Goal: Contribute content: Contribute content

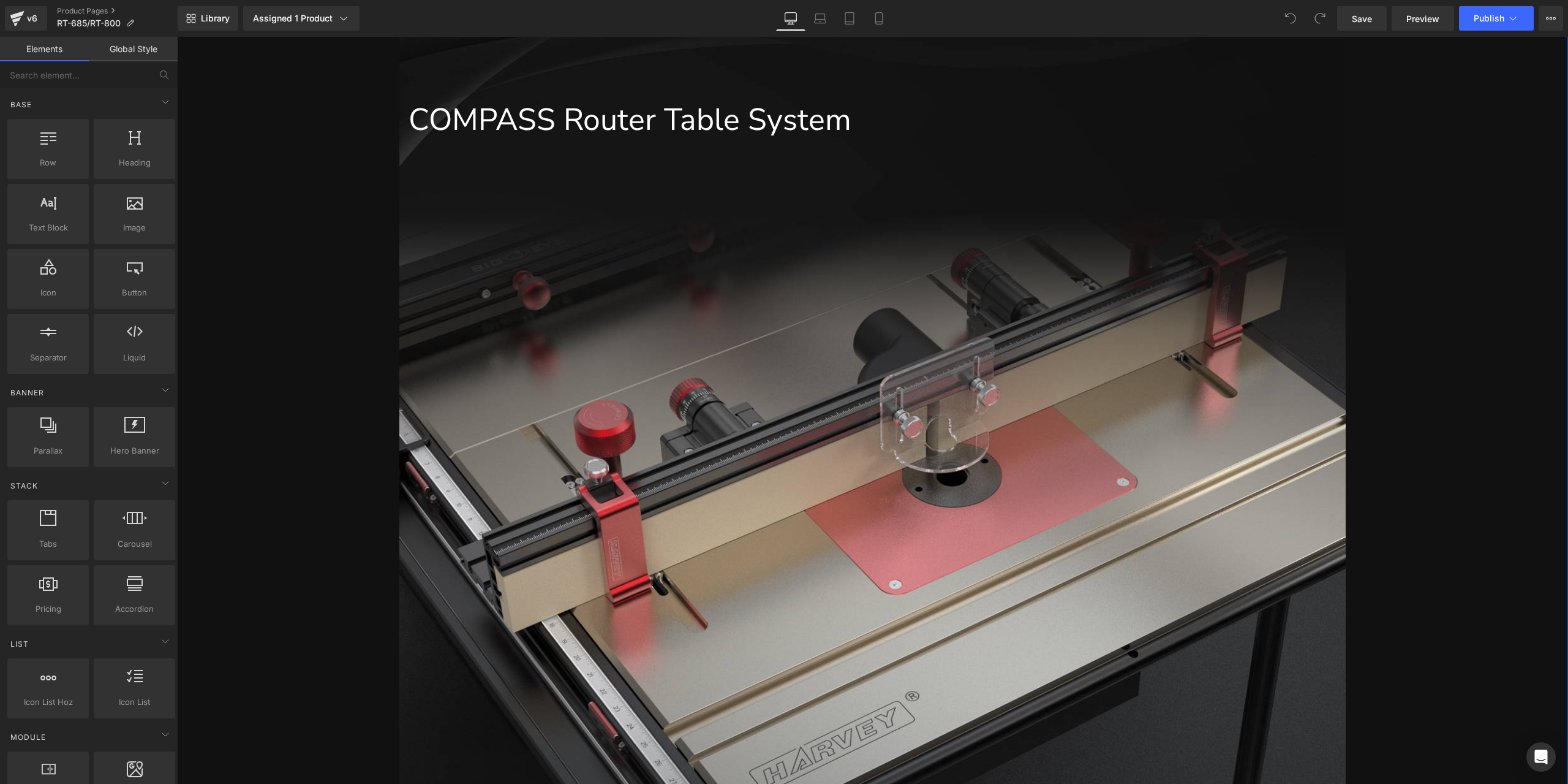
scroll to position [735, 0]
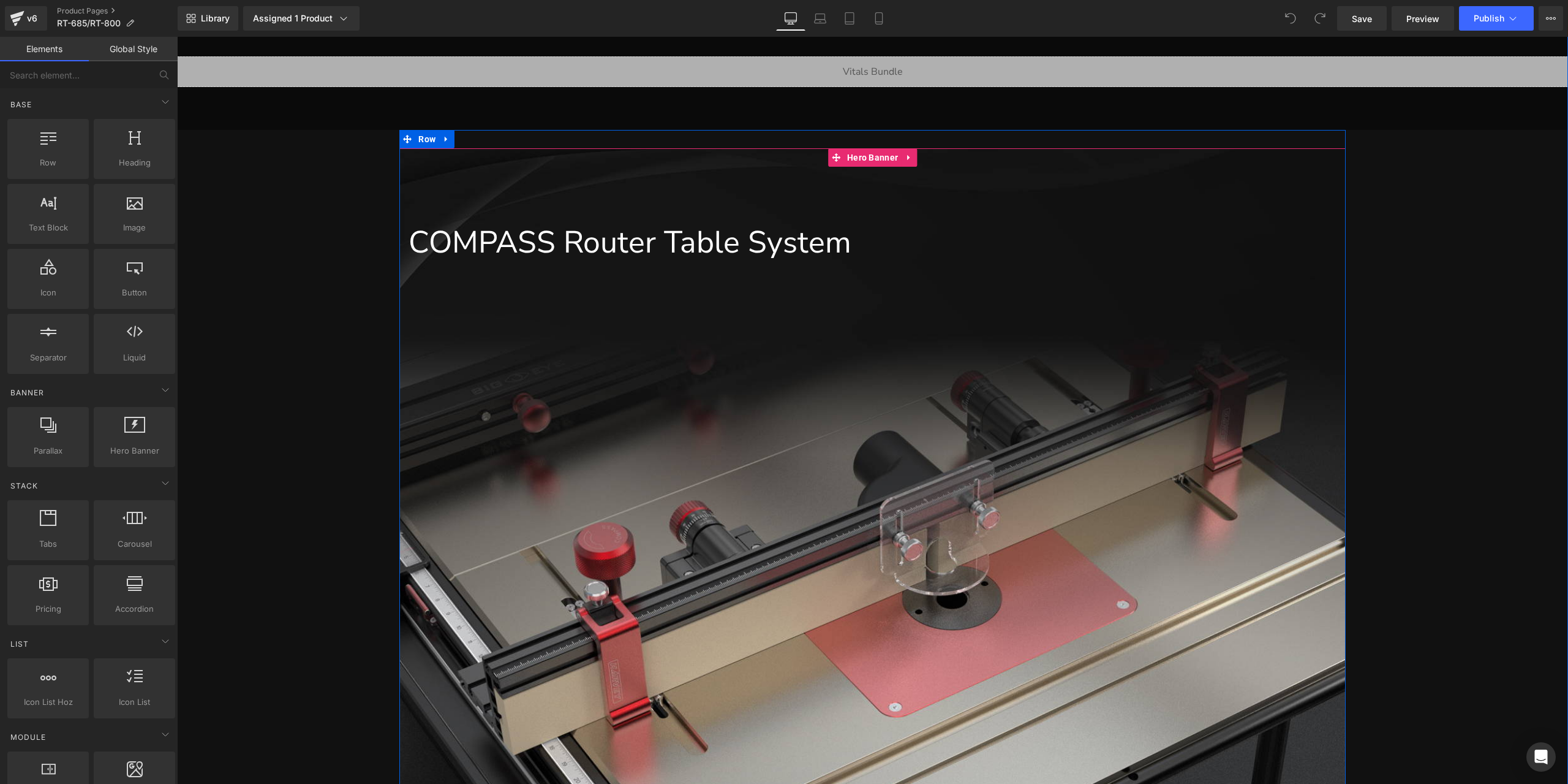
click at [652, 160] on div "COMPASS Router Table System Text Block" at bounding box center [872, 637] width 946 height 978
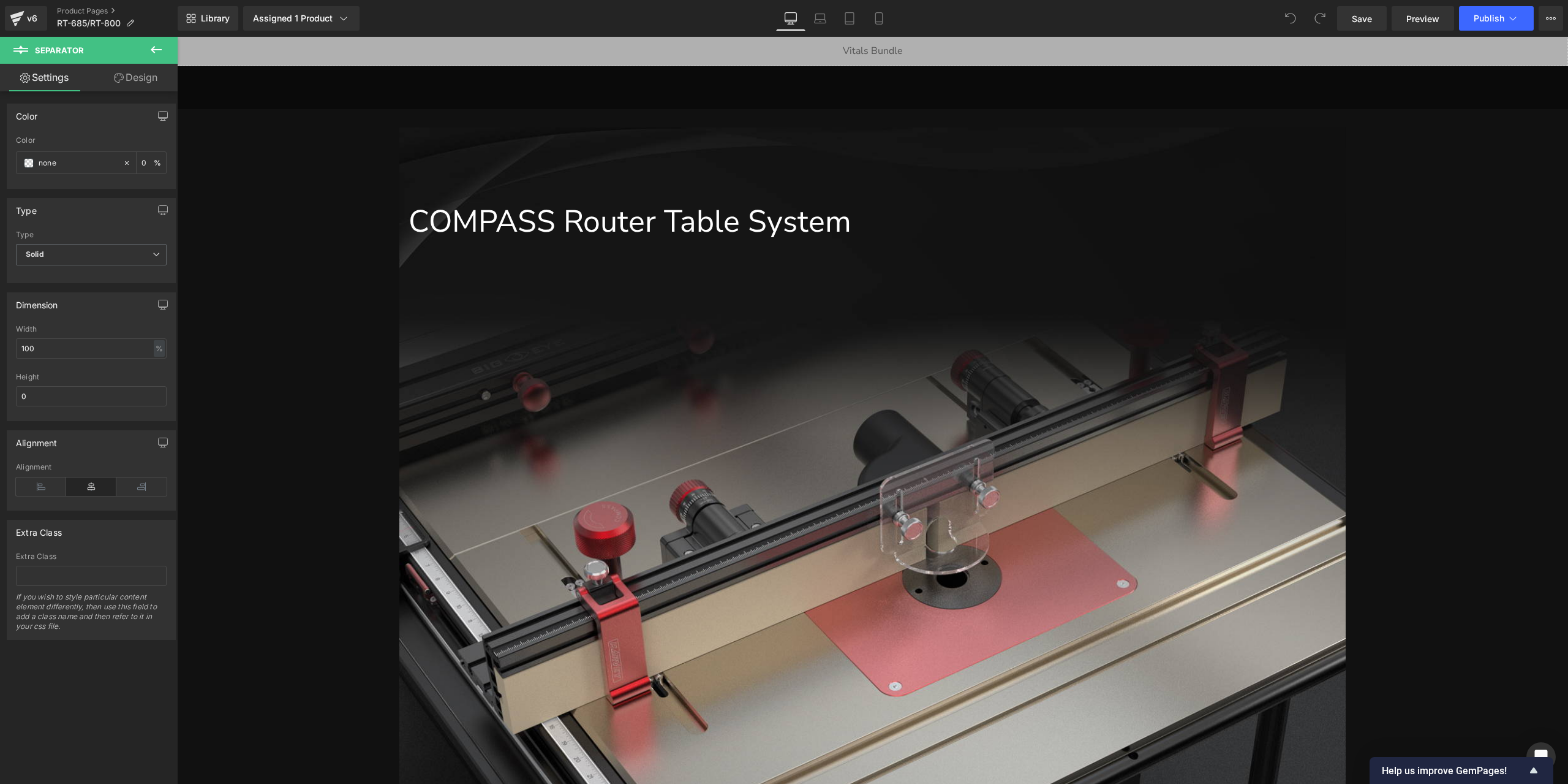
scroll to position [759, 0]
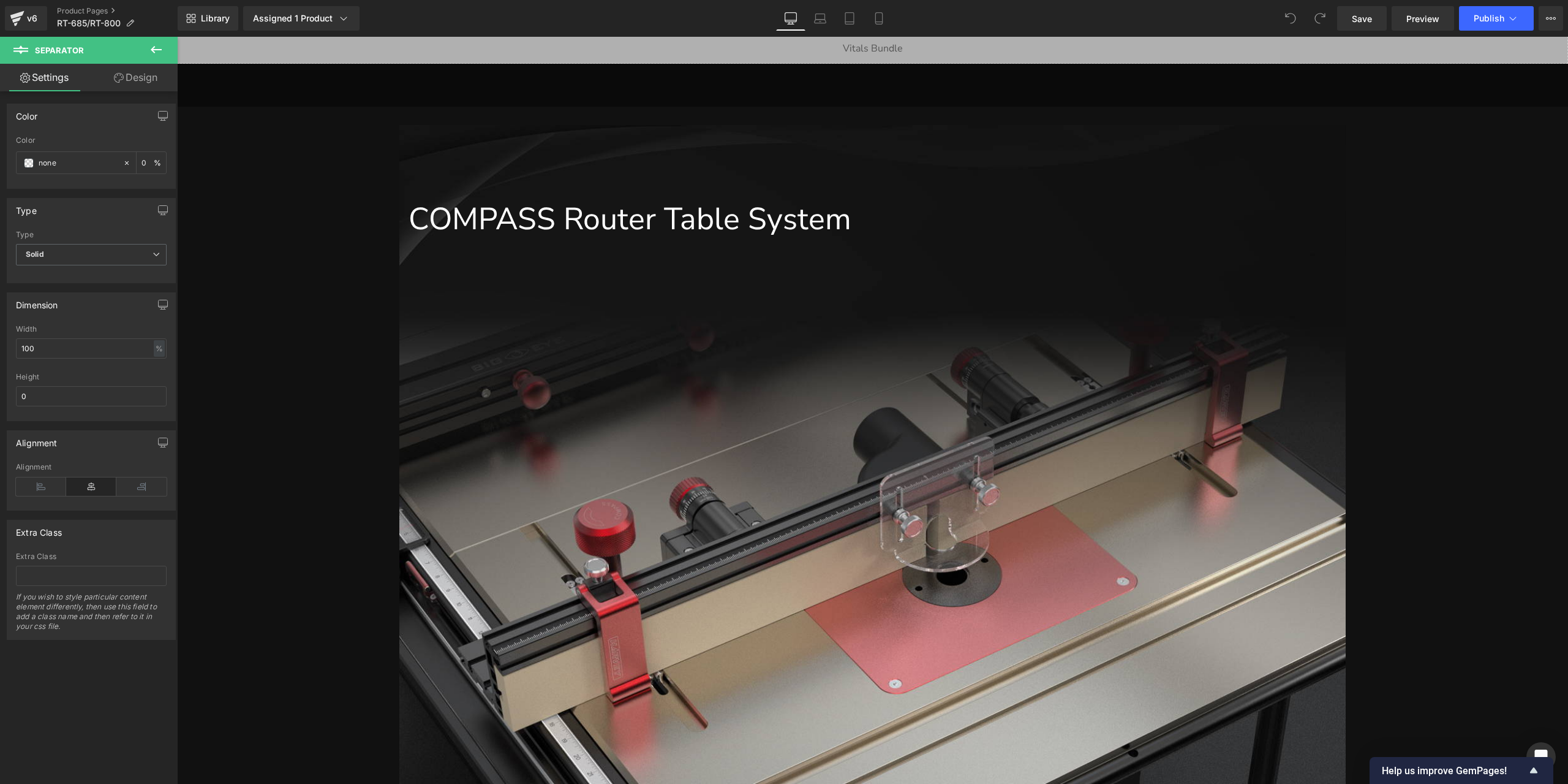
click at [913, 576] on div "COMPASS Router Table System Text Block" at bounding box center [872, 614] width 946 height 978
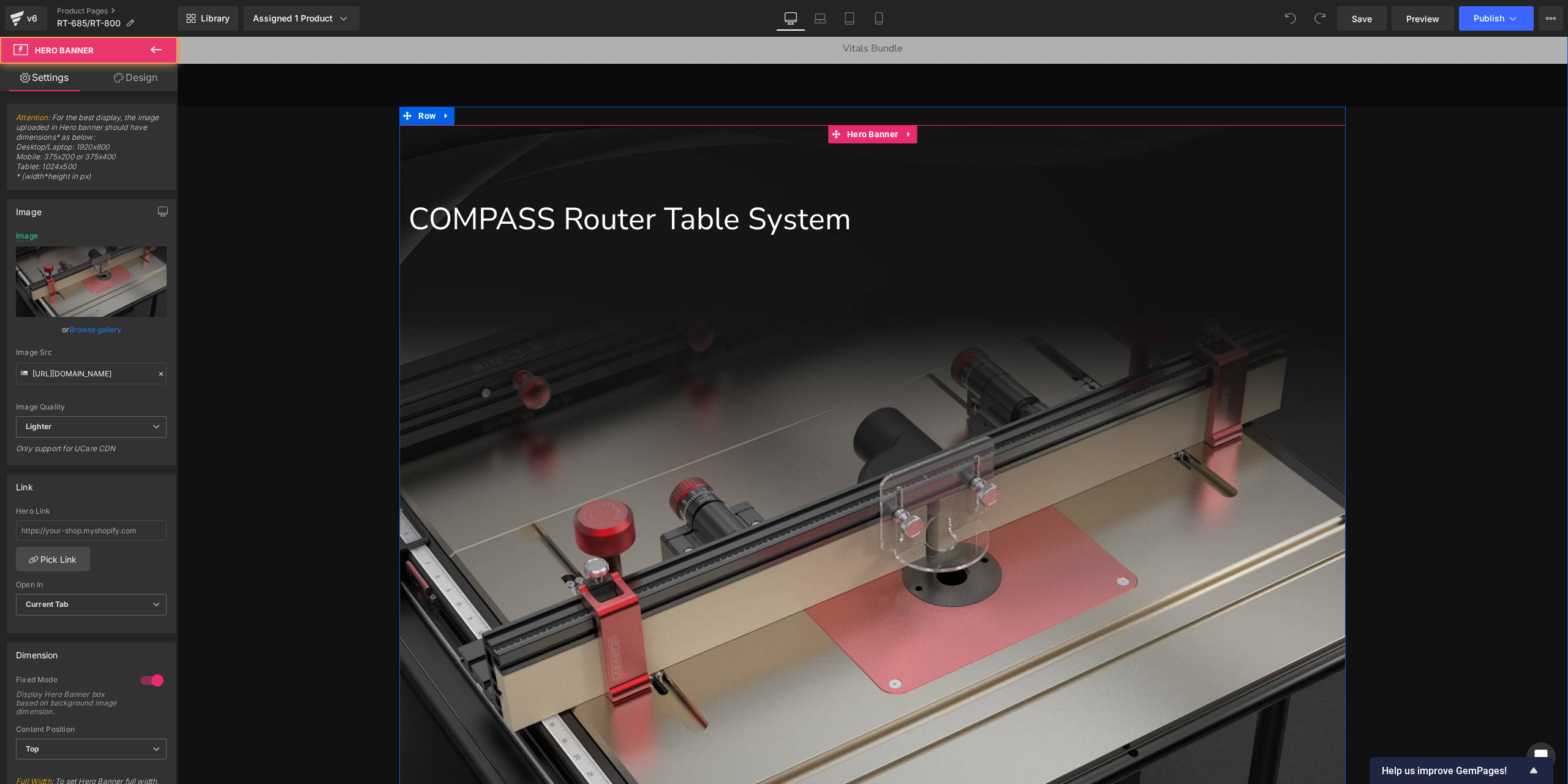
click at [874, 235] on div "COMPASS Router Table System" at bounding box center [872, 219] width 946 height 42
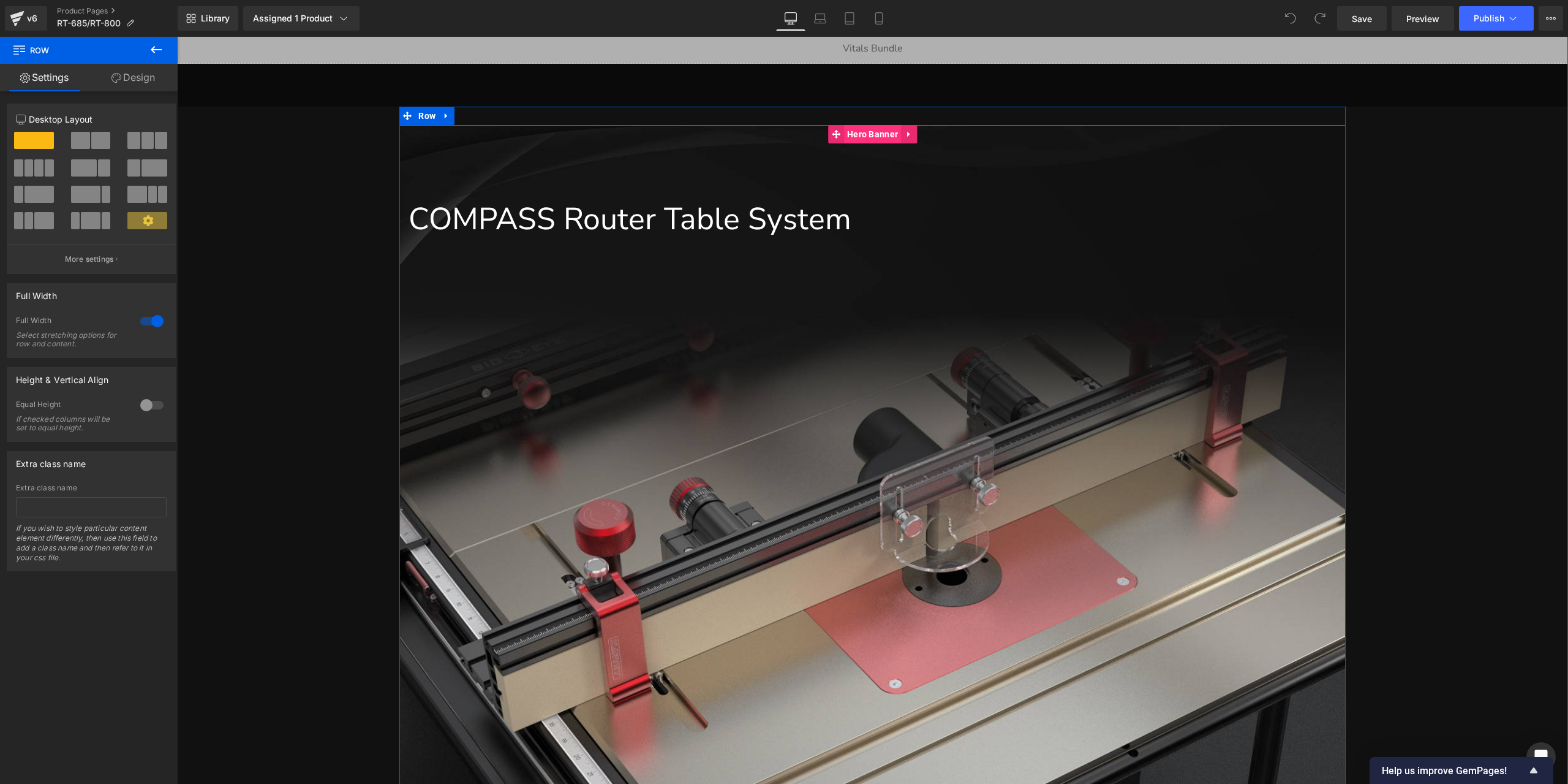
click at [868, 139] on span "Hero Banner" at bounding box center [873, 134] width 57 height 18
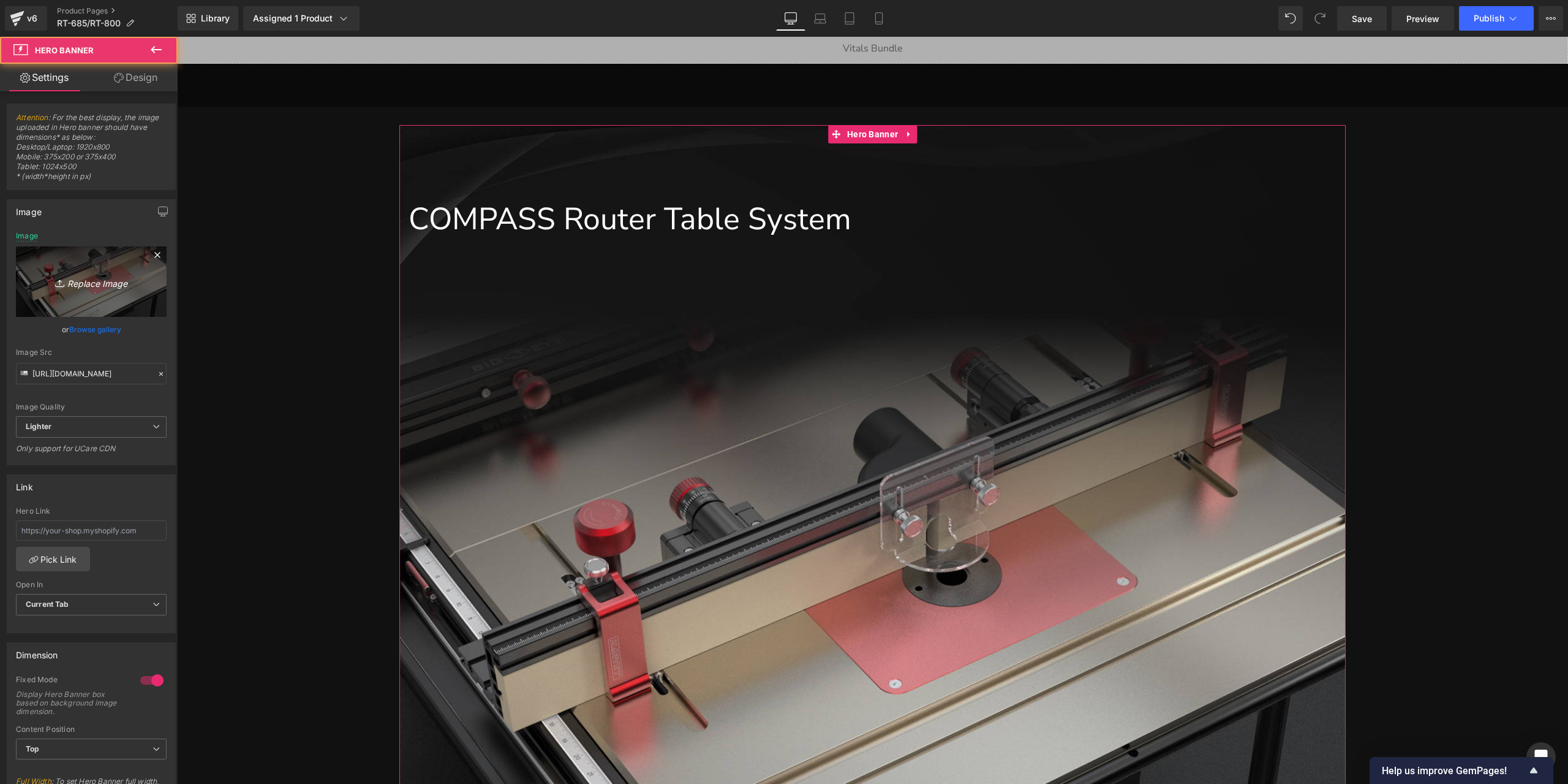
click at [90, 266] on link "Replace Image" at bounding box center [90, 281] width 150 height 70
type input "C:\fakepath\详情页1部分new_01.jpg"
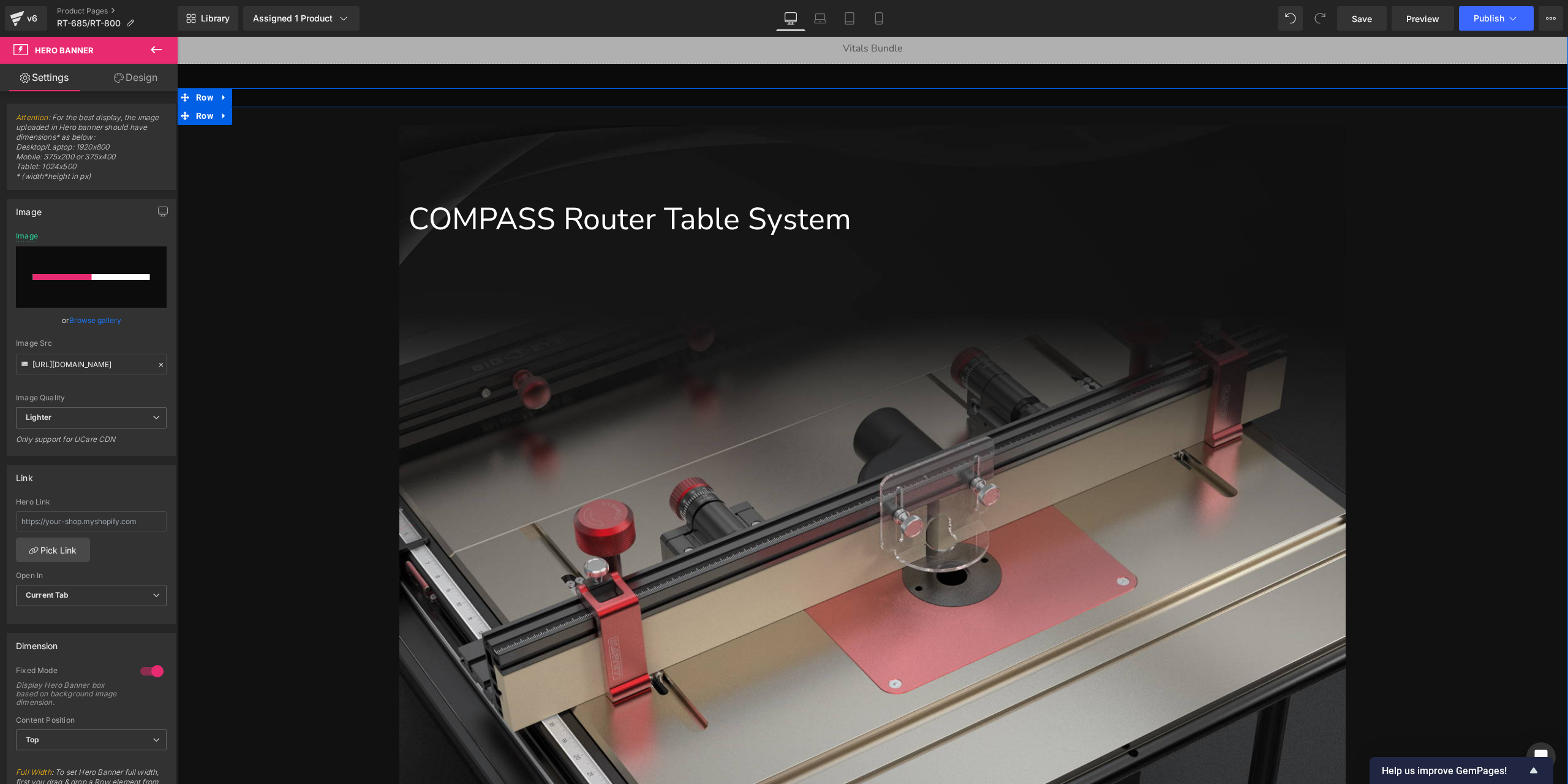
scroll to position [820, 0]
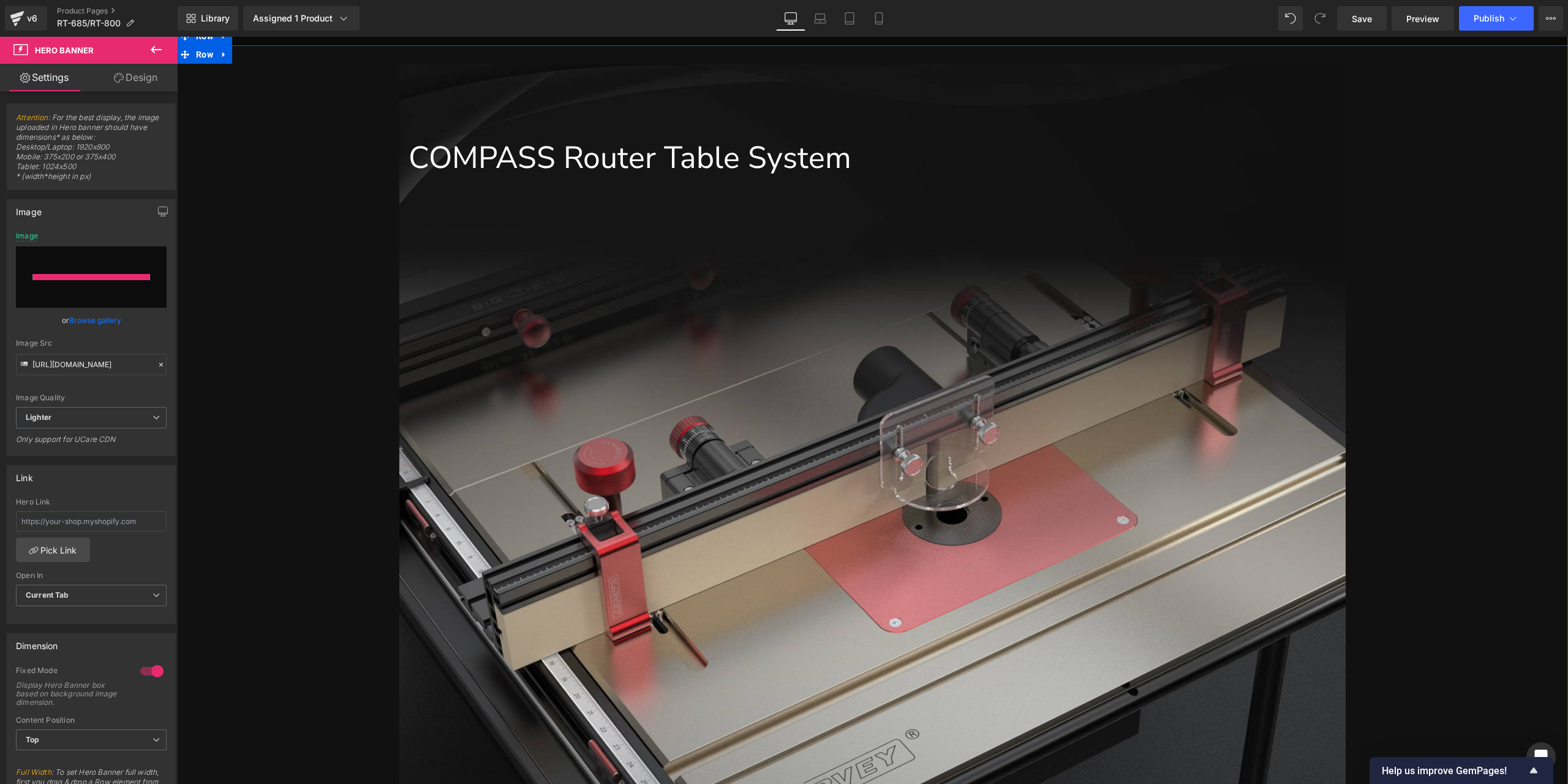
type input "[URL][DOMAIN_NAME]"
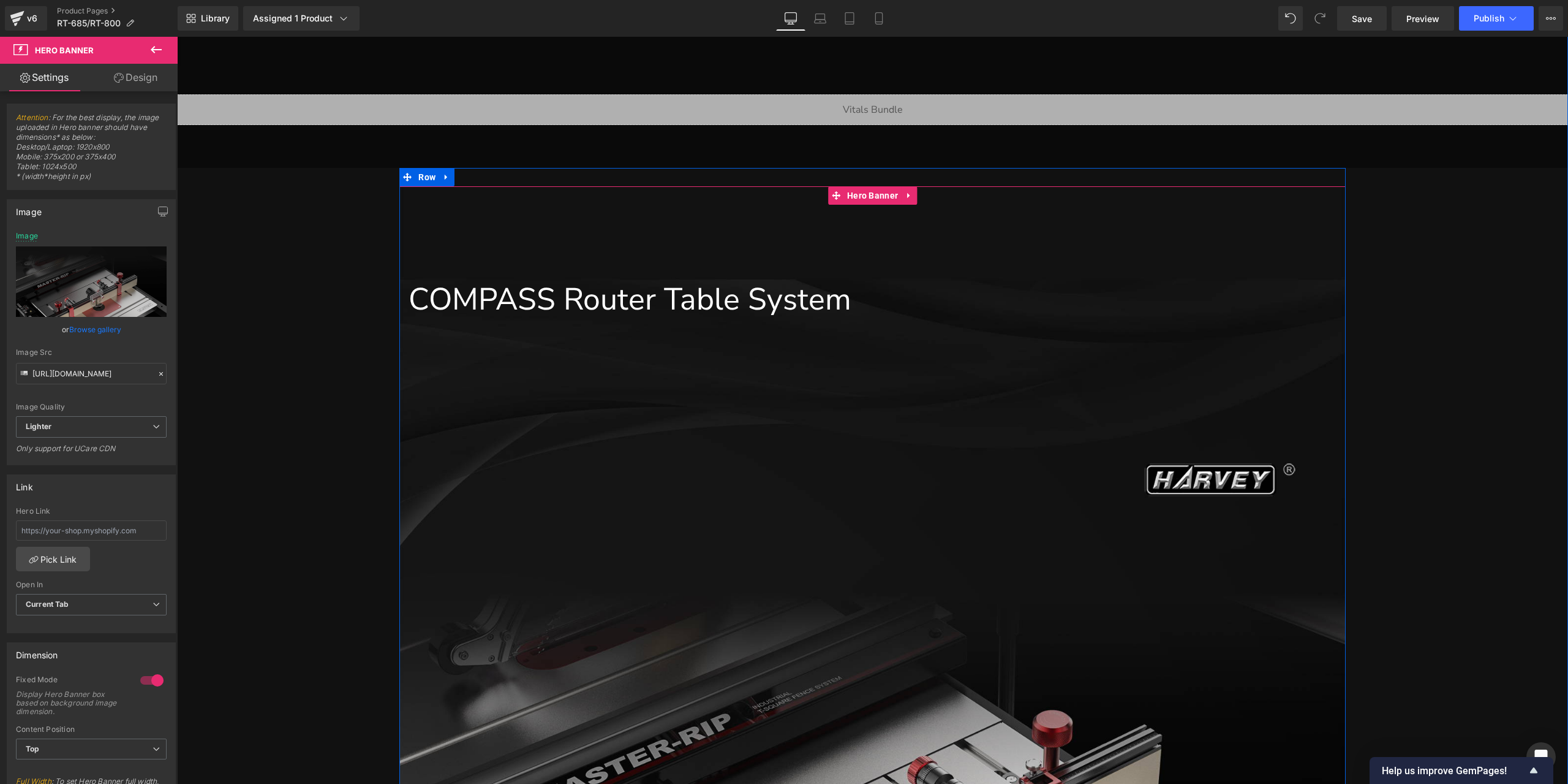
scroll to position [514, 0]
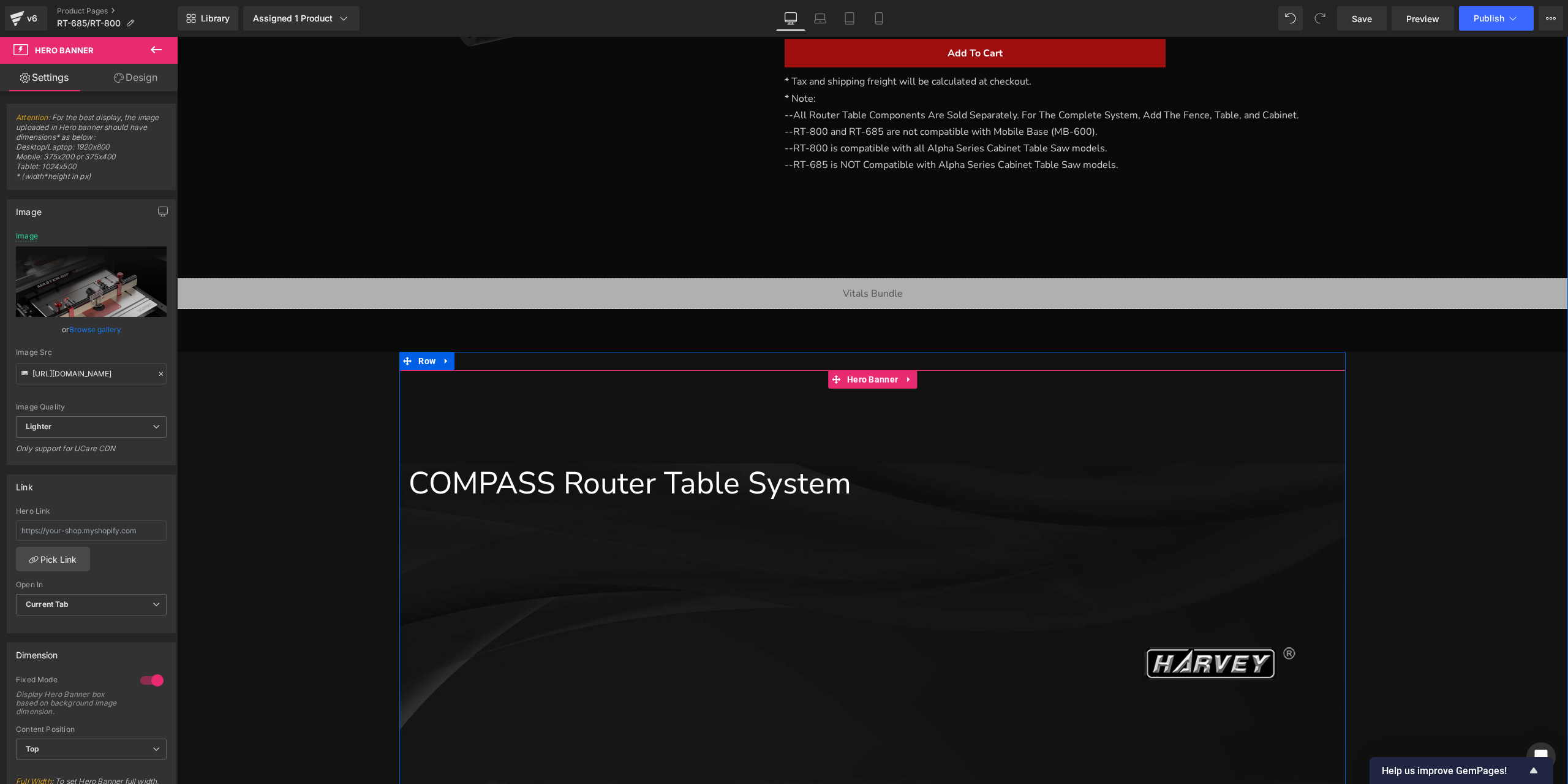
click at [881, 384] on span "Hero Banner" at bounding box center [873, 379] width 57 height 18
click at [161, 81] on link "Design" at bounding box center [135, 77] width 89 height 27
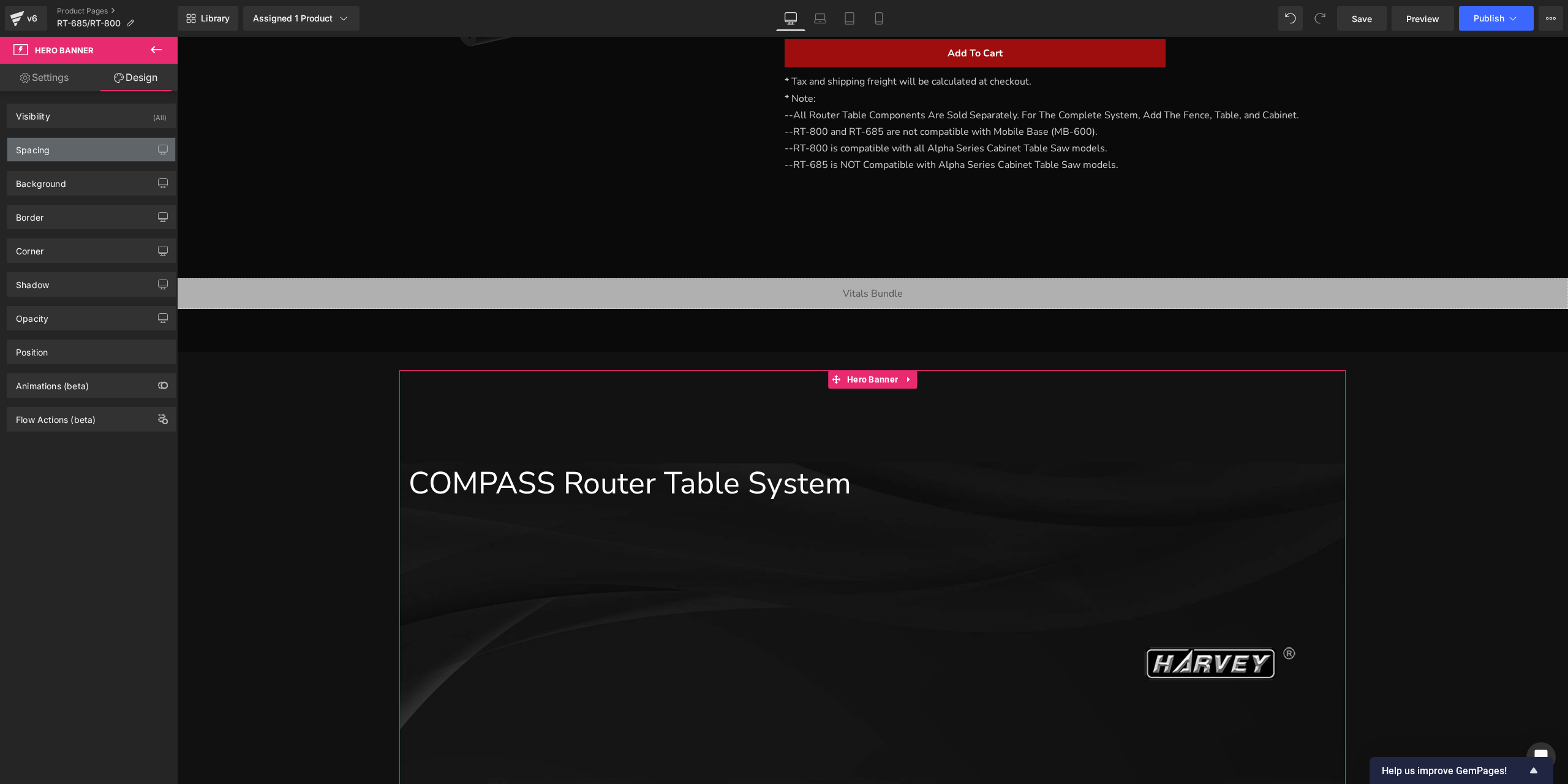
click at [104, 147] on div "Spacing" at bounding box center [91, 150] width 168 height 23
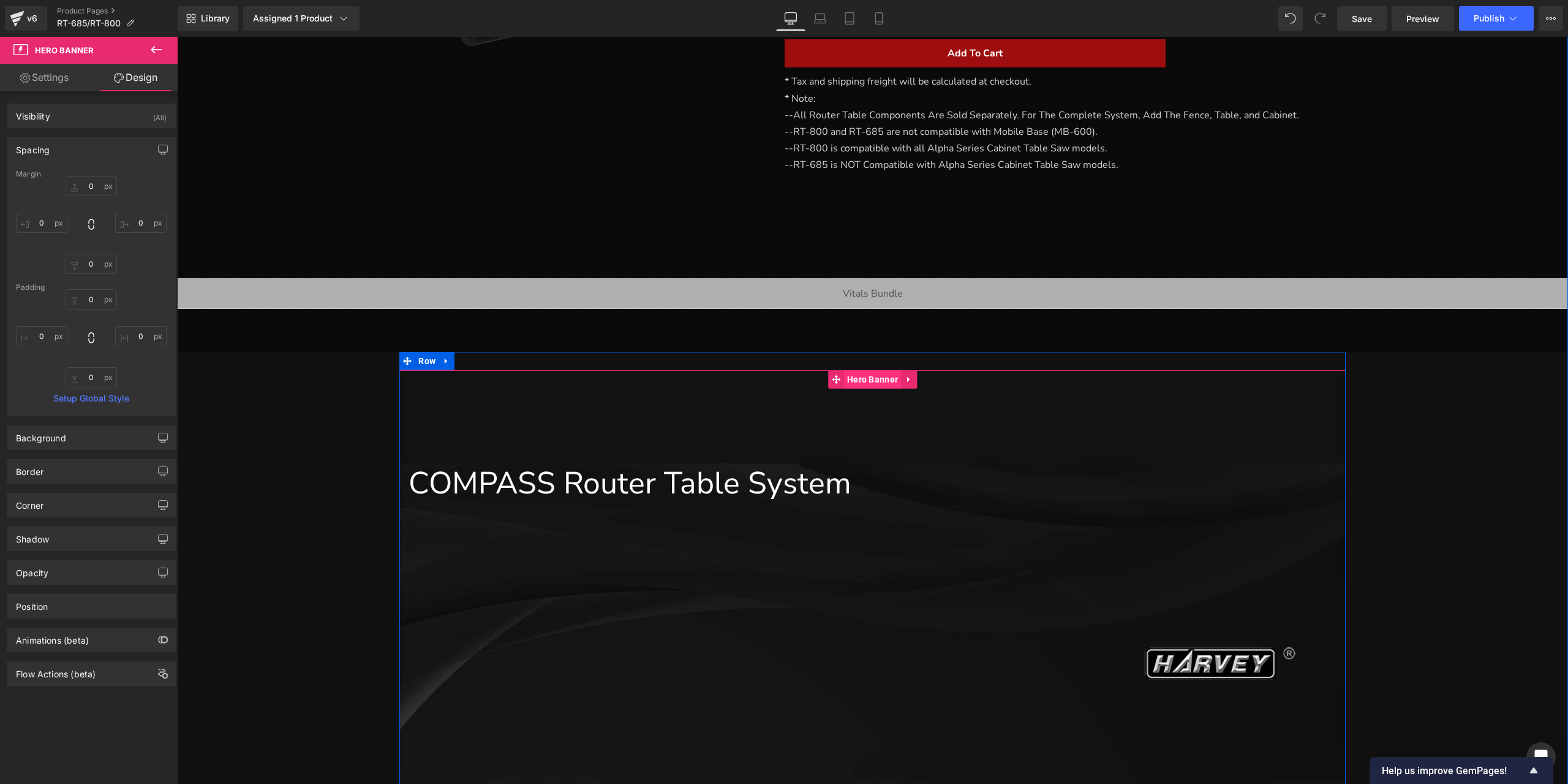
click at [877, 385] on span "Hero Banner" at bounding box center [873, 379] width 57 height 18
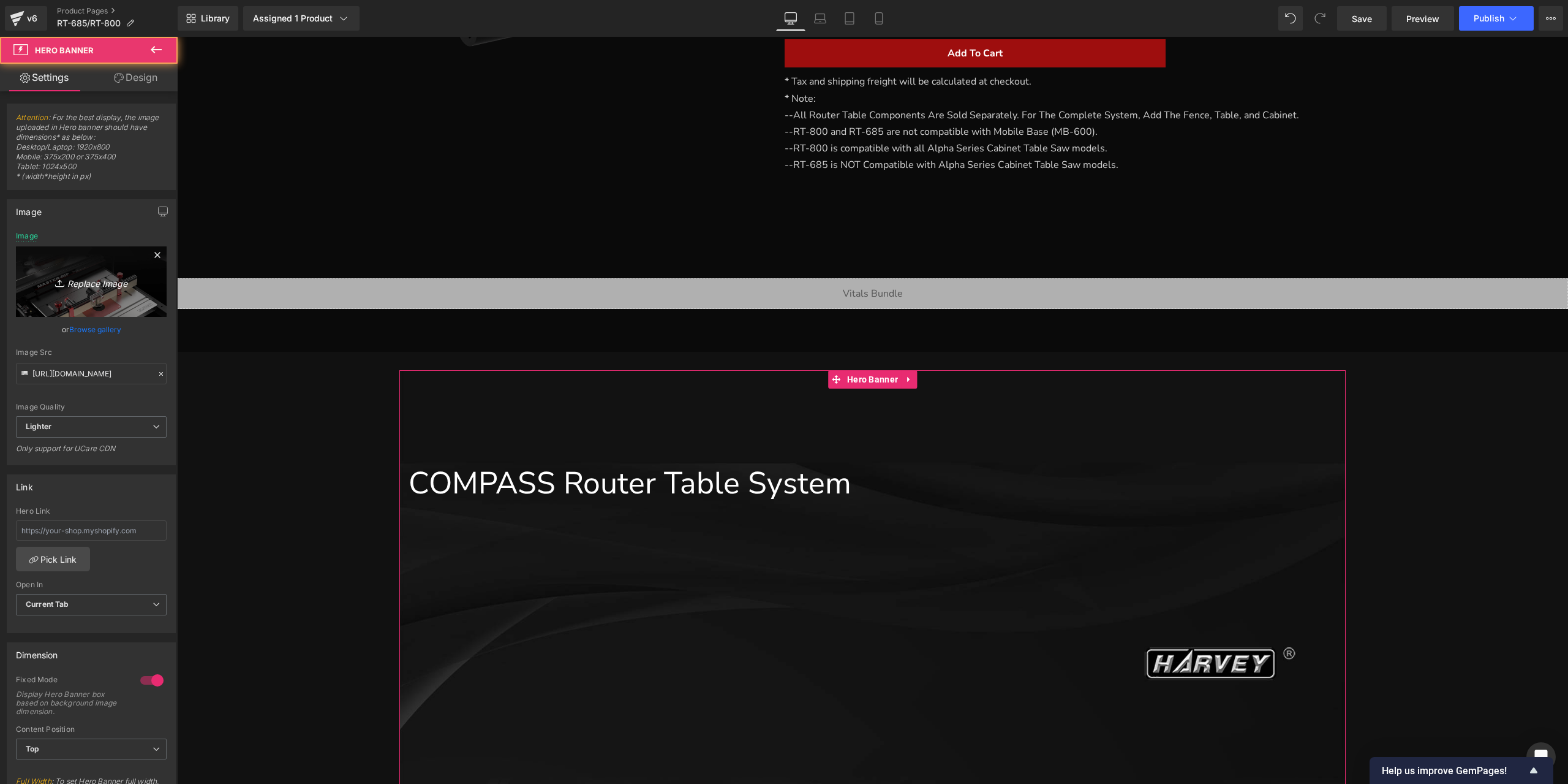
click at [96, 287] on icon "Replace Image" at bounding box center [91, 282] width 98 height 16
type input "C:\fakepath\详情页1部分new_02.jpg"
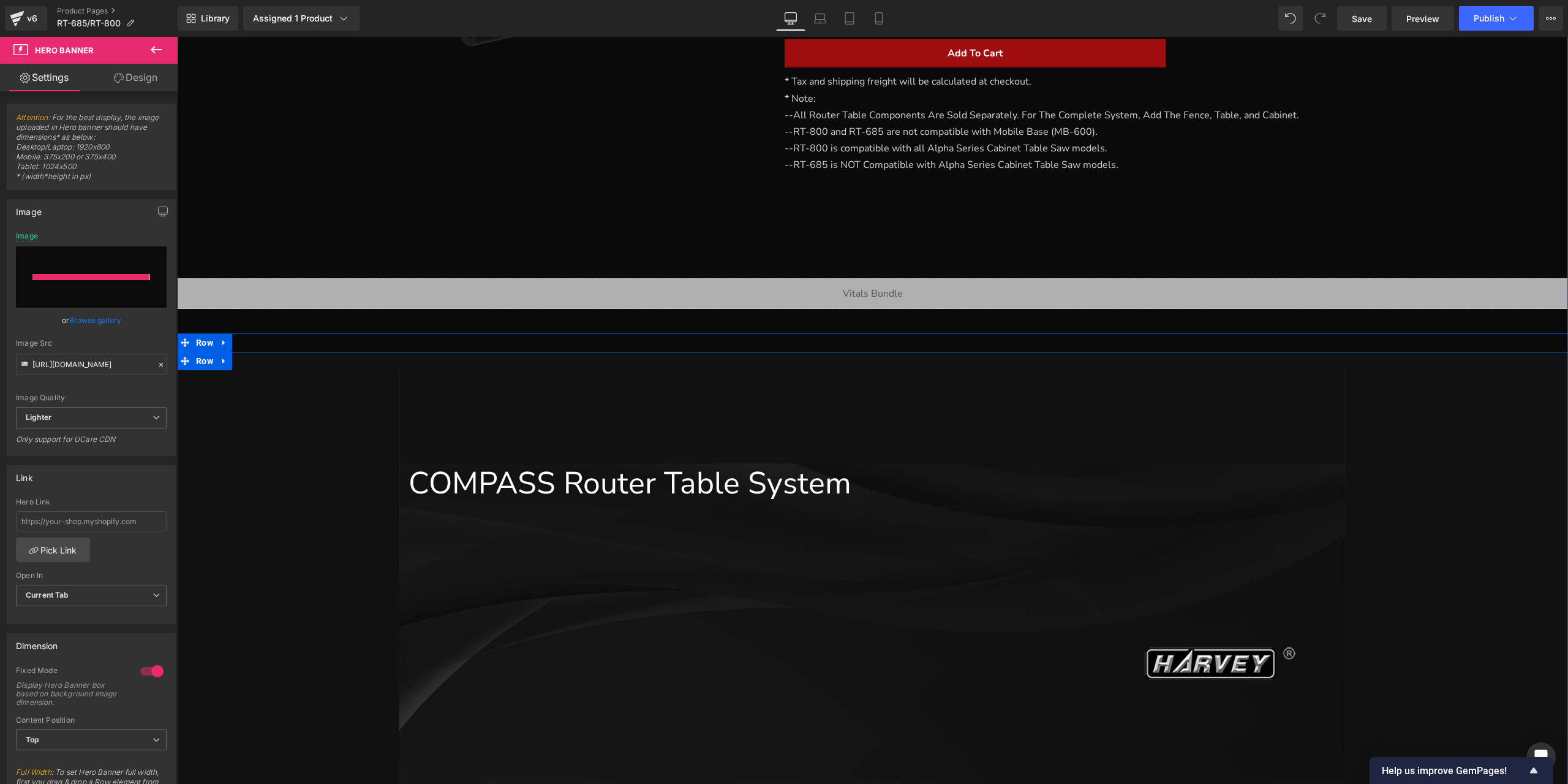
type input "[URL][DOMAIN_NAME]"
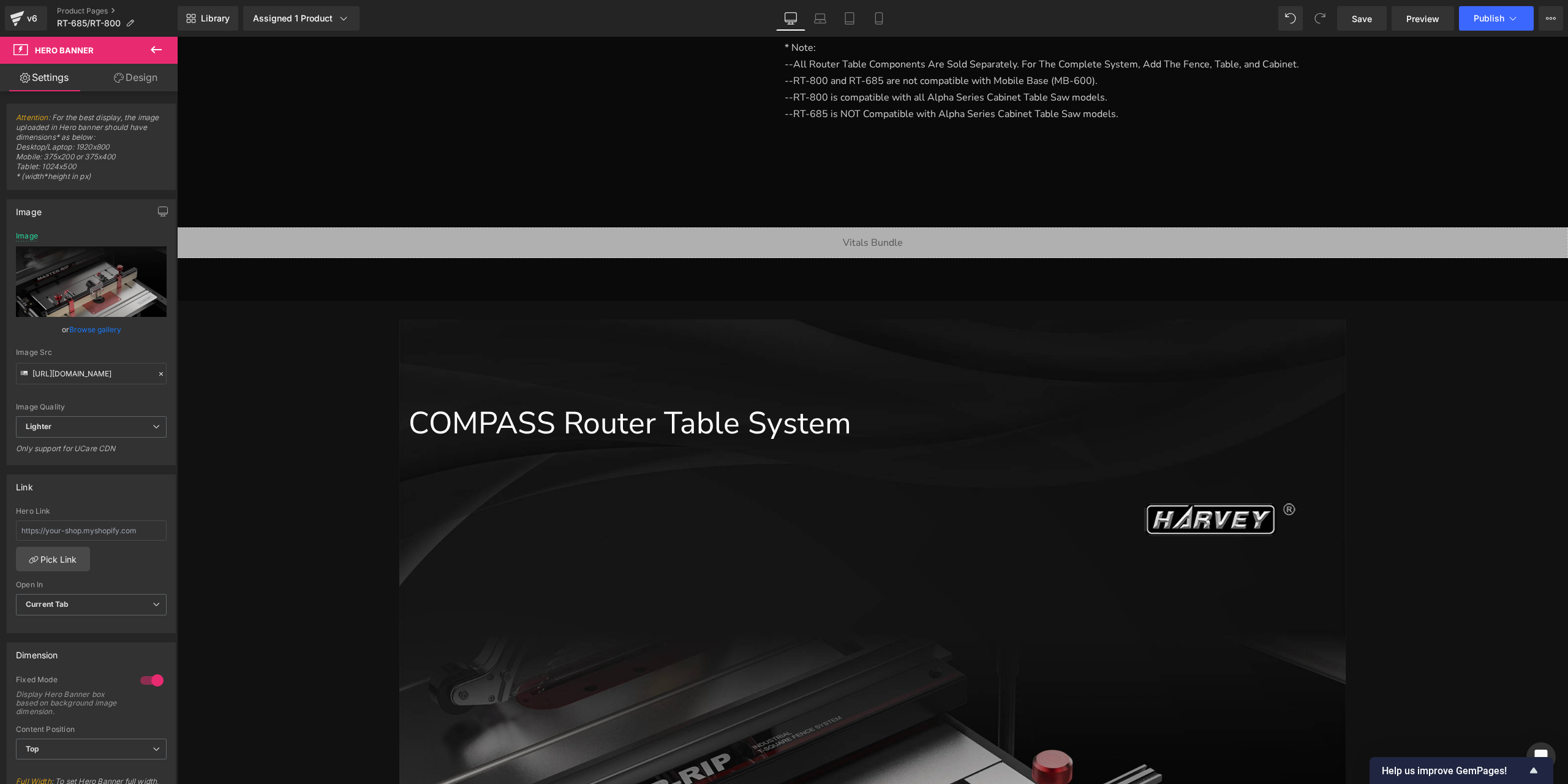
scroll to position [575, 0]
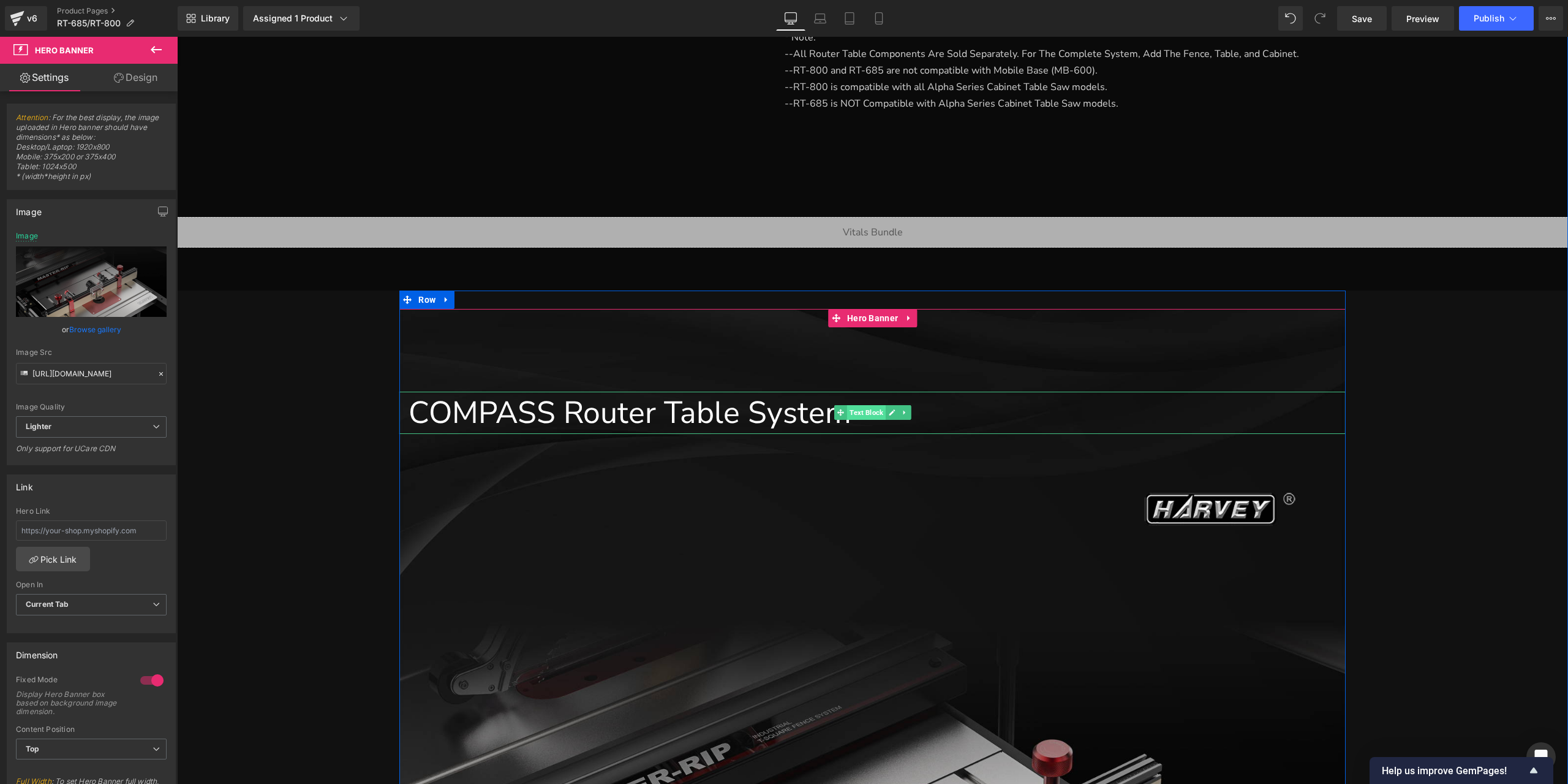
click at [854, 412] on span "Text Block" at bounding box center [866, 412] width 38 height 15
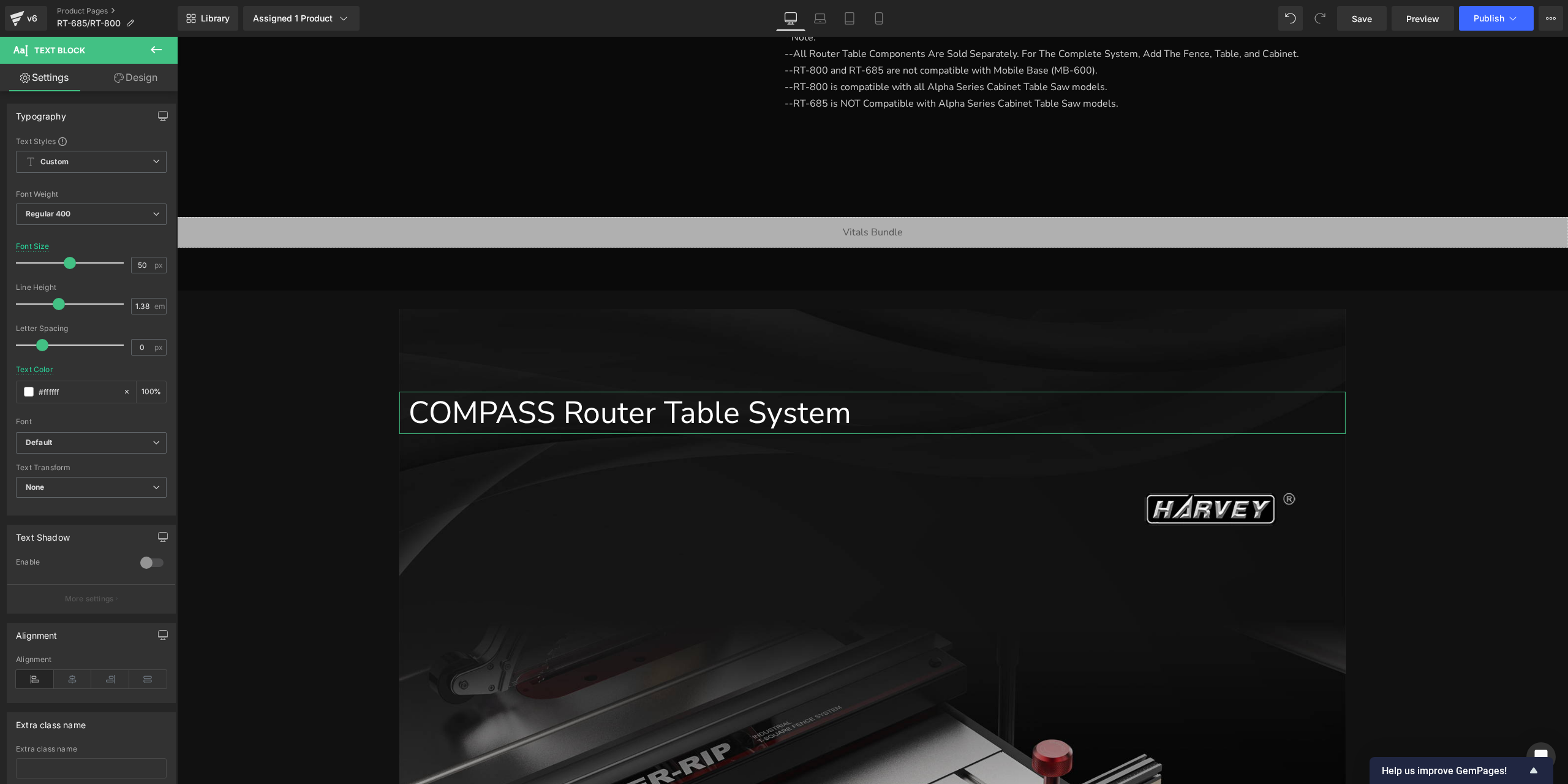
click at [148, 78] on link "Design" at bounding box center [135, 77] width 89 height 27
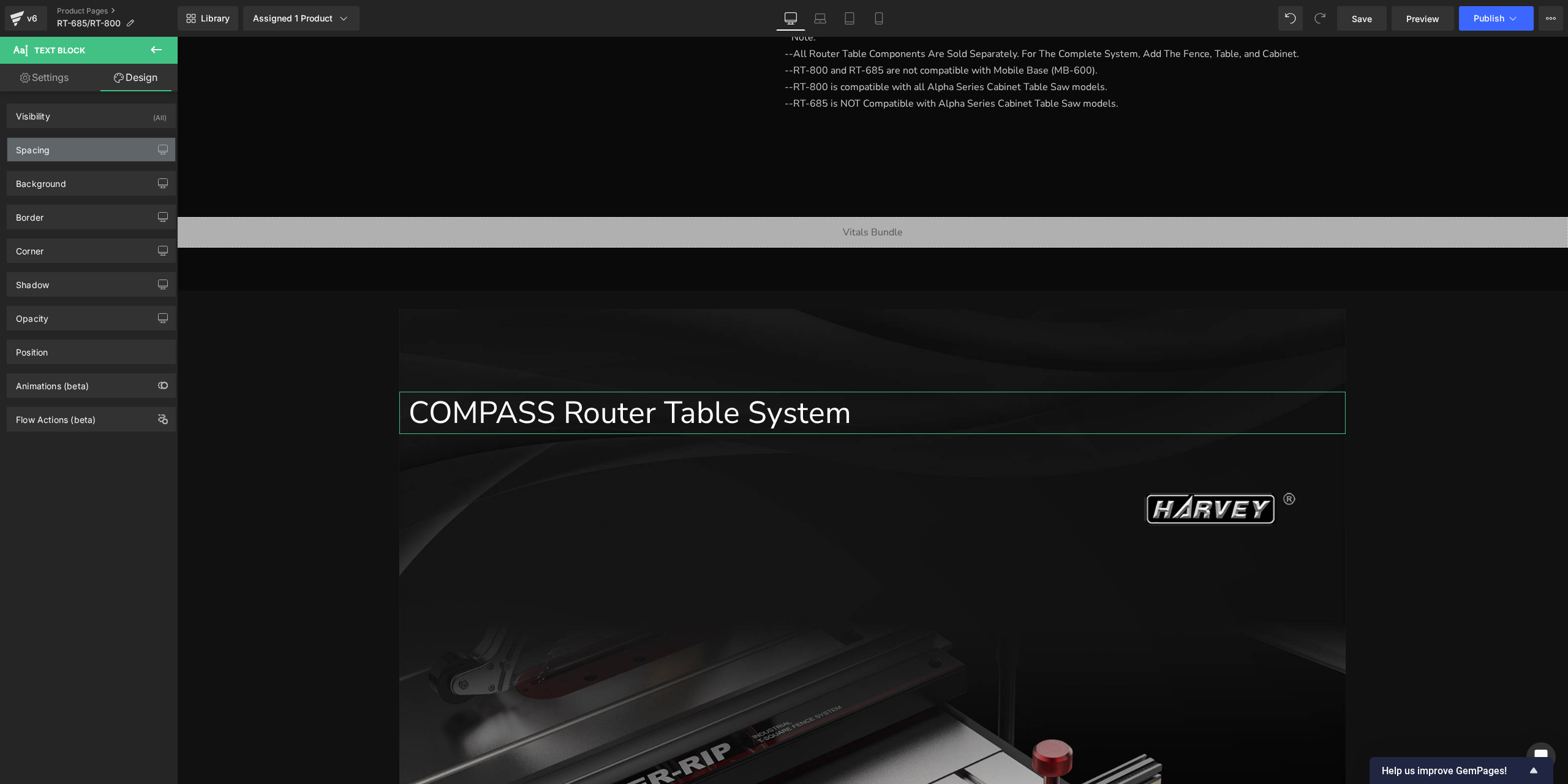
click at [96, 152] on div "Spacing" at bounding box center [91, 150] width 168 height 23
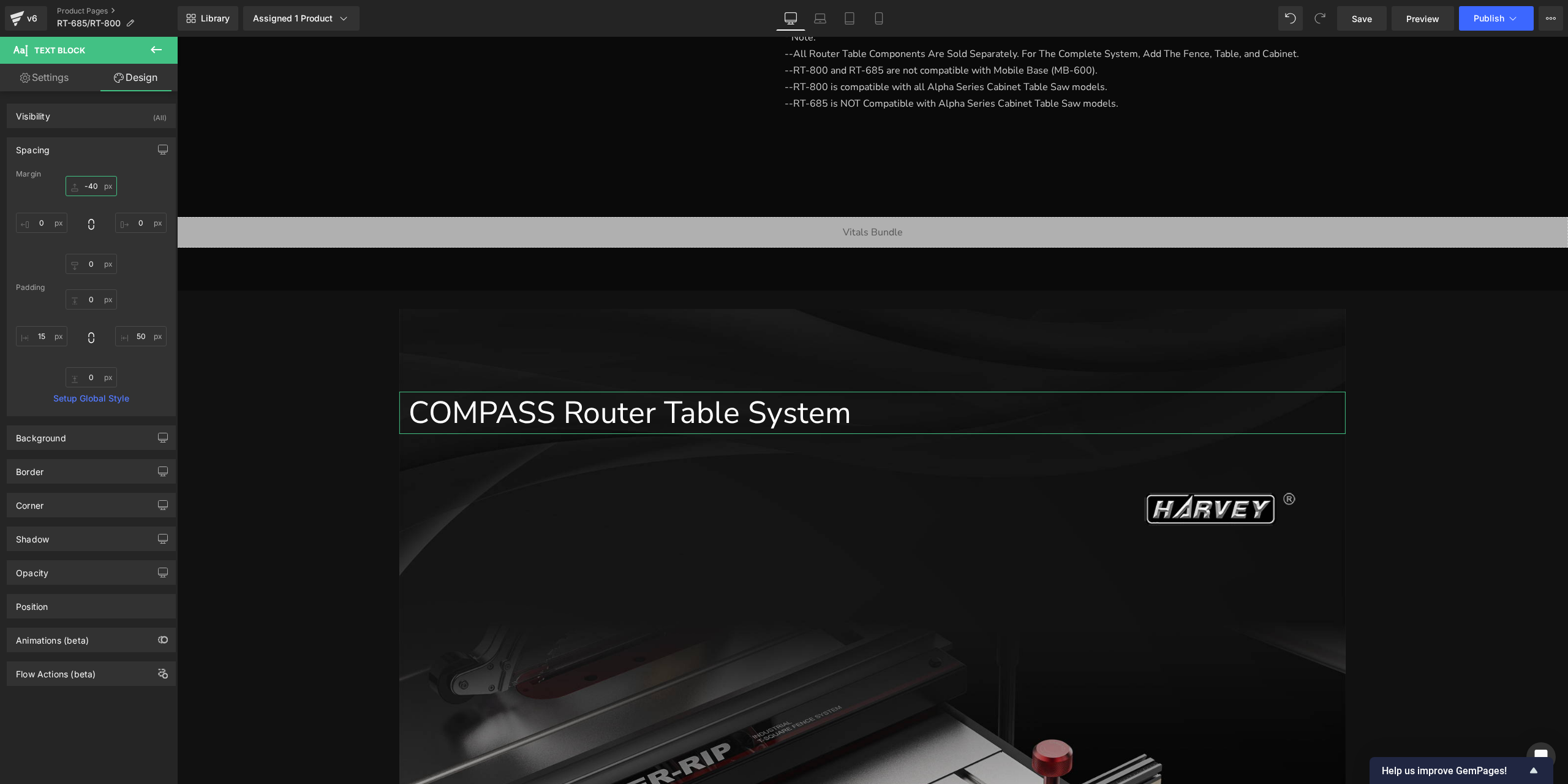
click at [94, 188] on input "-40" at bounding box center [91, 186] width 51 height 20
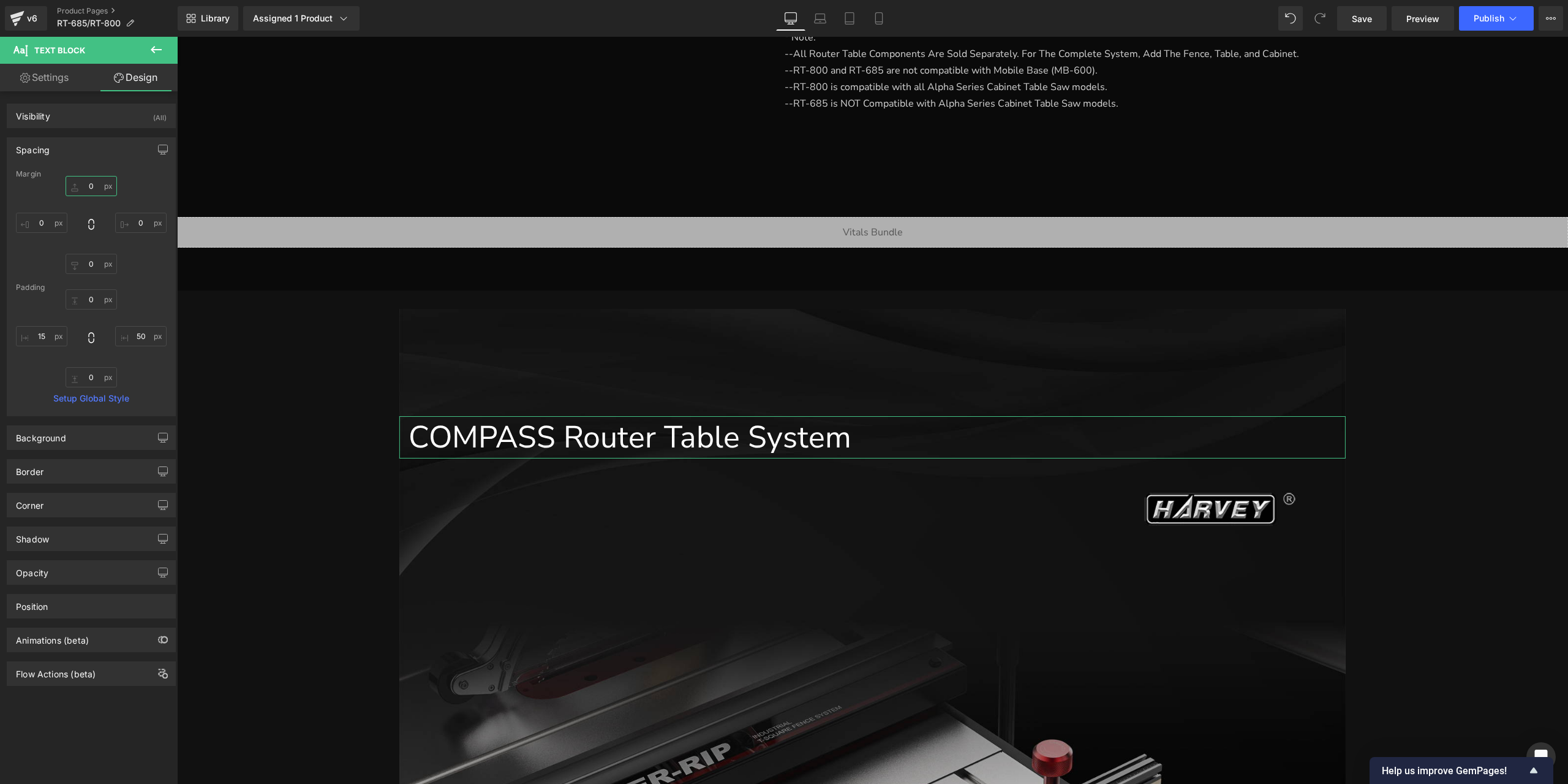
click at [94, 185] on input "0" at bounding box center [91, 186] width 51 height 20
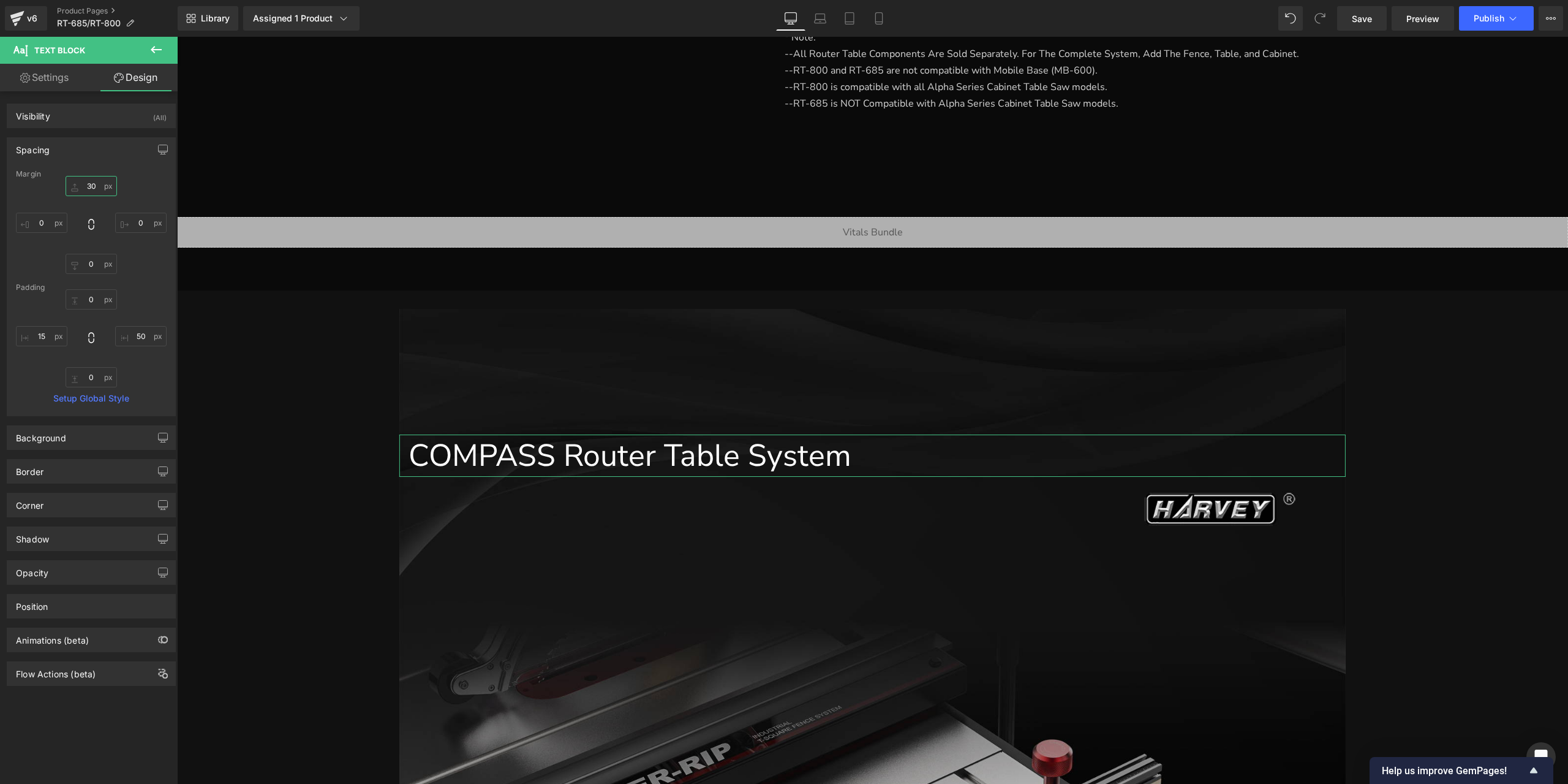
click at [94, 185] on input "30" at bounding box center [91, 186] width 51 height 20
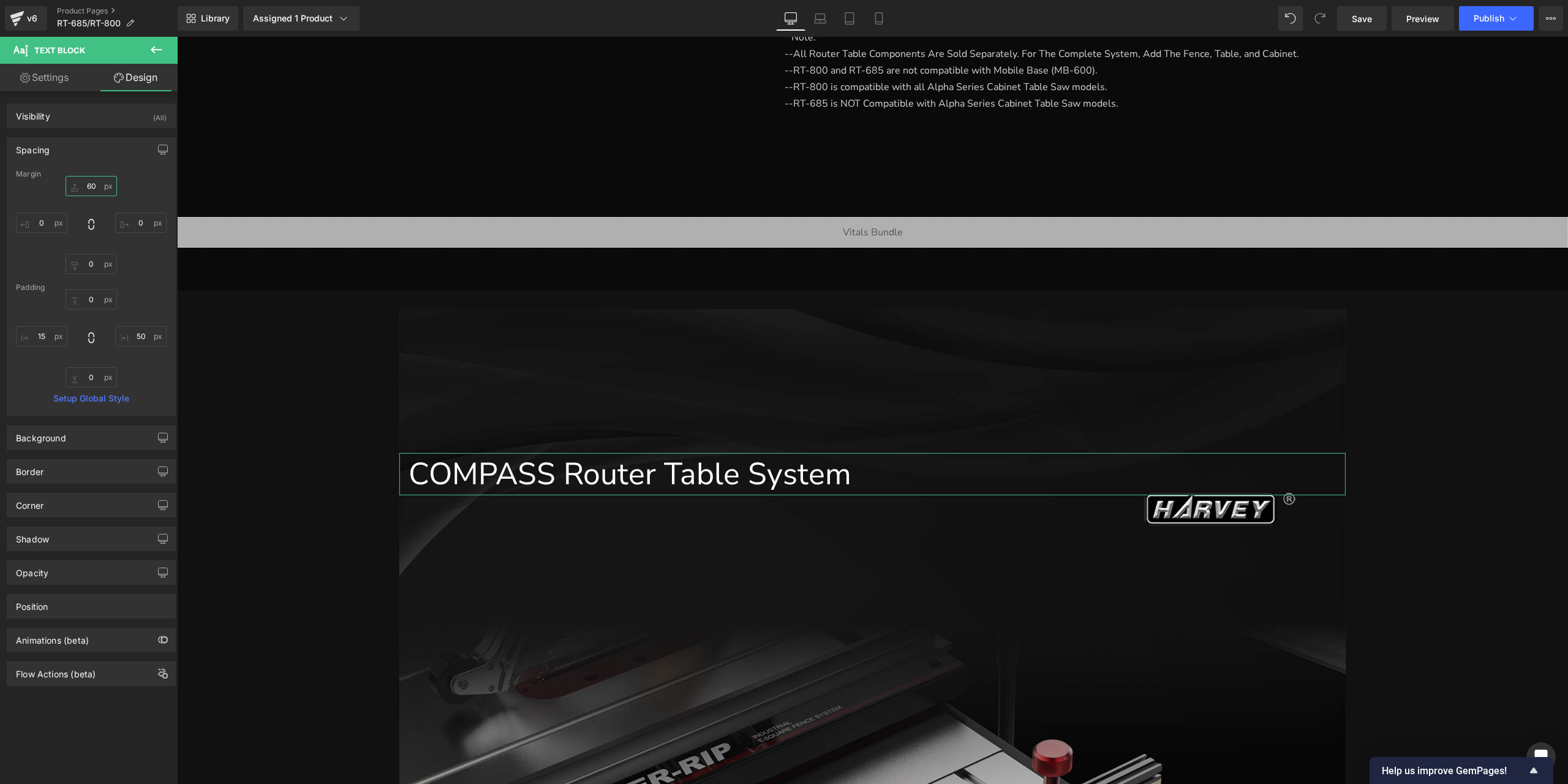
click at [94, 185] on input "60" at bounding box center [91, 186] width 51 height 20
type input "60"
click at [854, 325] on span "Hero Banner" at bounding box center [873, 318] width 57 height 18
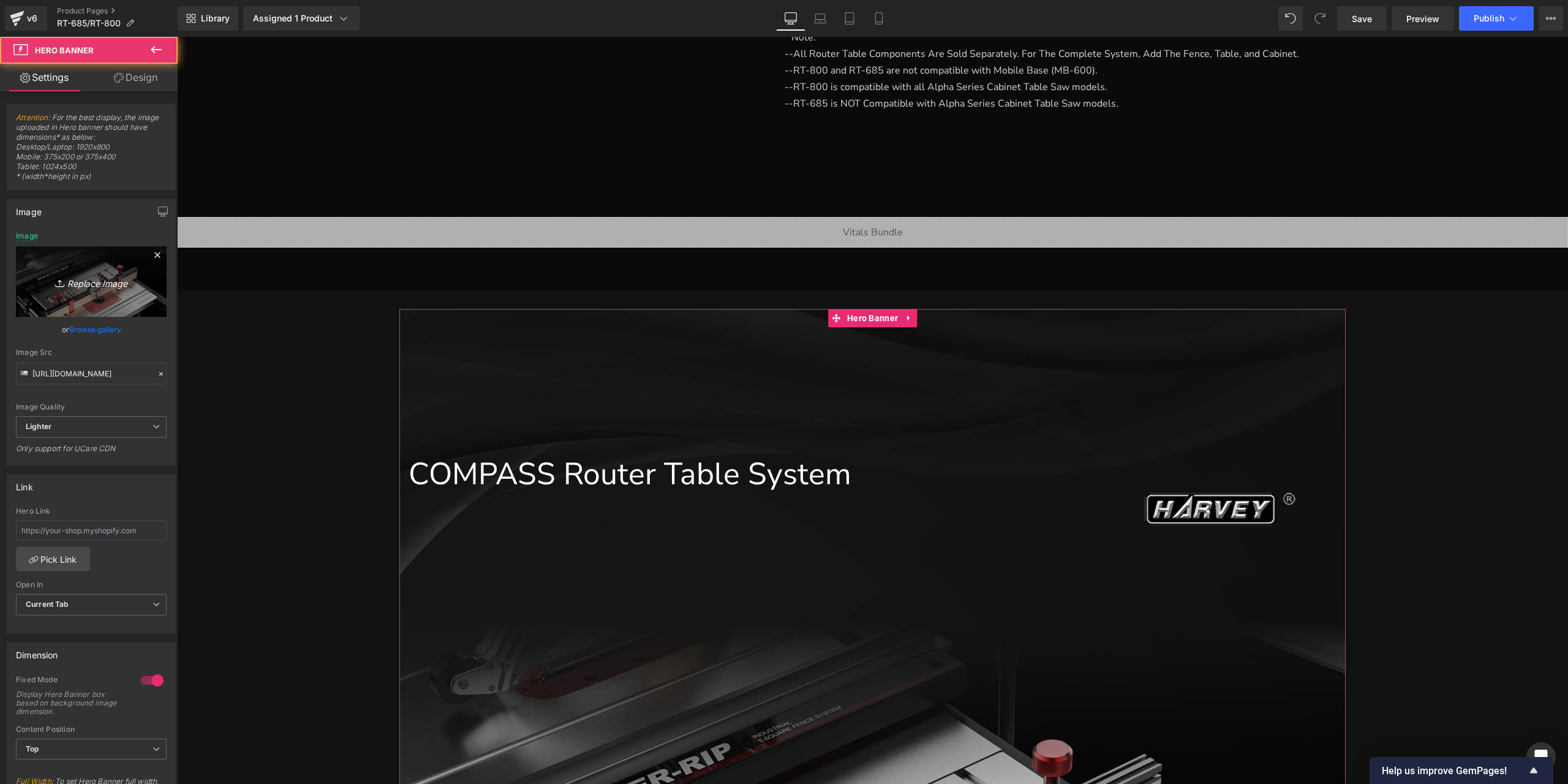
click at [131, 283] on icon "Replace Image" at bounding box center [91, 282] width 98 height 16
type input "C:\fakepath\详情页1部分new_03.jpg"
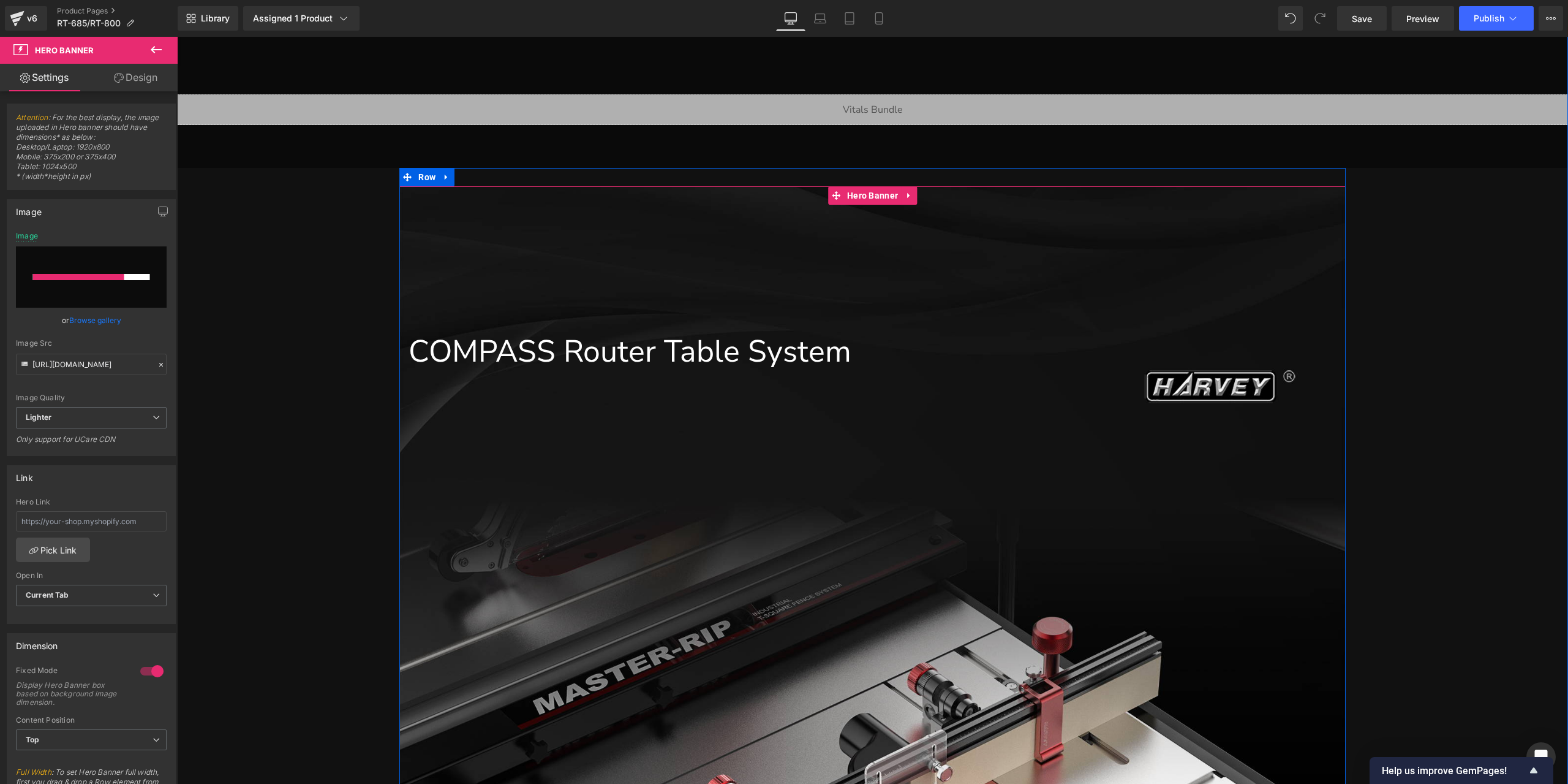
scroll to position [820, 0]
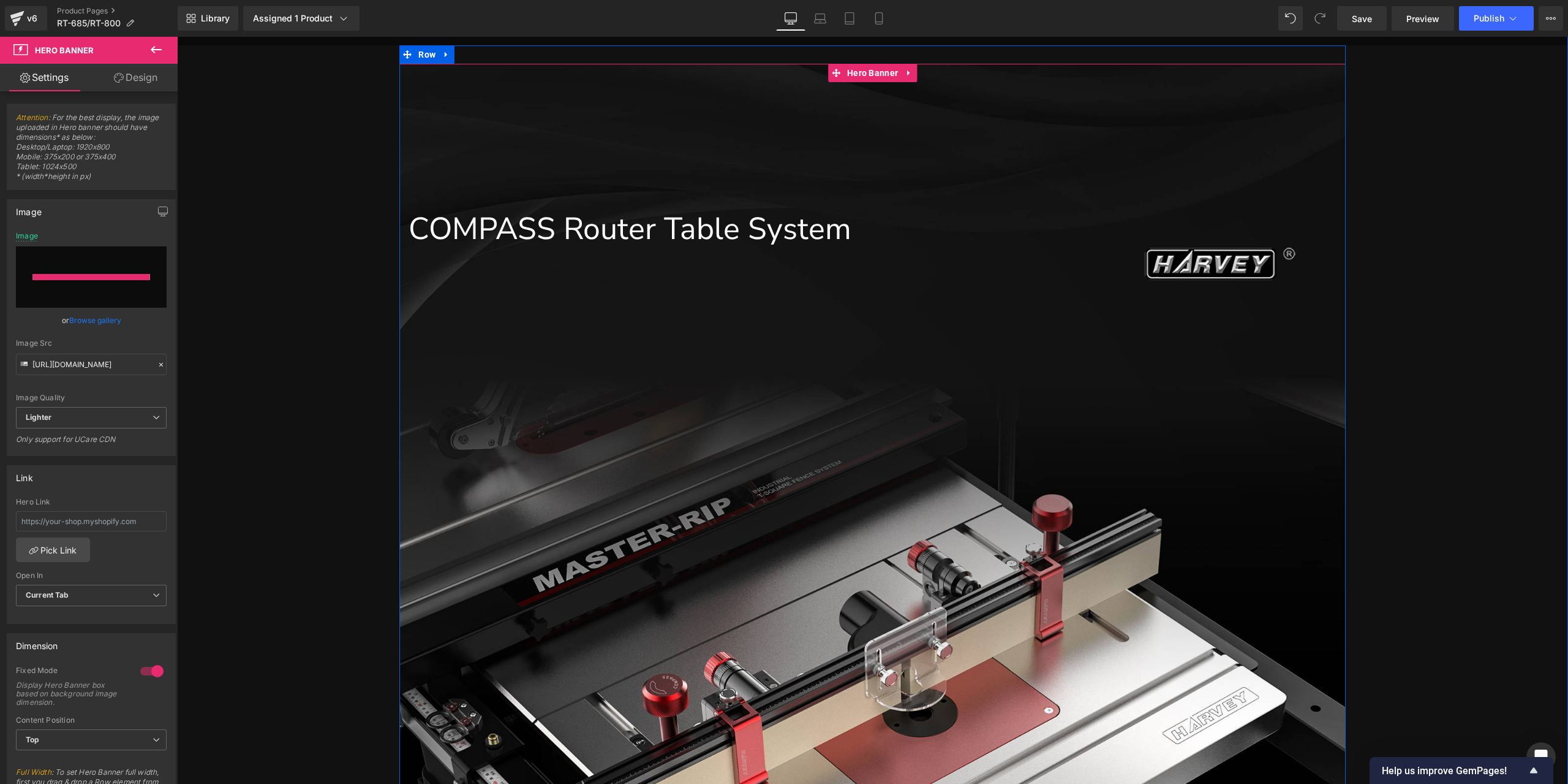
type input "[URL][DOMAIN_NAME]"
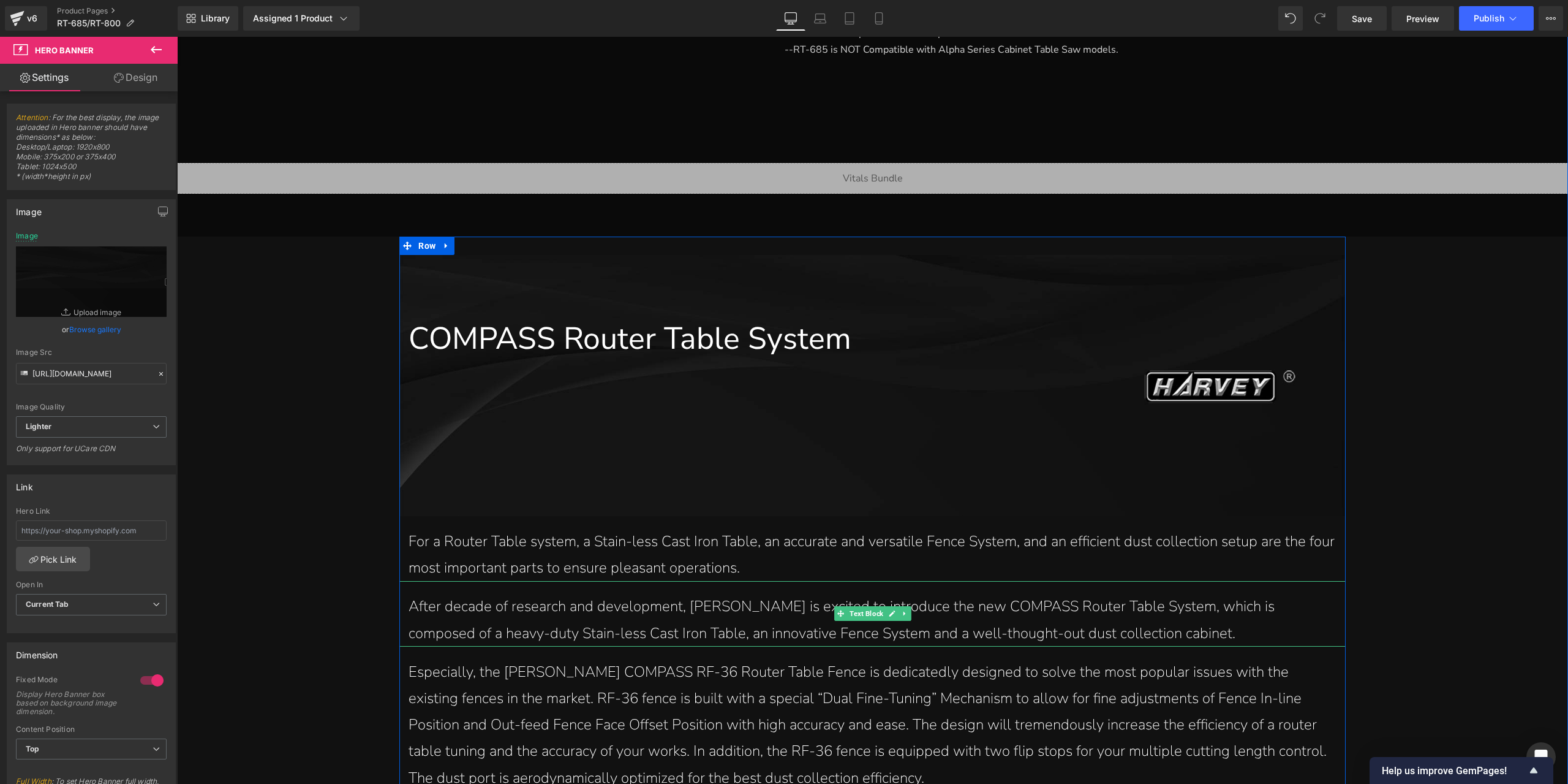
scroll to position [575, 0]
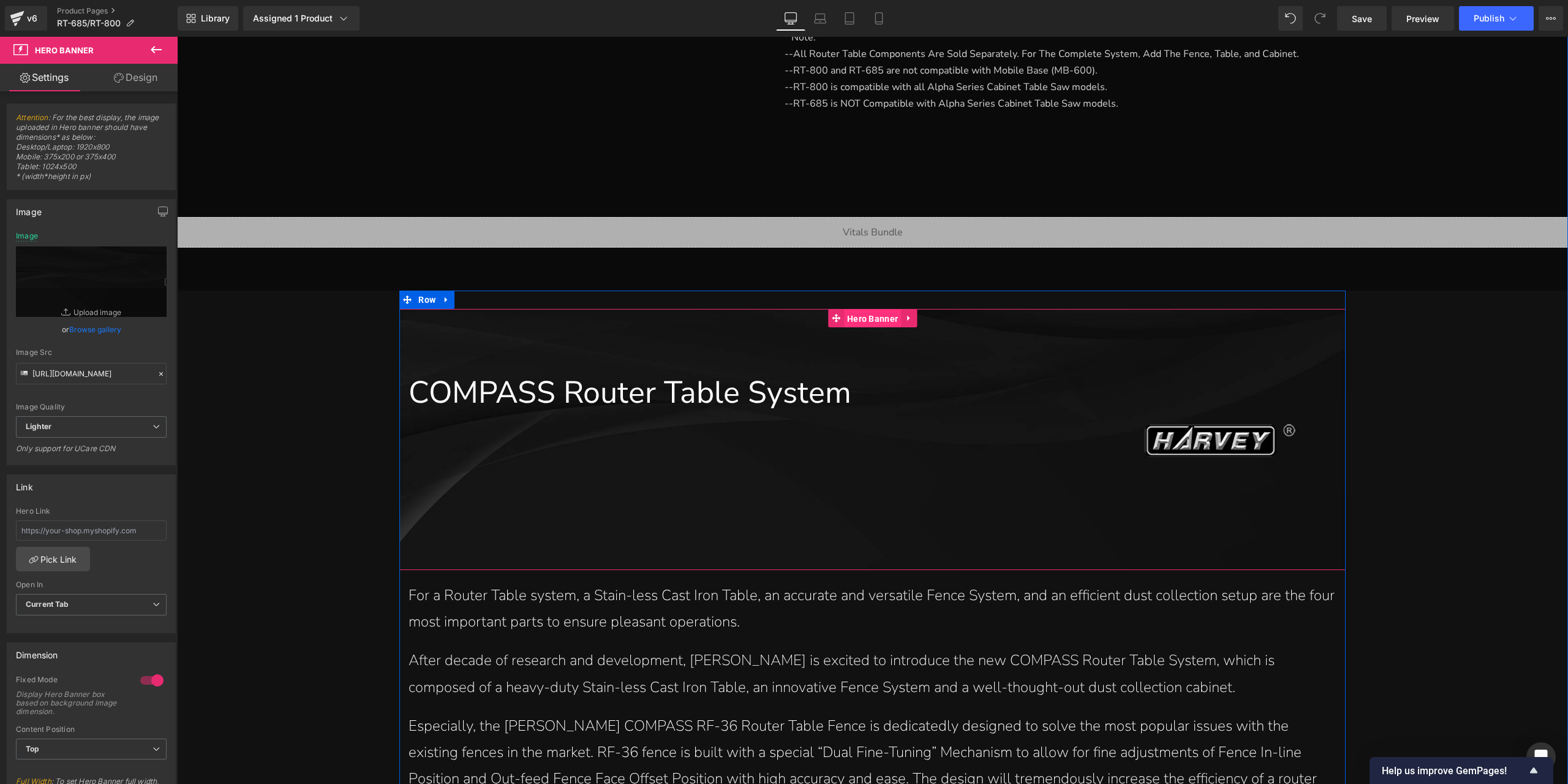
click at [868, 318] on span "Hero Banner" at bounding box center [873, 318] width 57 height 18
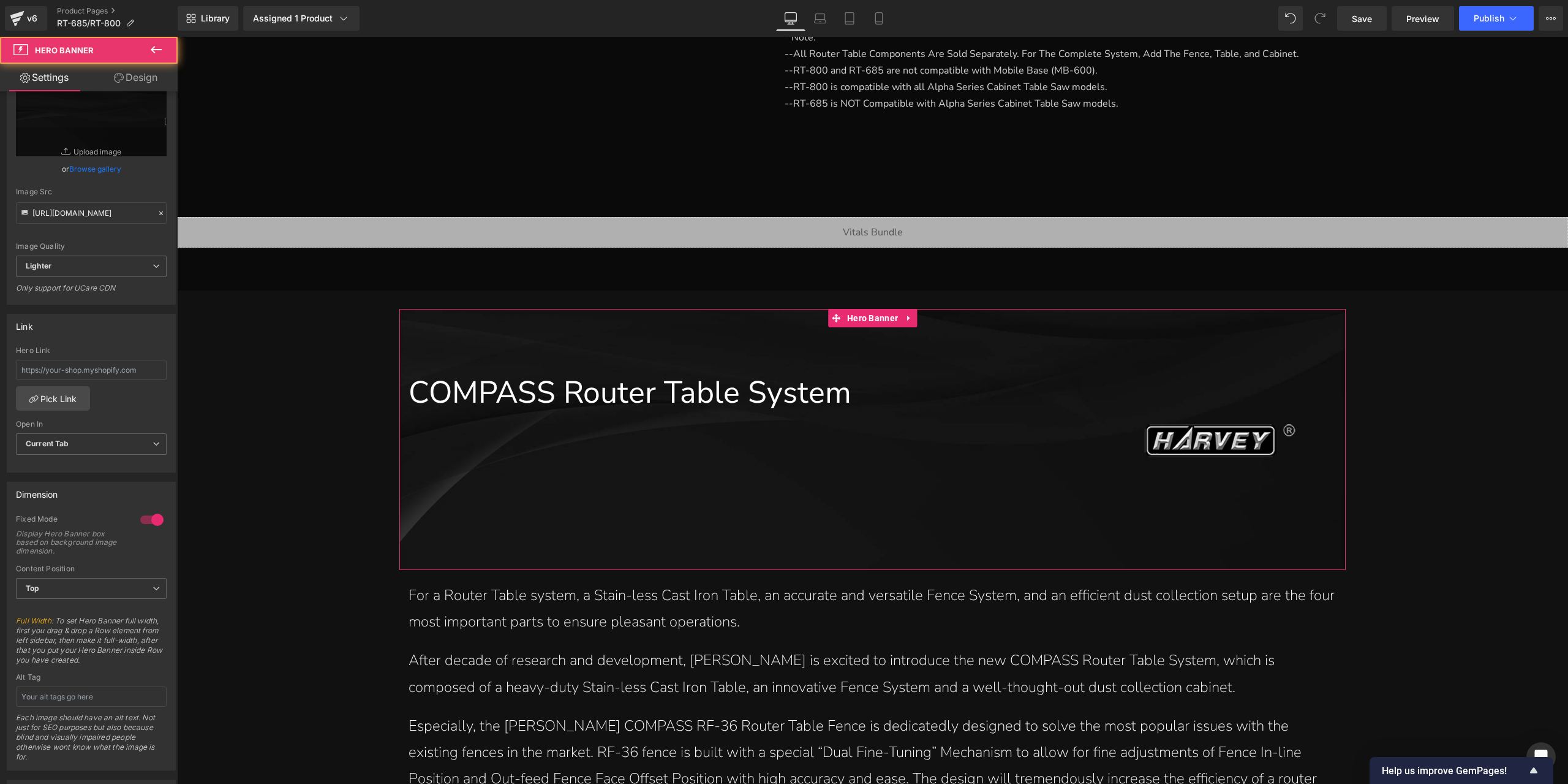
scroll to position [306, 0]
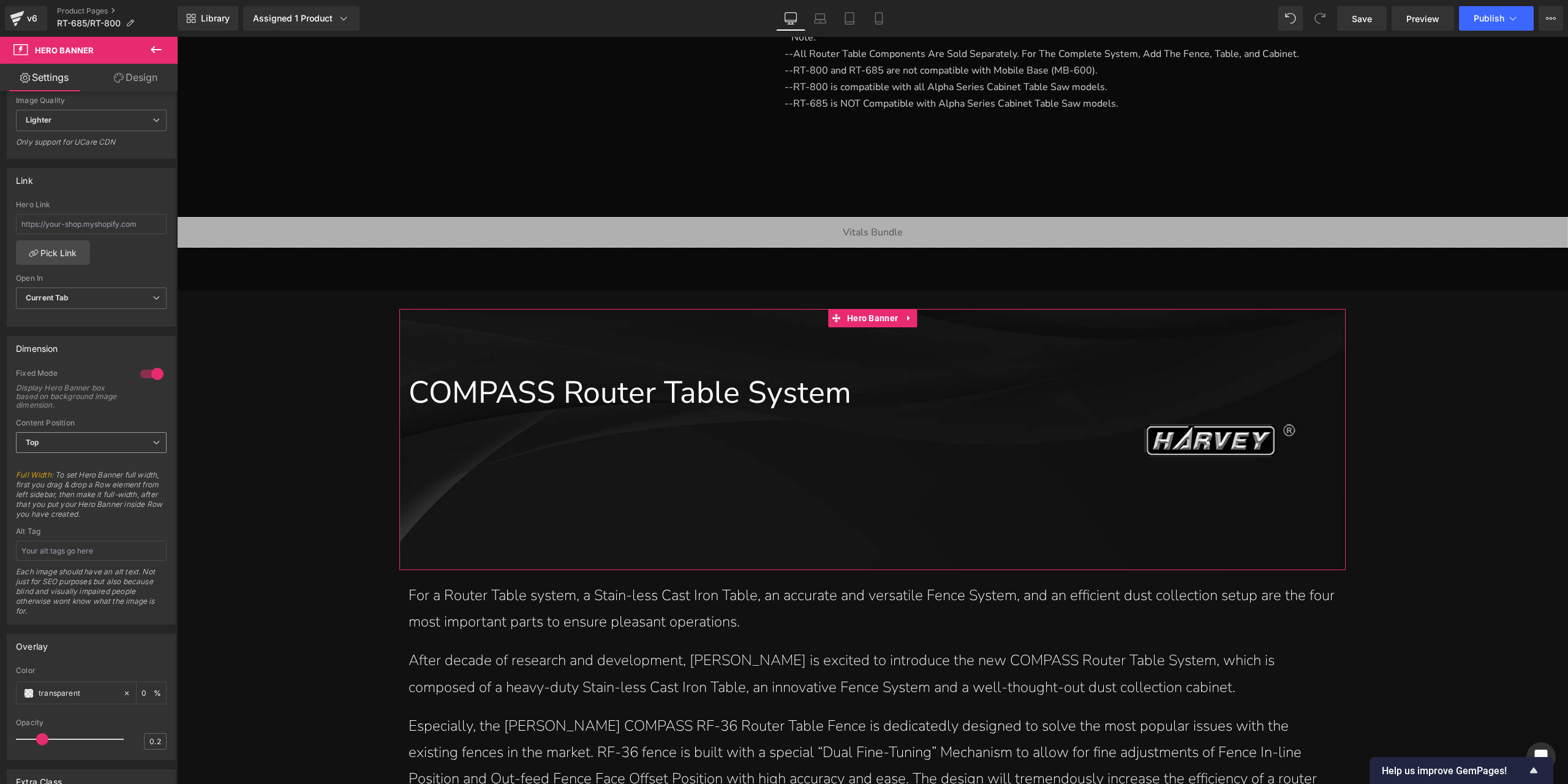
click at [98, 443] on span "Top" at bounding box center [90, 442] width 150 height 21
click at [97, 484] on li "Middle" at bounding box center [89, 482] width 146 height 18
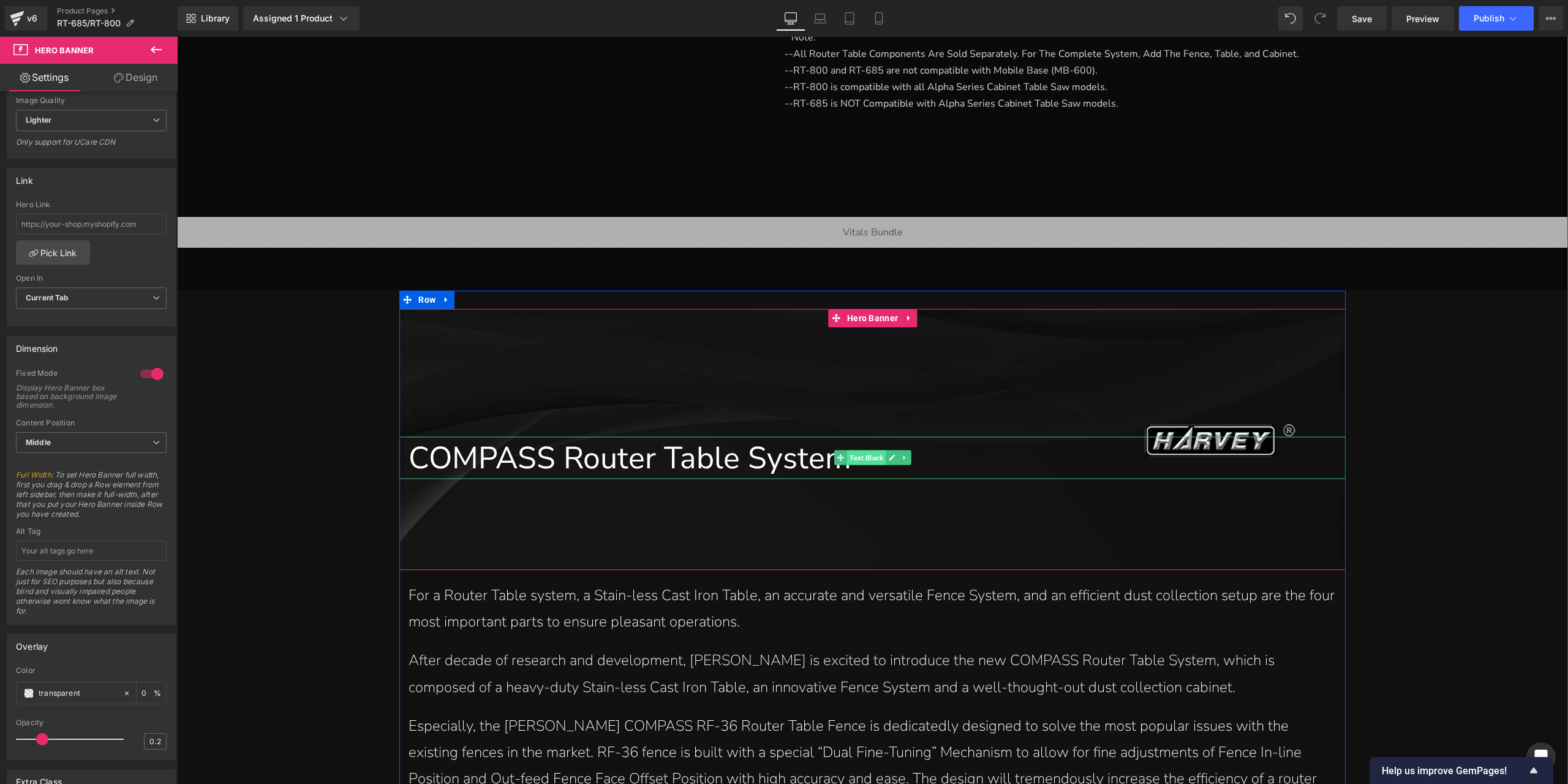
click at [859, 458] on span "Text Block" at bounding box center [866, 458] width 38 height 15
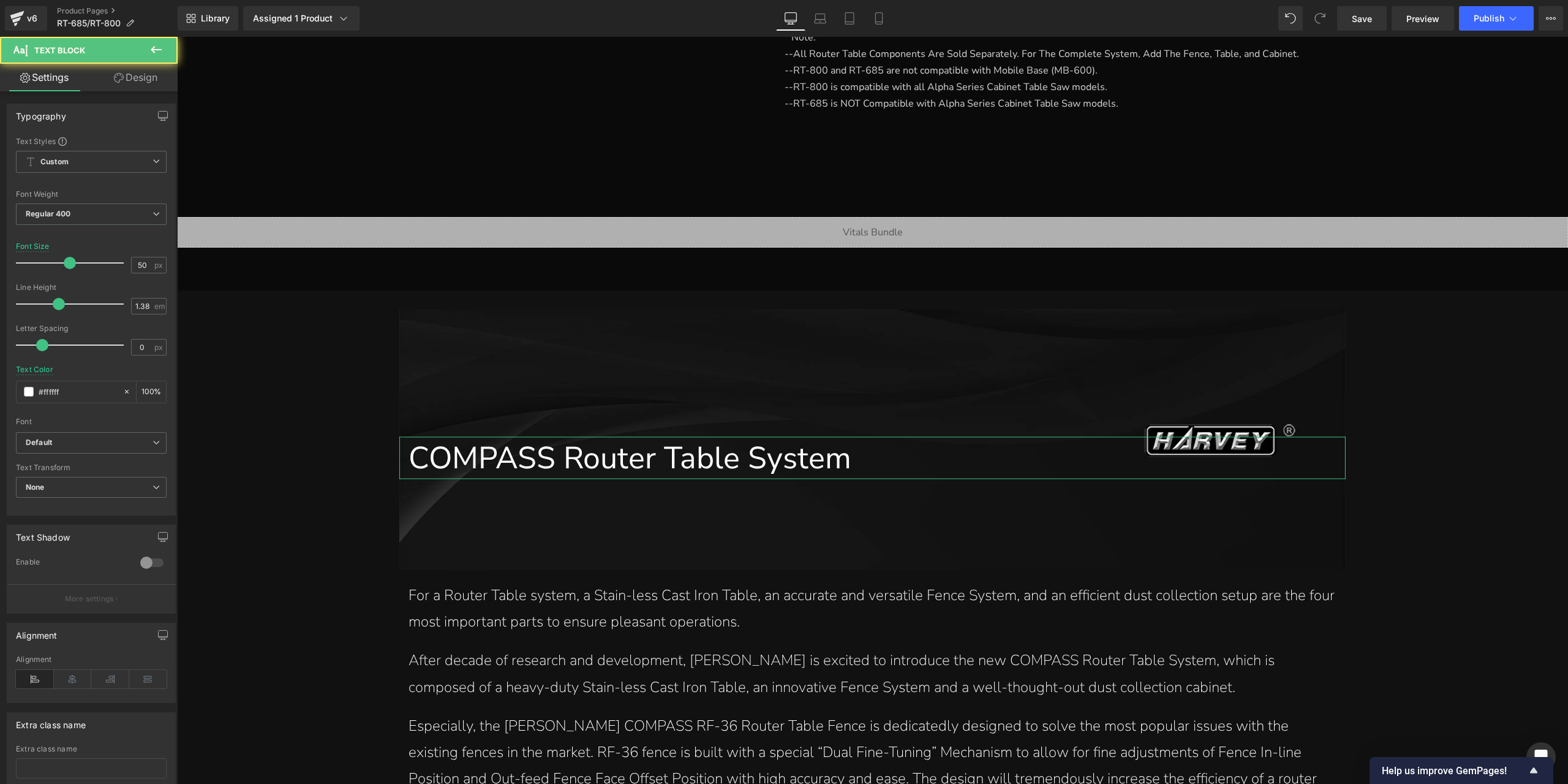
click at [115, 85] on link "Design" at bounding box center [135, 77] width 89 height 27
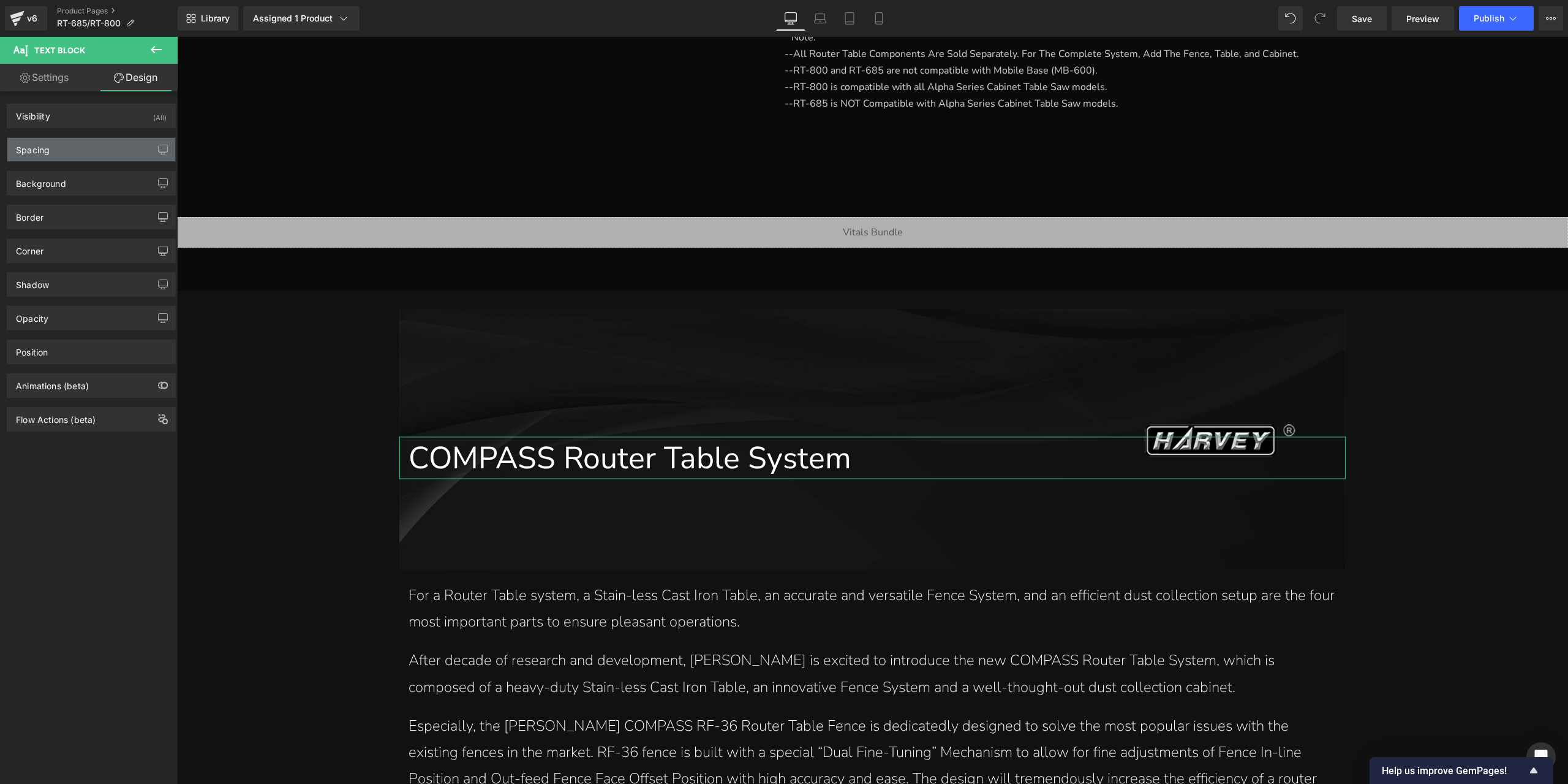
click at [79, 148] on div "Spacing" at bounding box center [91, 150] width 168 height 23
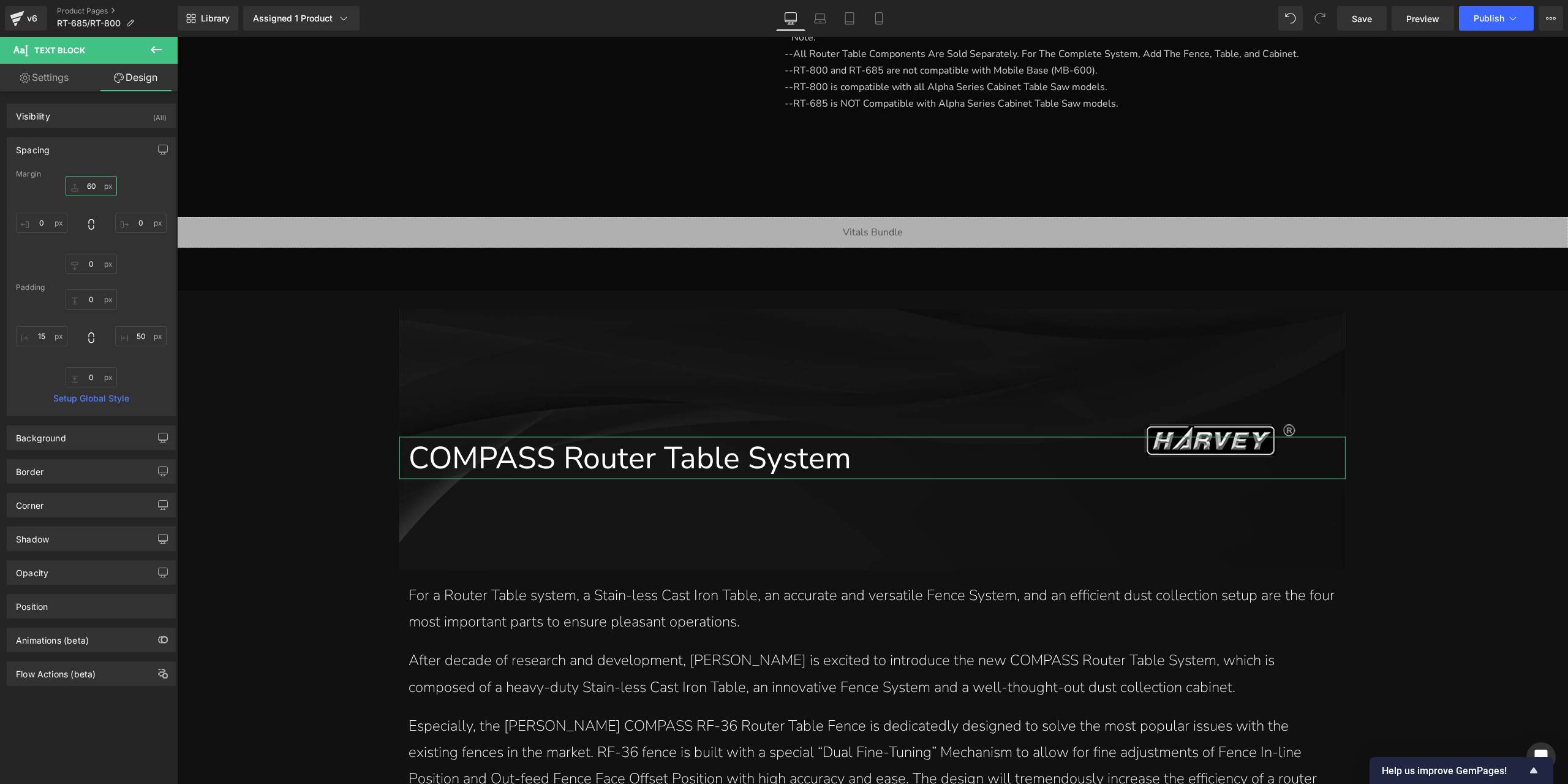
click at [95, 186] on input "60" at bounding box center [91, 186] width 51 height 20
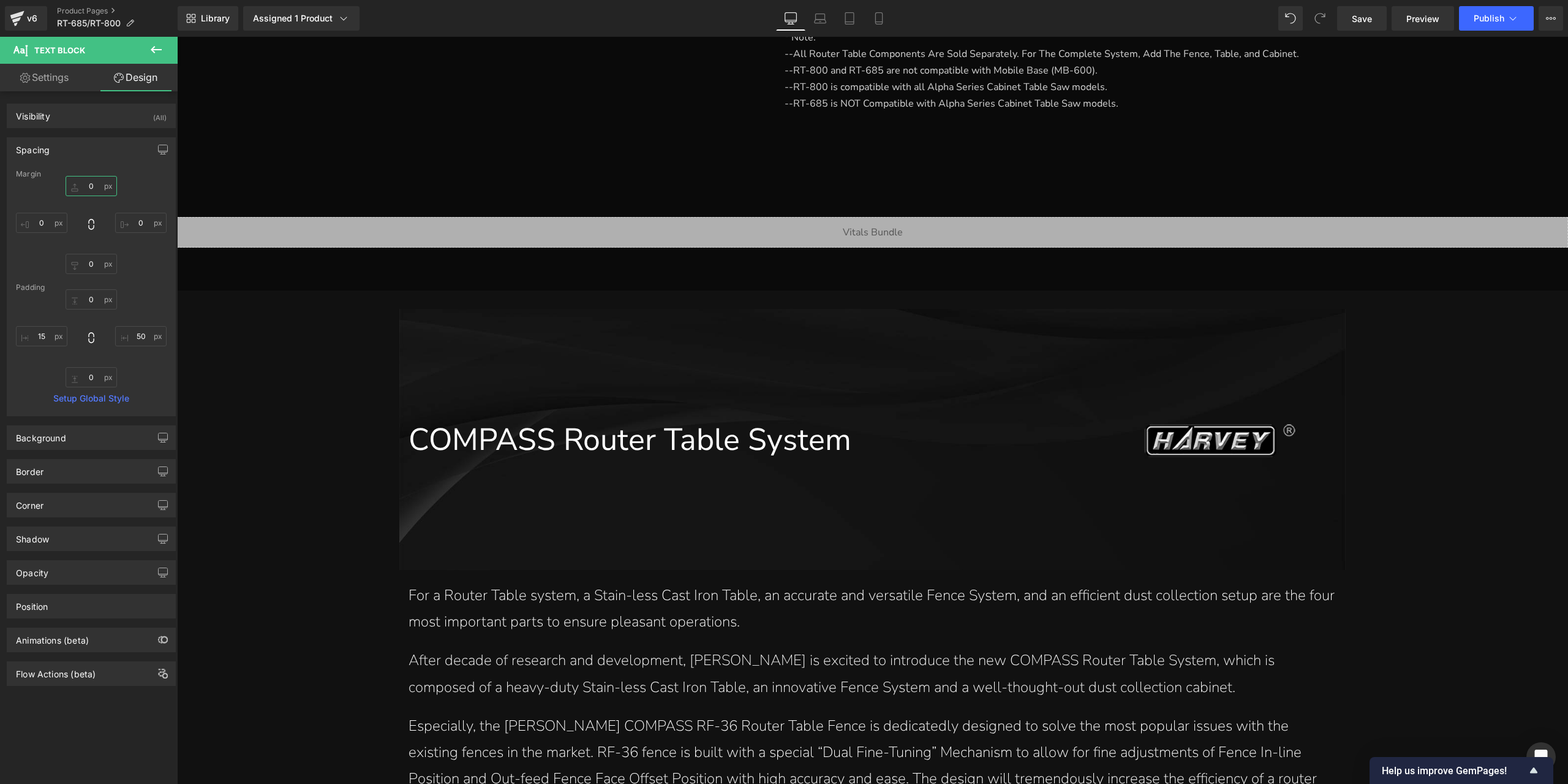
type input "0"
click at [152, 46] on icon at bounding box center [156, 49] width 15 height 15
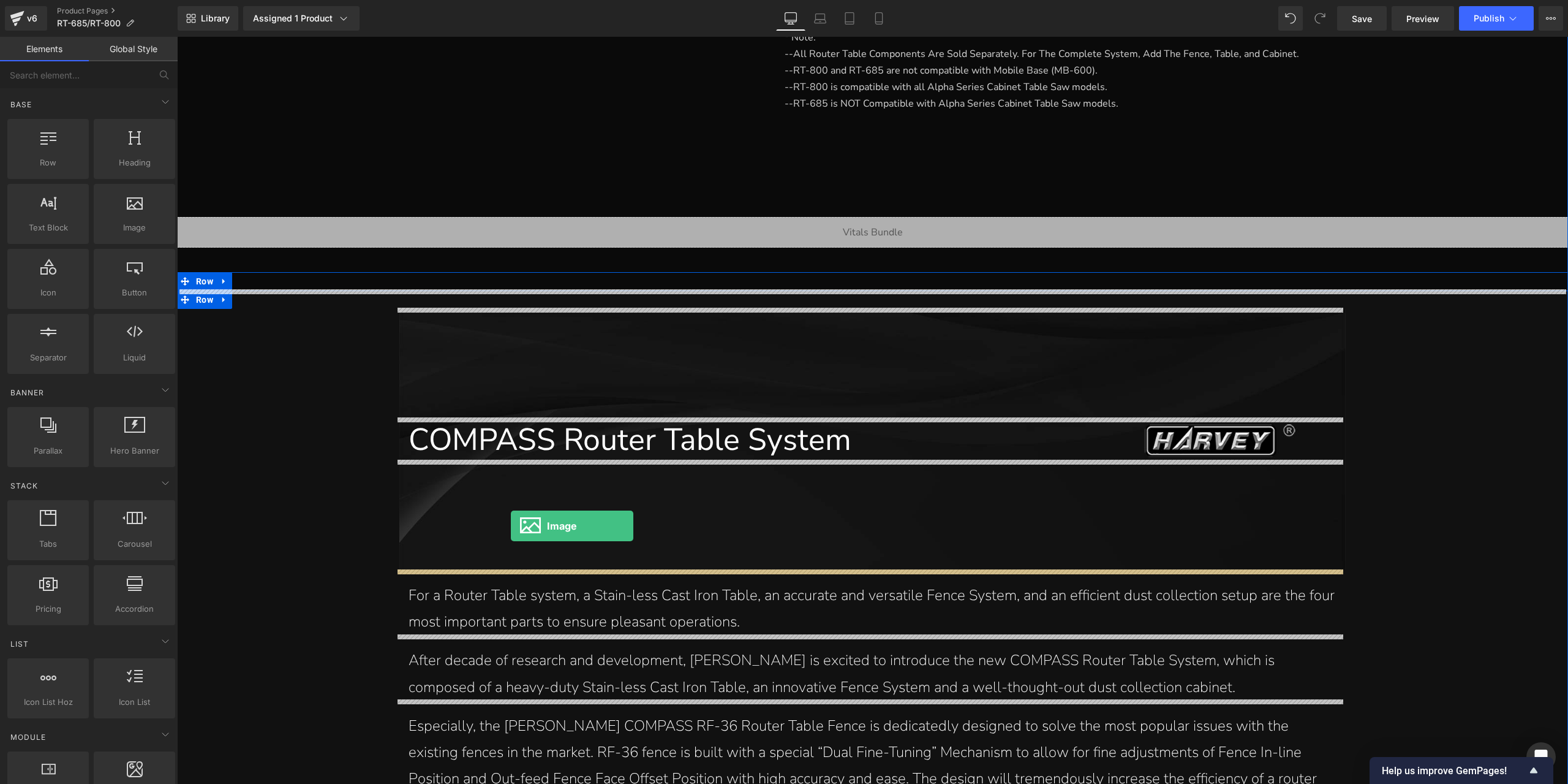
drag, startPoint x: 324, startPoint y: 245, endPoint x: 511, endPoint y: 526, distance: 337.5
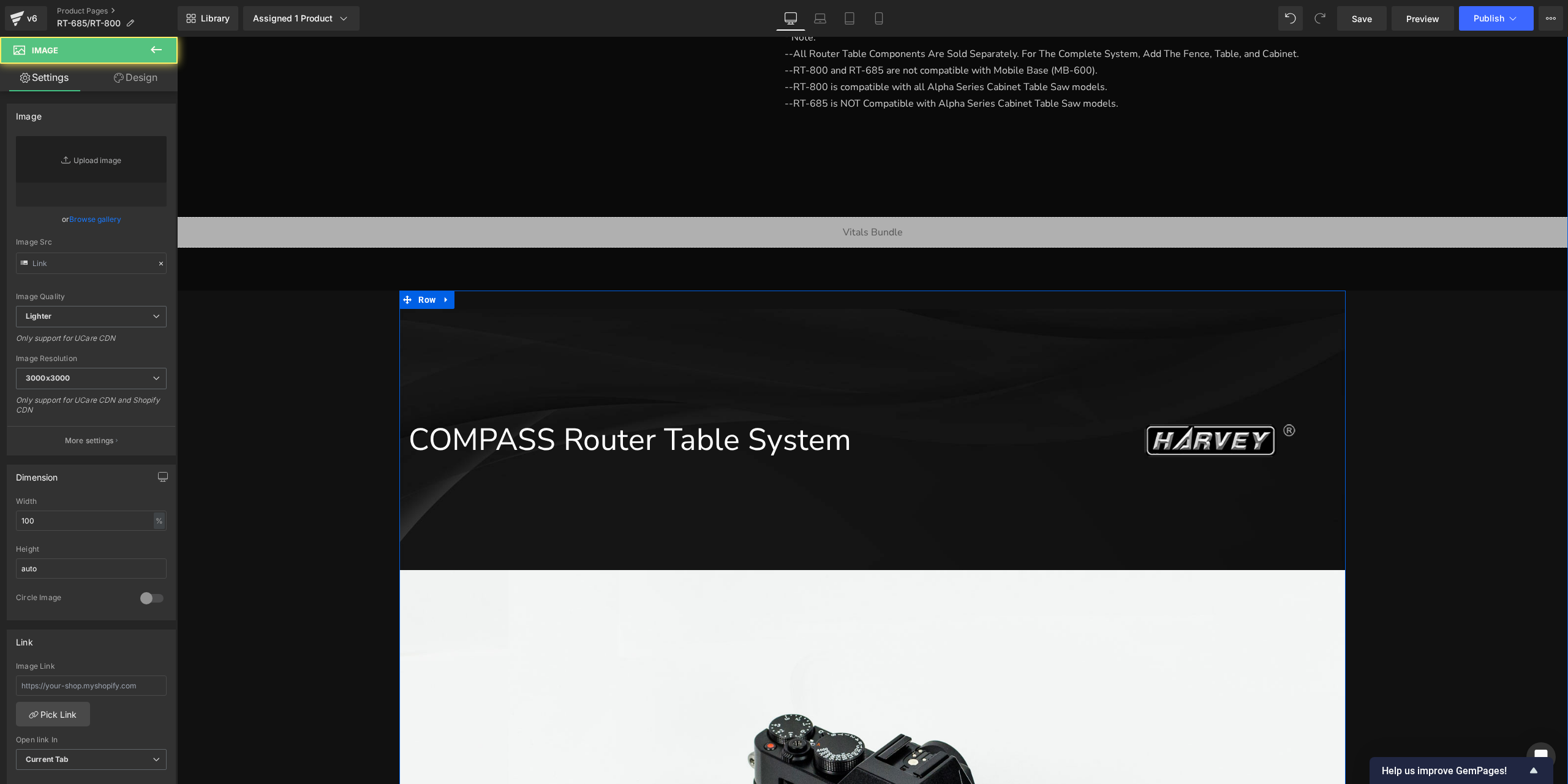
type input "//[DOMAIN_NAME][URL]"
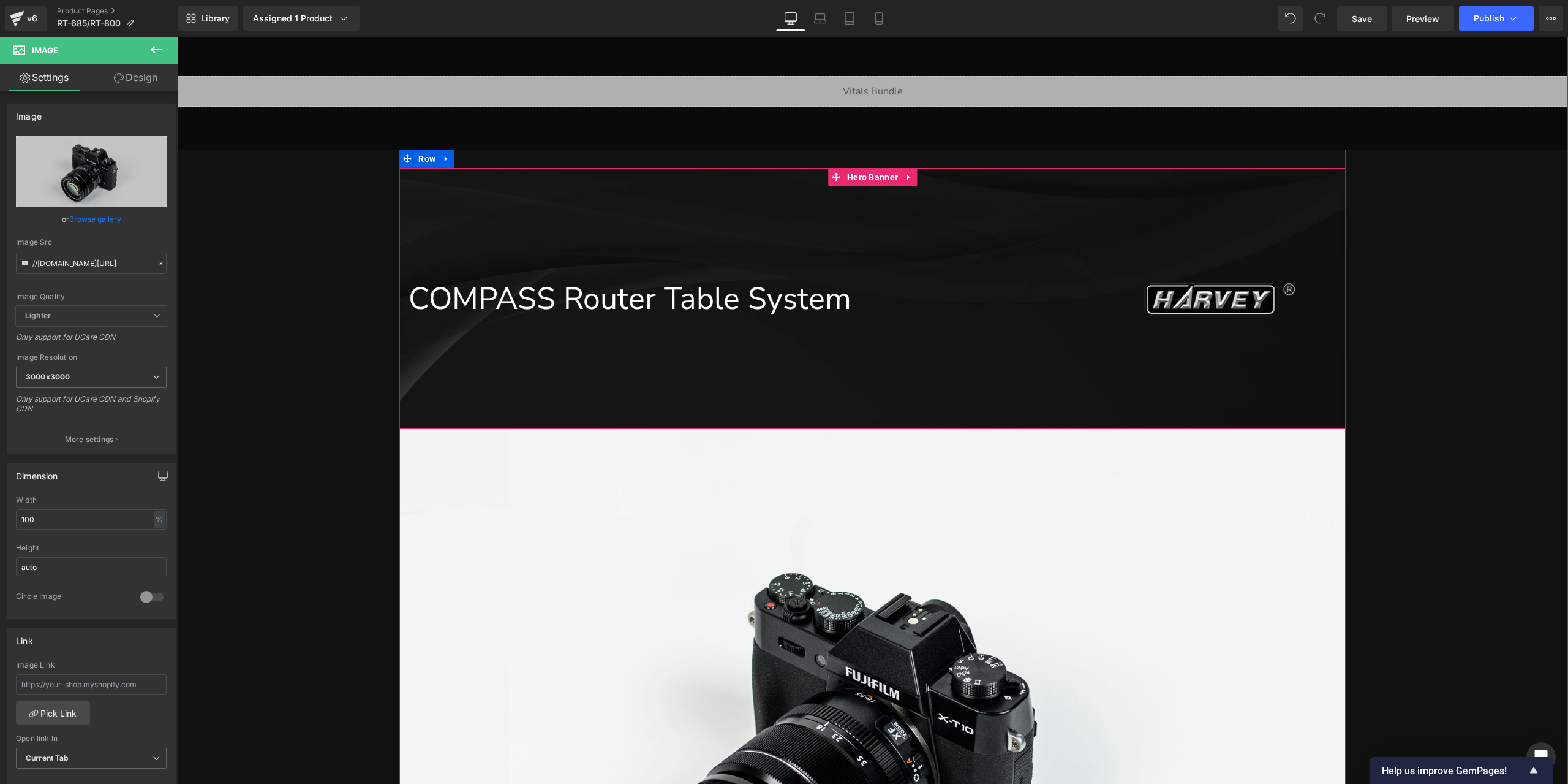
scroll to position [759, 0]
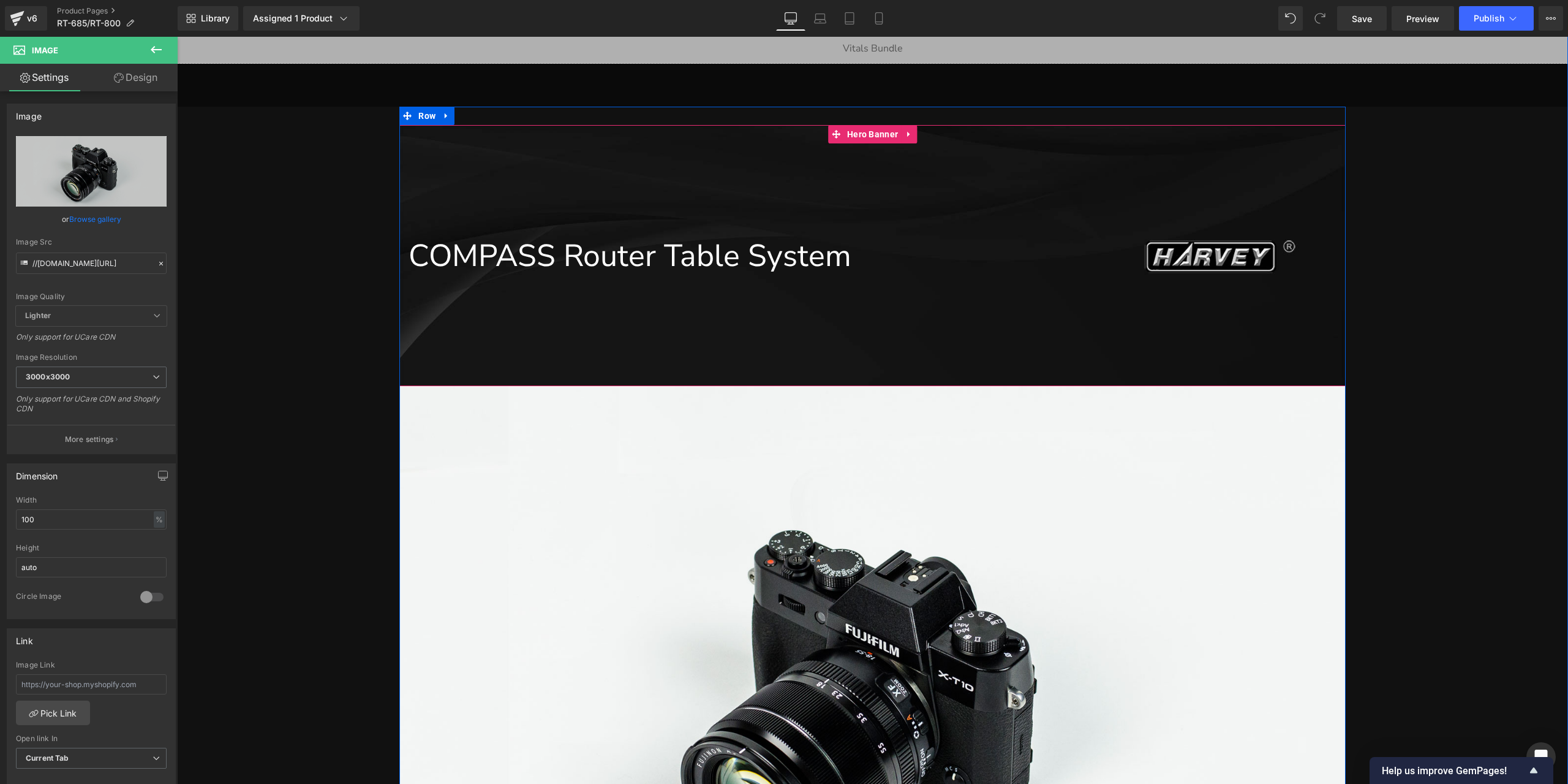
click at [836, 555] on img at bounding box center [872, 699] width 946 height 627
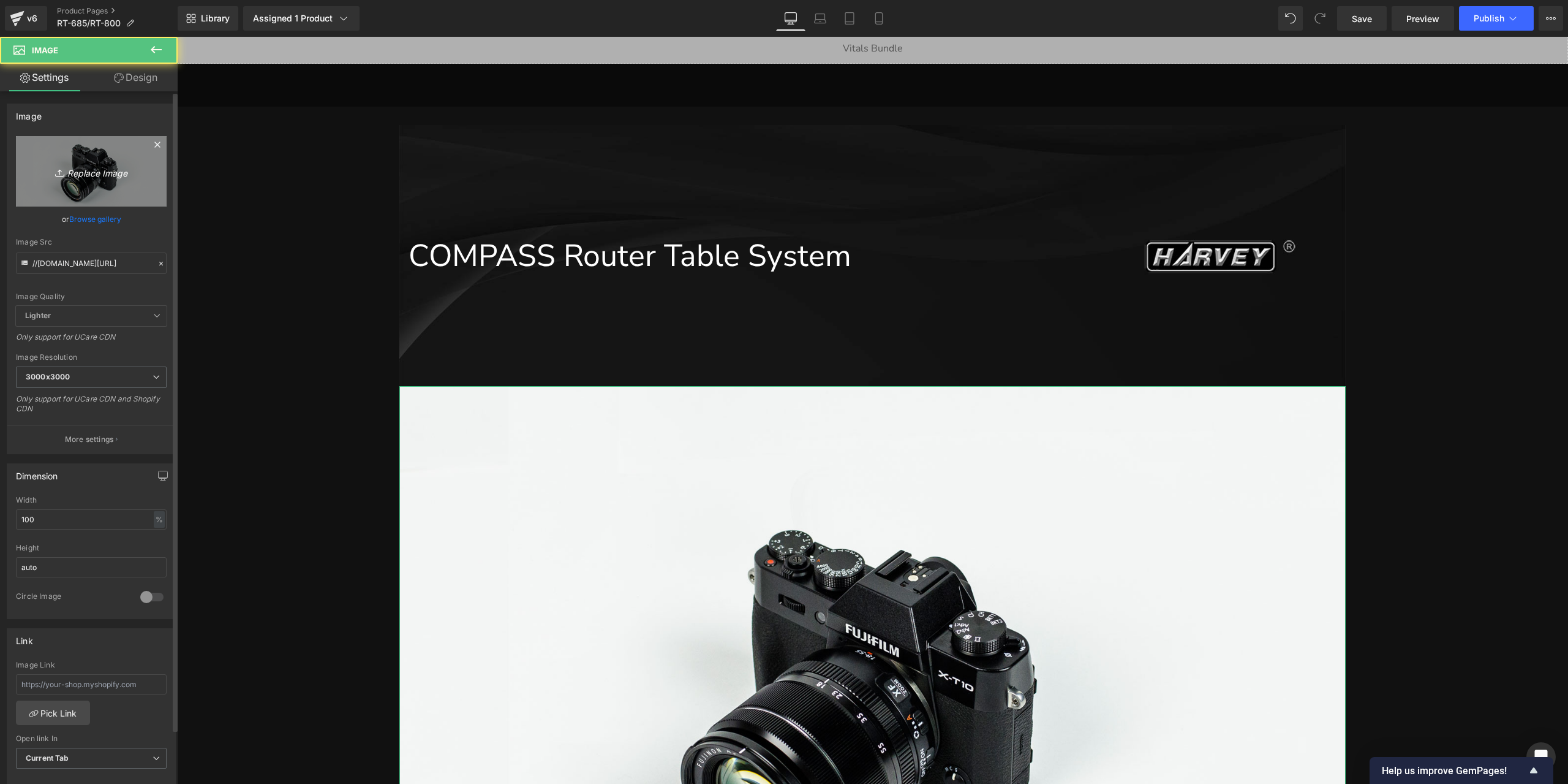
click at [113, 172] on icon "Replace Image" at bounding box center [91, 171] width 98 height 16
type input "C:\fakepath\详情页1部分new_04.jpg"
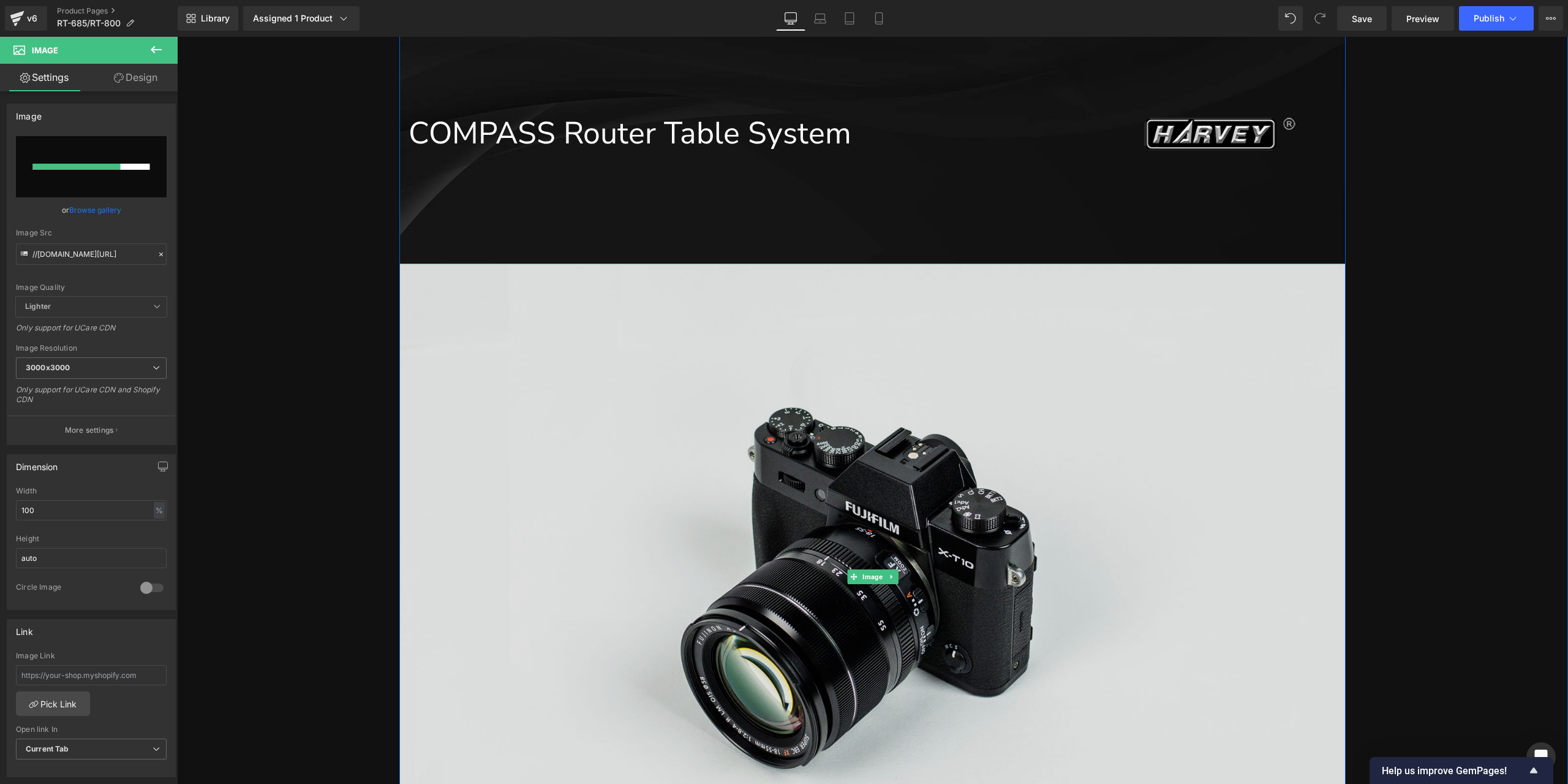
scroll to position [881, 0]
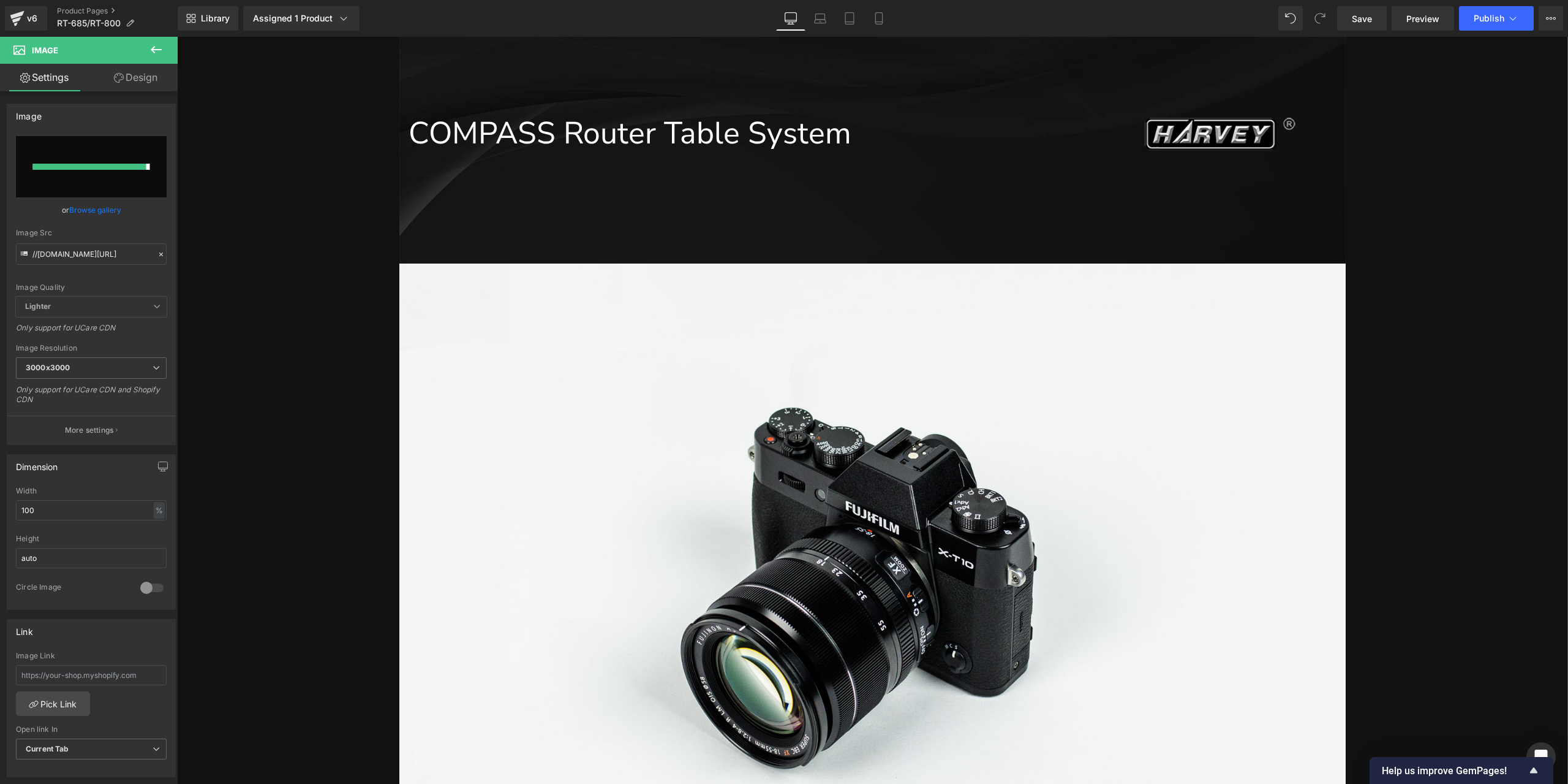
type input "[URL][DOMAIN_NAME]"
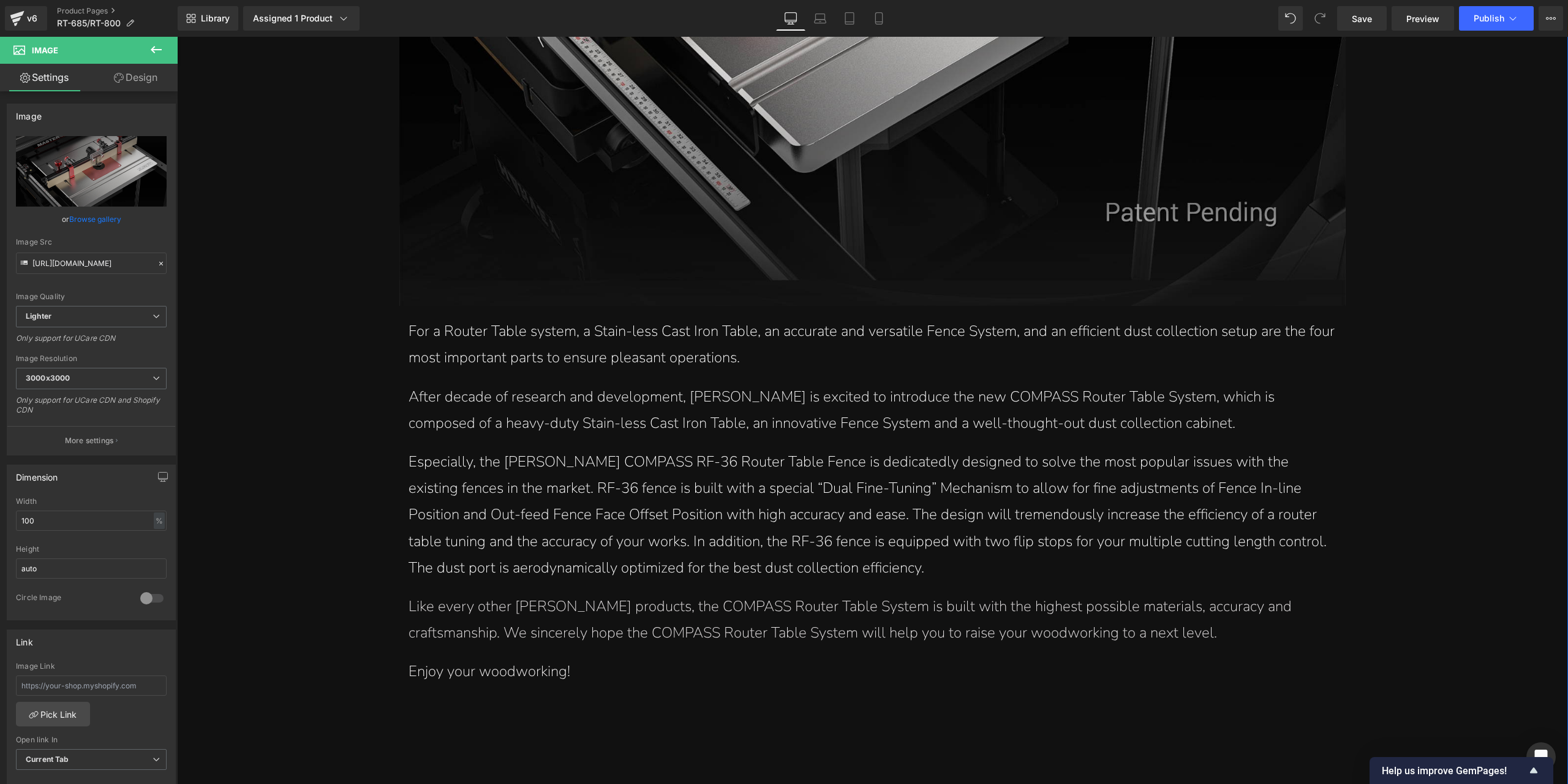
scroll to position [1616, 0]
click at [1354, 19] on span "Save" at bounding box center [1362, 19] width 20 height 13
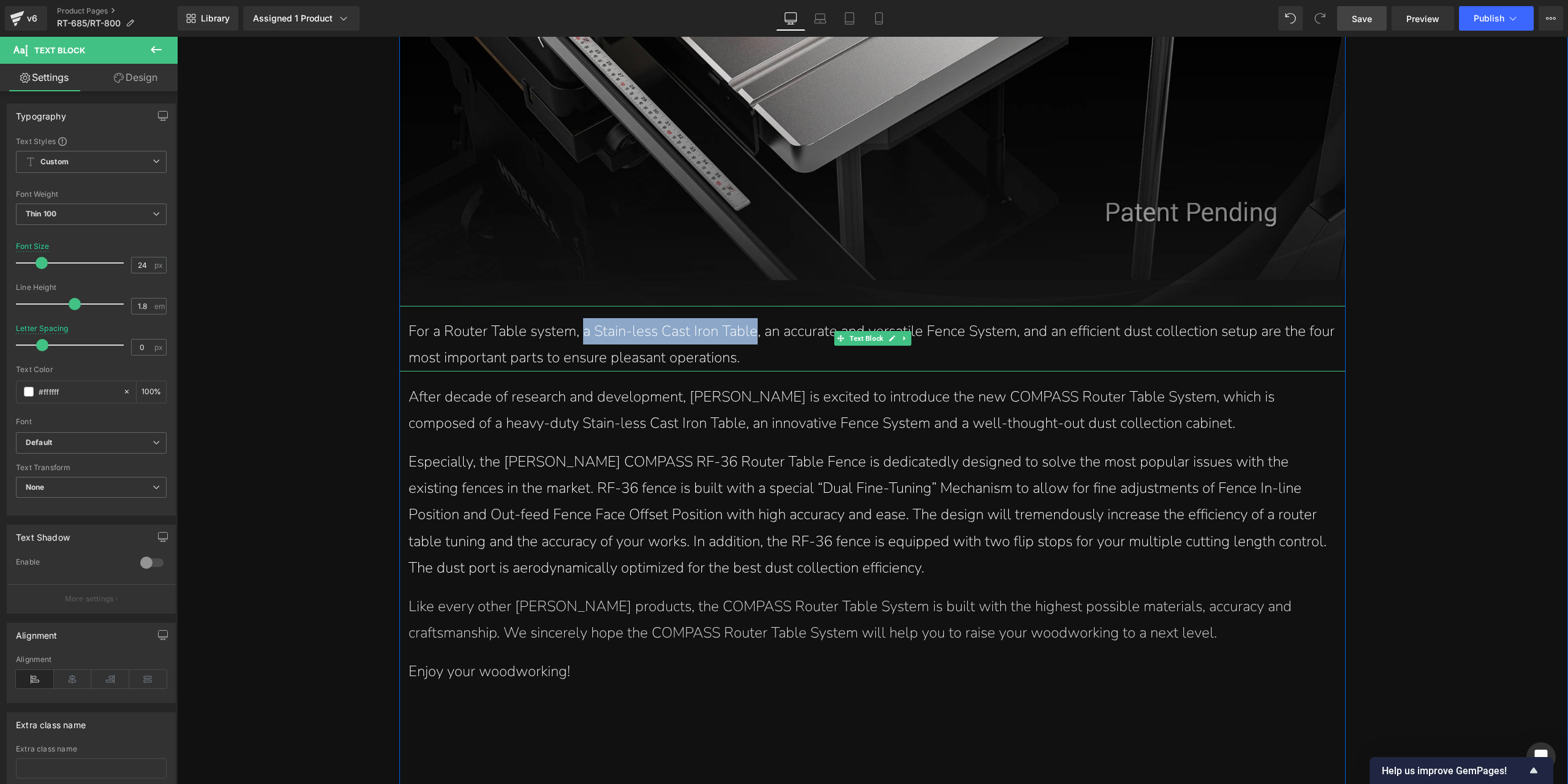
drag, startPoint x: 579, startPoint y: 332, endPoint x: 748, endPoint y: 336, distance: 169.0
click at [748, 336] on p "For a Router Table system, a Stain-less Cast Iron Table, an accurate and versat…" at bounding box center [872, 344] width 928 height 53
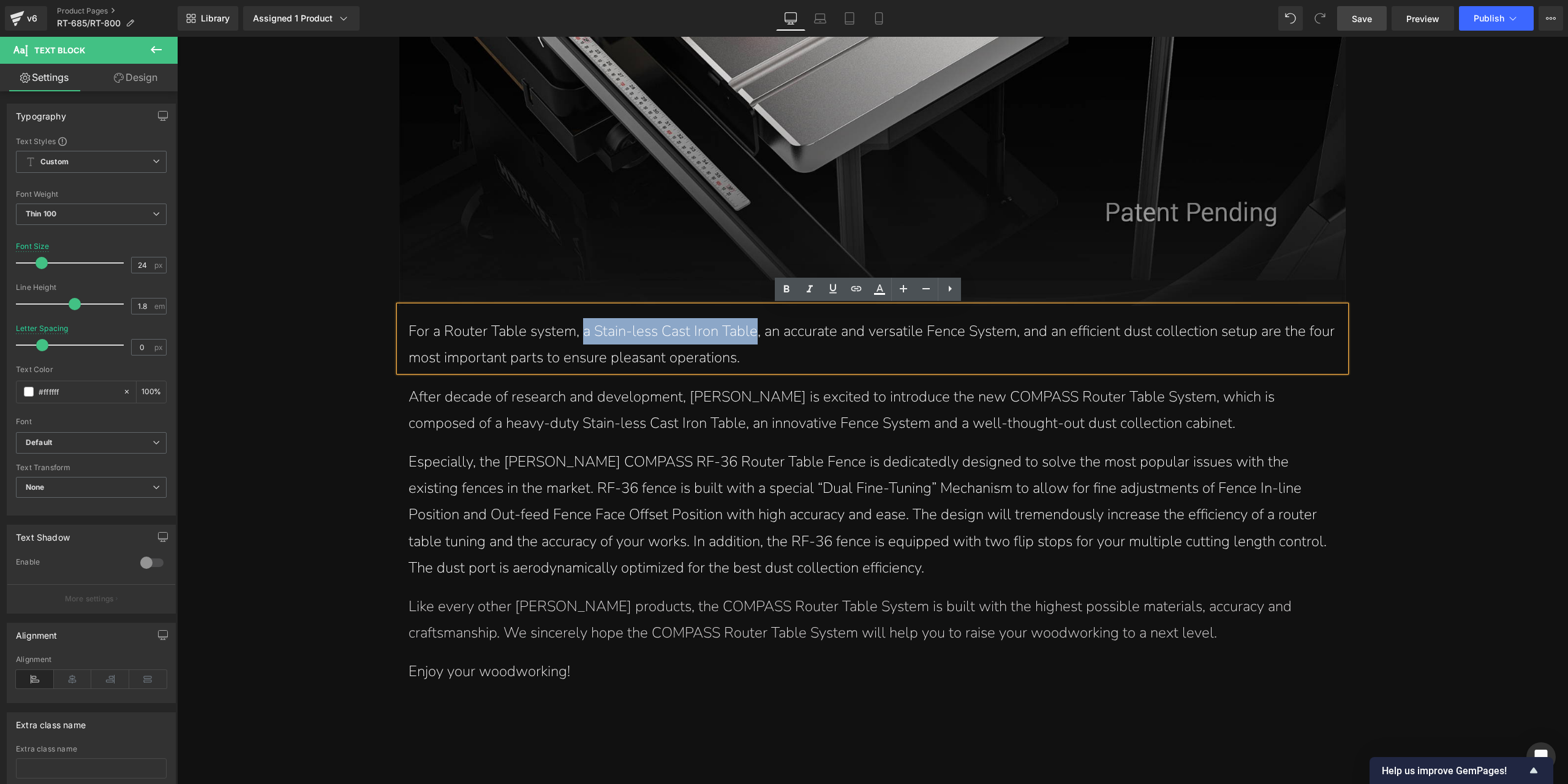
paste div
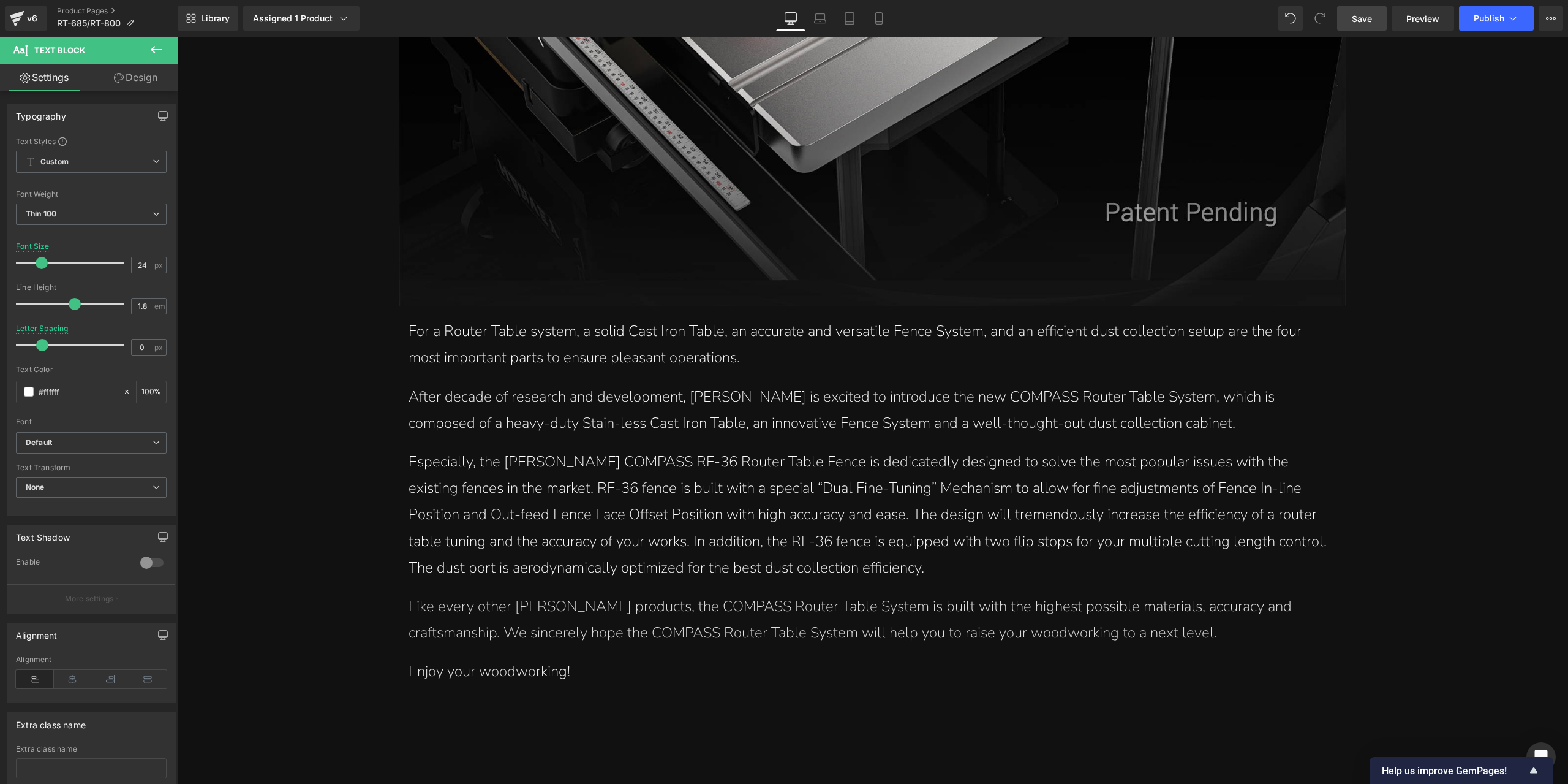
click at [517, 451] on p "Especially, the [PERSON_NAME] COMPASS RF-36 Router Table Fence is dedicatedly d…" at bounding box center [872, 514] width 928 height 132
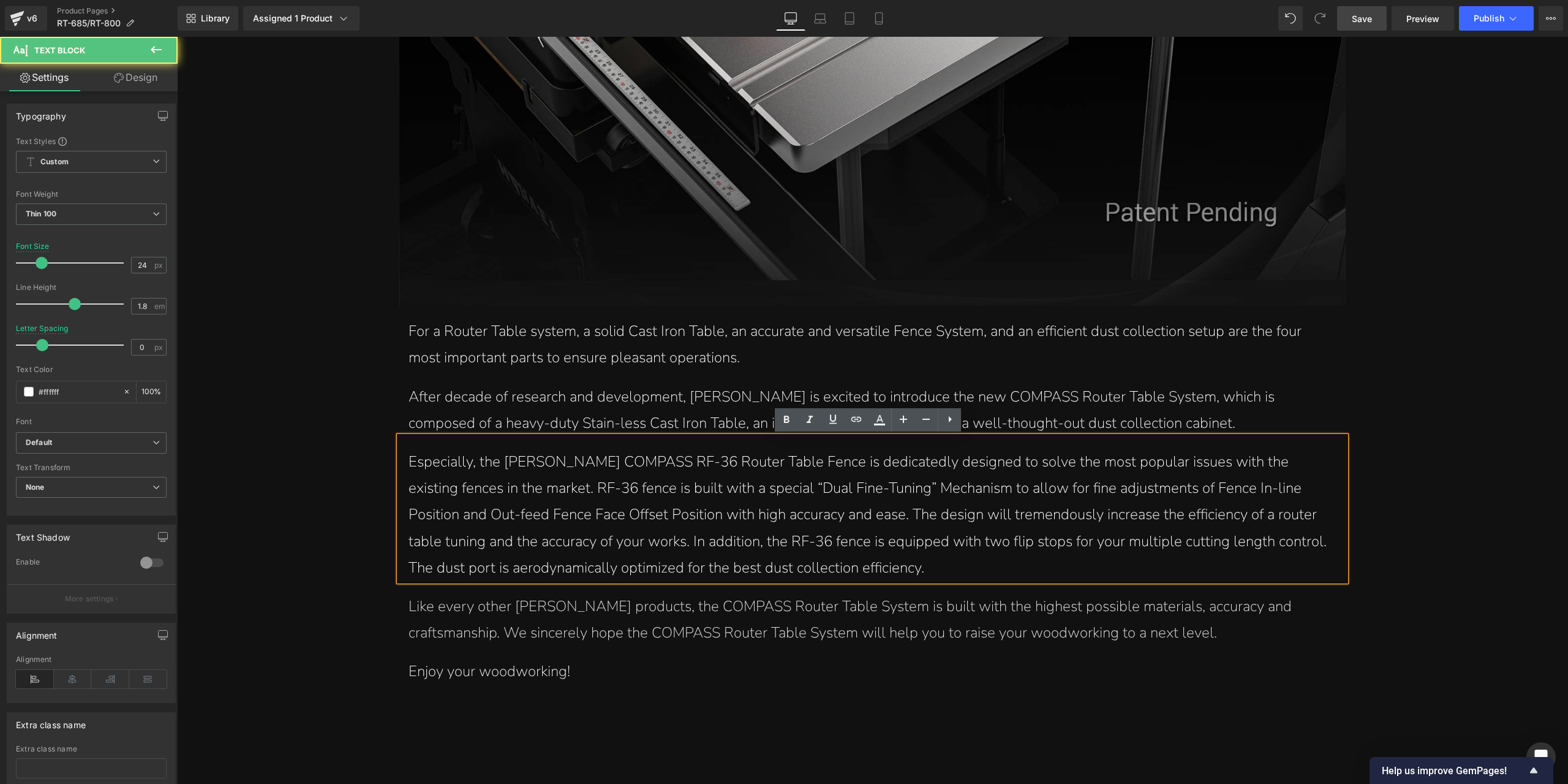
click at [525, 464] on p "Especially, the [PERSON_NAME] COMPASS RF-36 Router Table Fence is dedicatedly d…" at bounding box center [872, 514] width 928 height 132
click at [654, 514] on p "Especially, the [PERSON_NAME] COMPASS RF-36 Router Table Fence is dedicatedly d…" at bounding box center [872, 514] width 928 height 132
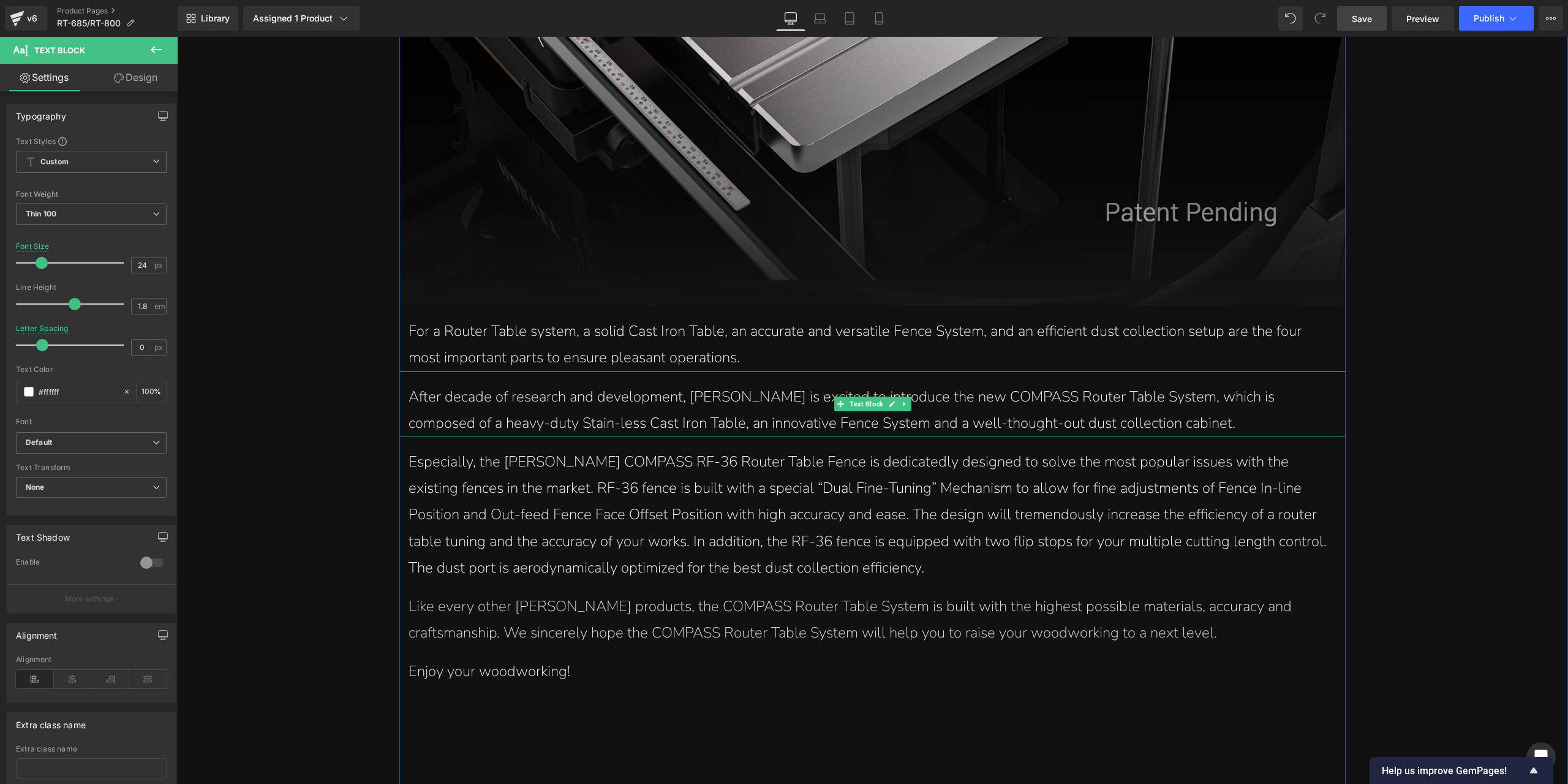
click at [722, 412] on span "After decade of research and development, [PERSON_NAME] is excited to introduce…" at bounding box center [842, 410] width 866 height 46
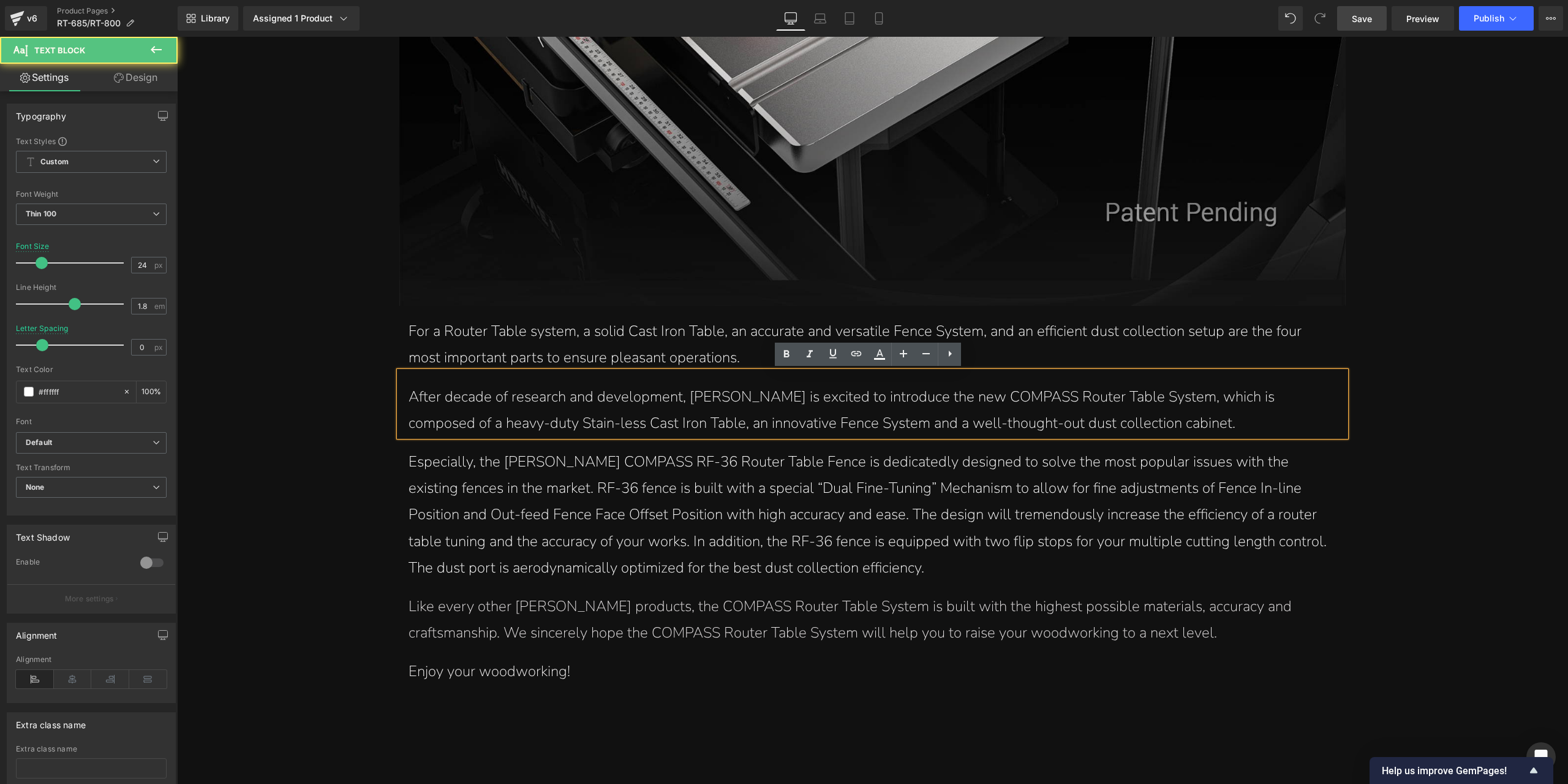
click at [706, 351] on p "For a Router Table system, a solid Cast Iron Table, an accurate and versatile F…" at bounding box center [872, 344] width 928 height 53
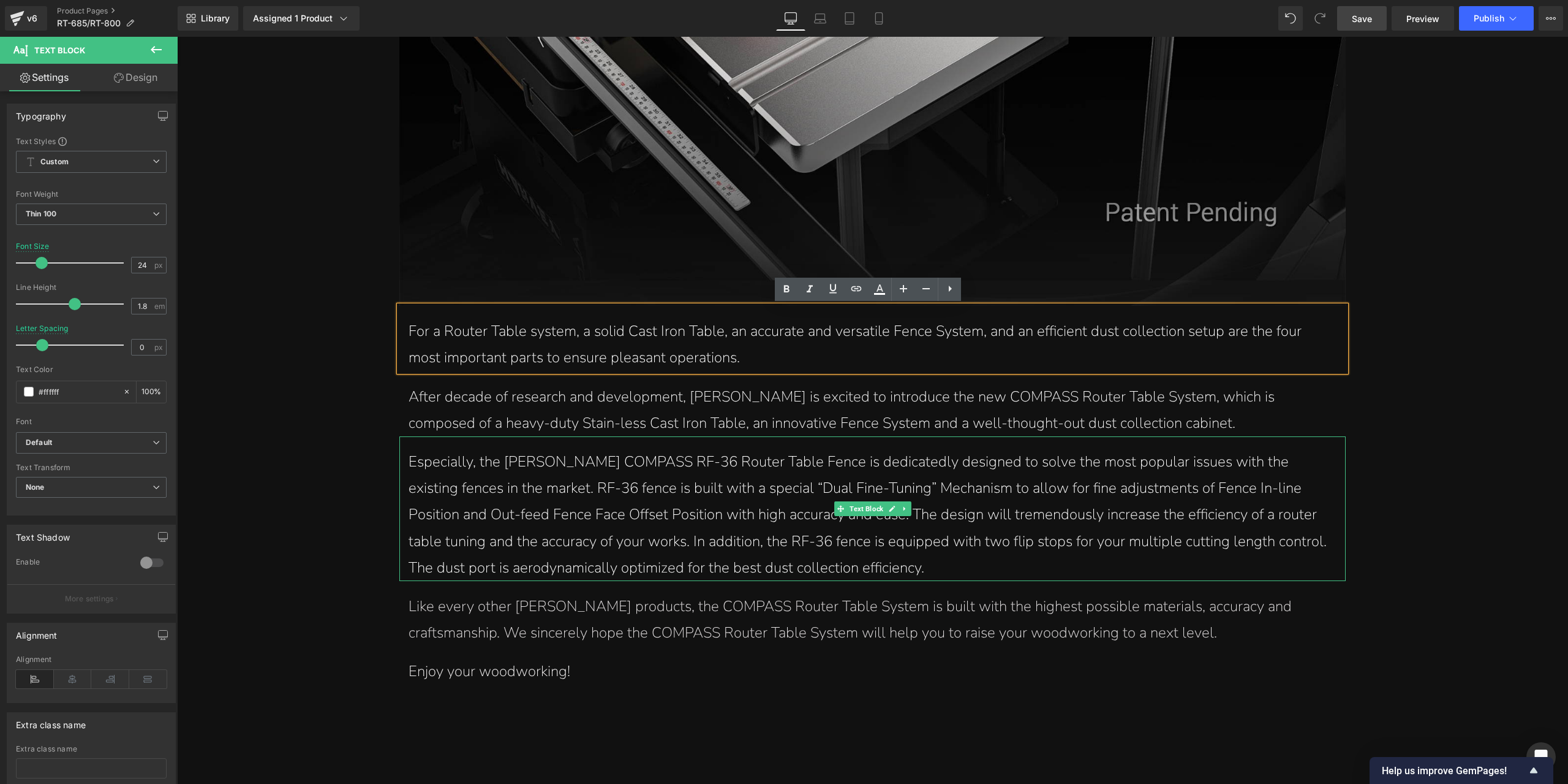
click at [736, 477] on p "Especially, the [PERSON_NAME] COMPASS RF-36 Router Table Fence is dedicatedly d…" at bounding box center [872, 514] width 928 height 132
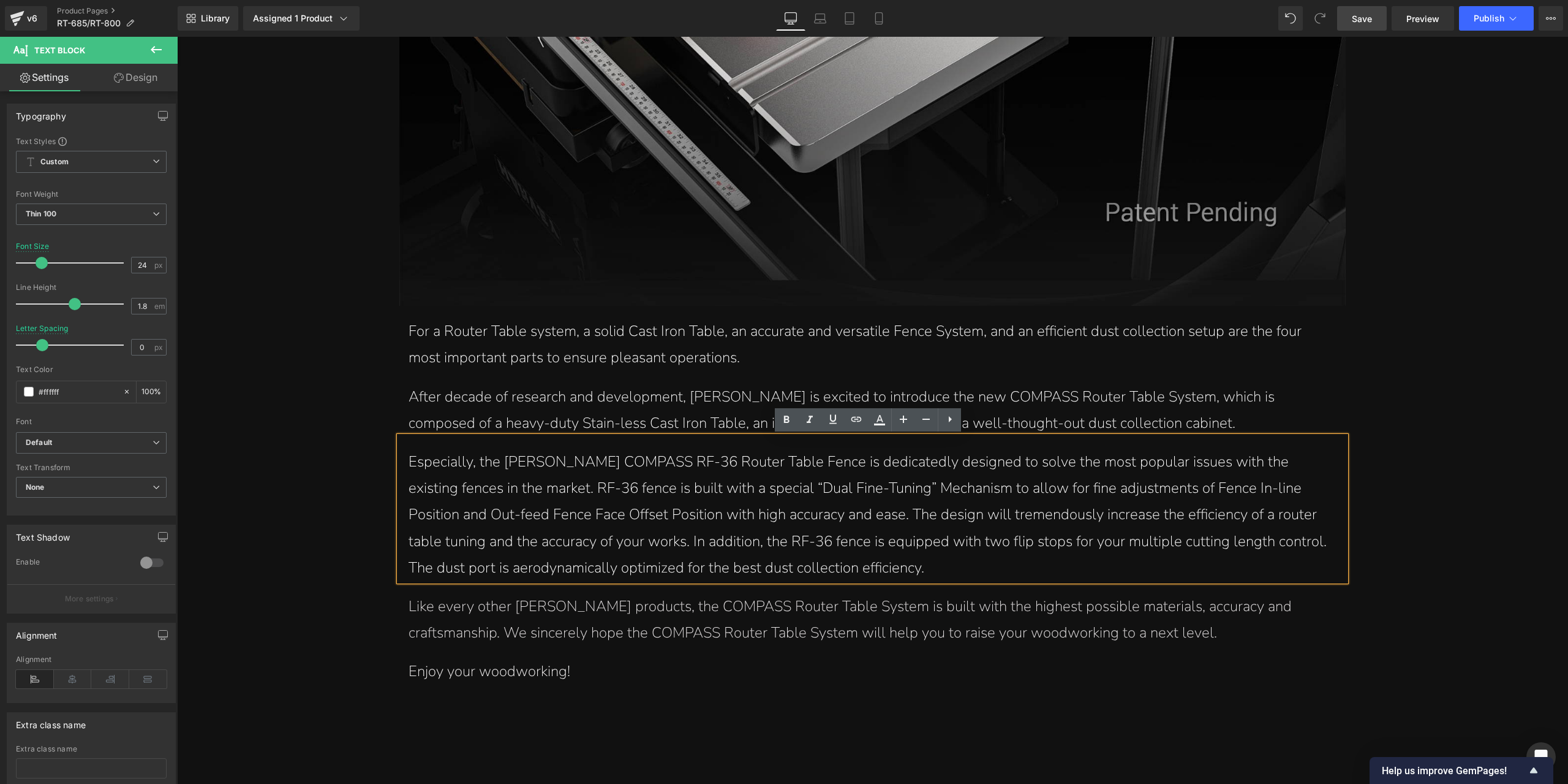
click at [476, 485] on p "Especially, the [PERSON_NAME] COMPASS RF-36 Router Table Fence is dedicatedly d…" at bounding box center [872, 514] width 928 height 132
click at [1140, 493] on p "Especially, the [PERSON_NAME] COMPASS RF-36 Router Table Fence is dedicatedly d…" at bounding box center [872, 514] width 928 height 132
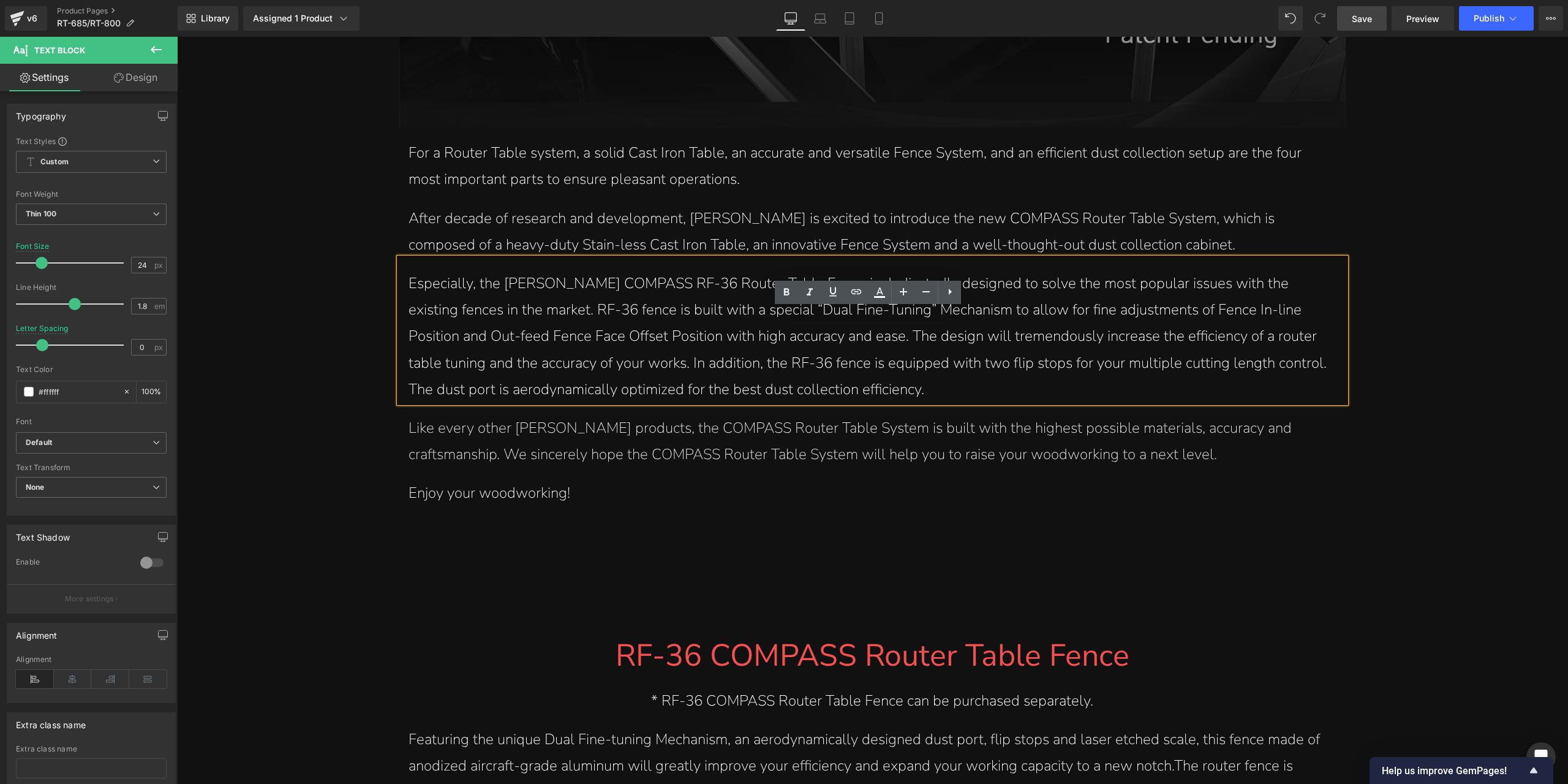
scroll to position [1800, 0]
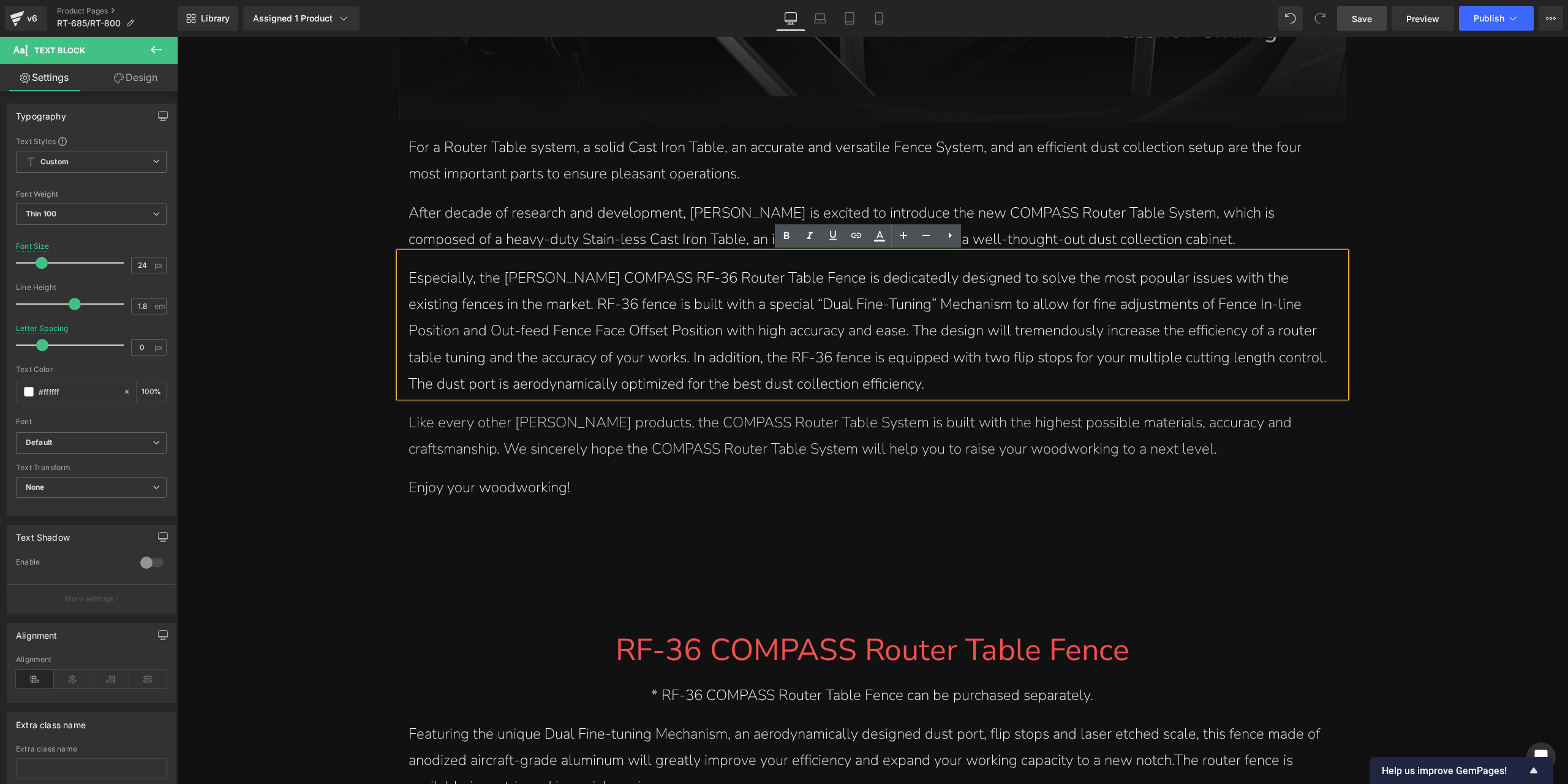
click at [570, 437] on p "Like every other [PERSON_NAME] products, the COMPASS Router Table System is bui…" at bounding box center [872, 436] width 928 height 53
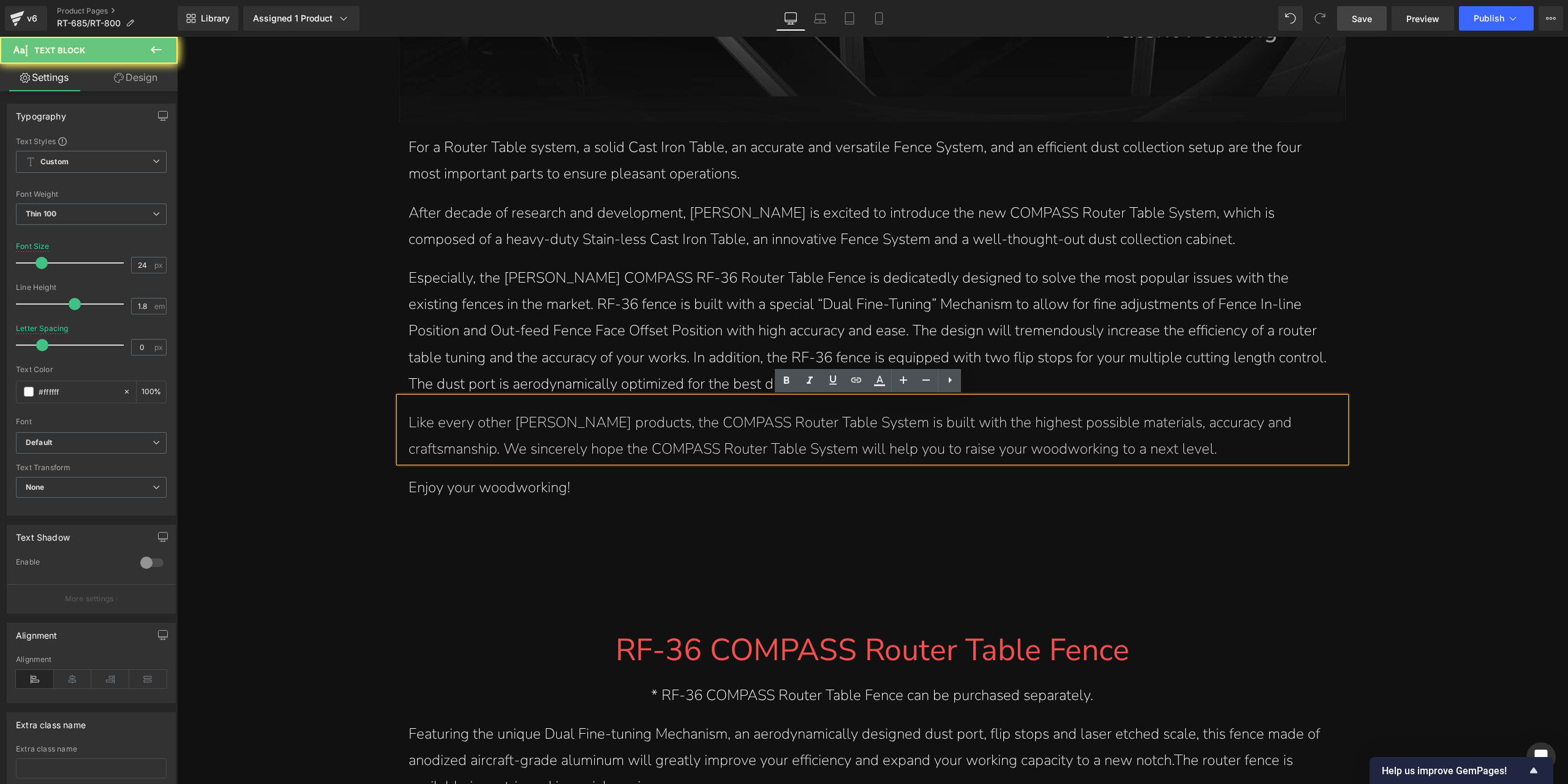
click at [570, 437] on p "Like every other [PERSON_NAME] products, the COMPASS Router Table System is bui…" at bounding box center [872, 436] width 928 height 53
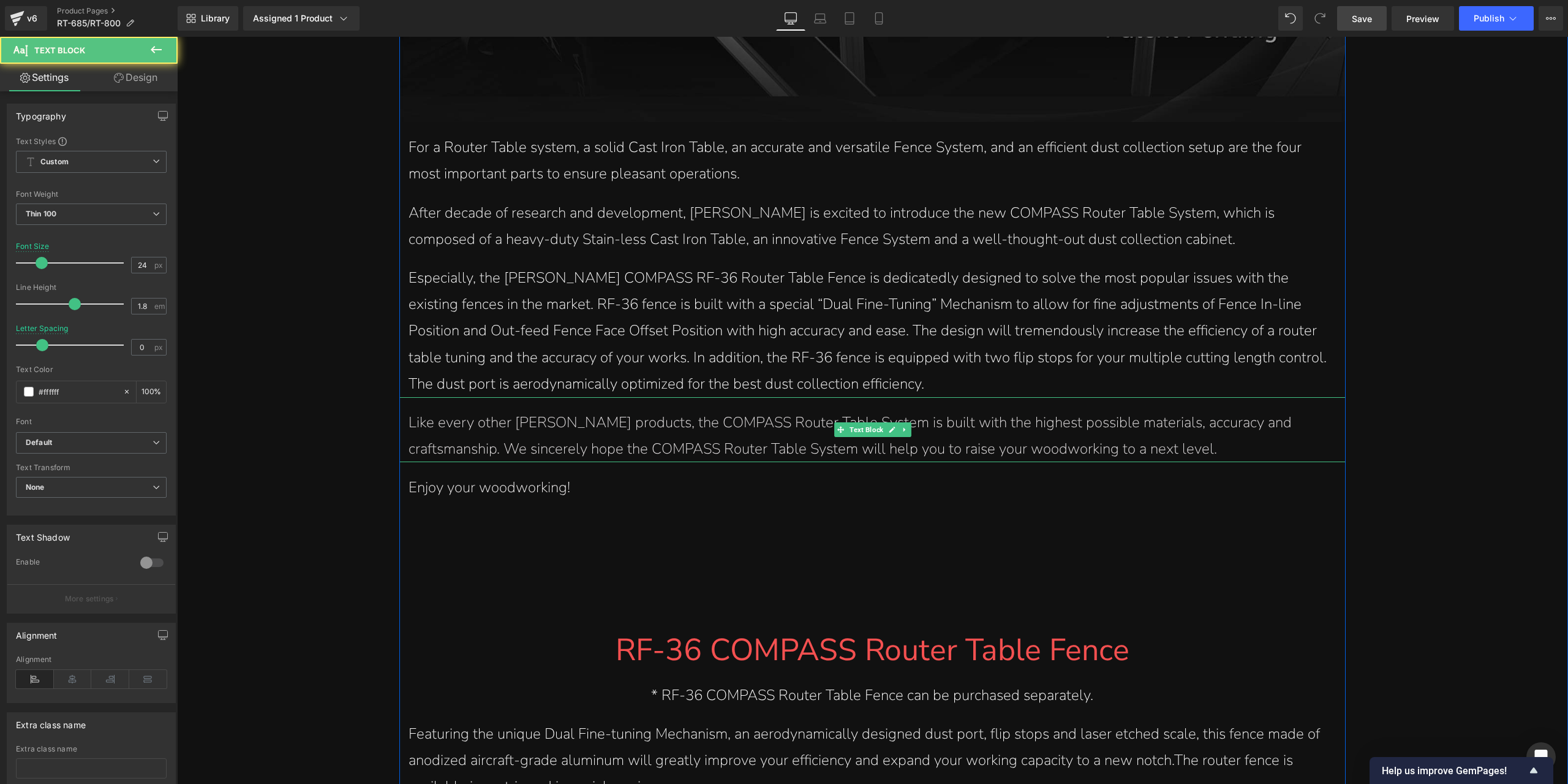
click at [1202, 458] on p "Like every other [PERSON_NAME] products, the COMPASS Router Table System is bui…" at bounding box center [872, 436] width 928 height 53
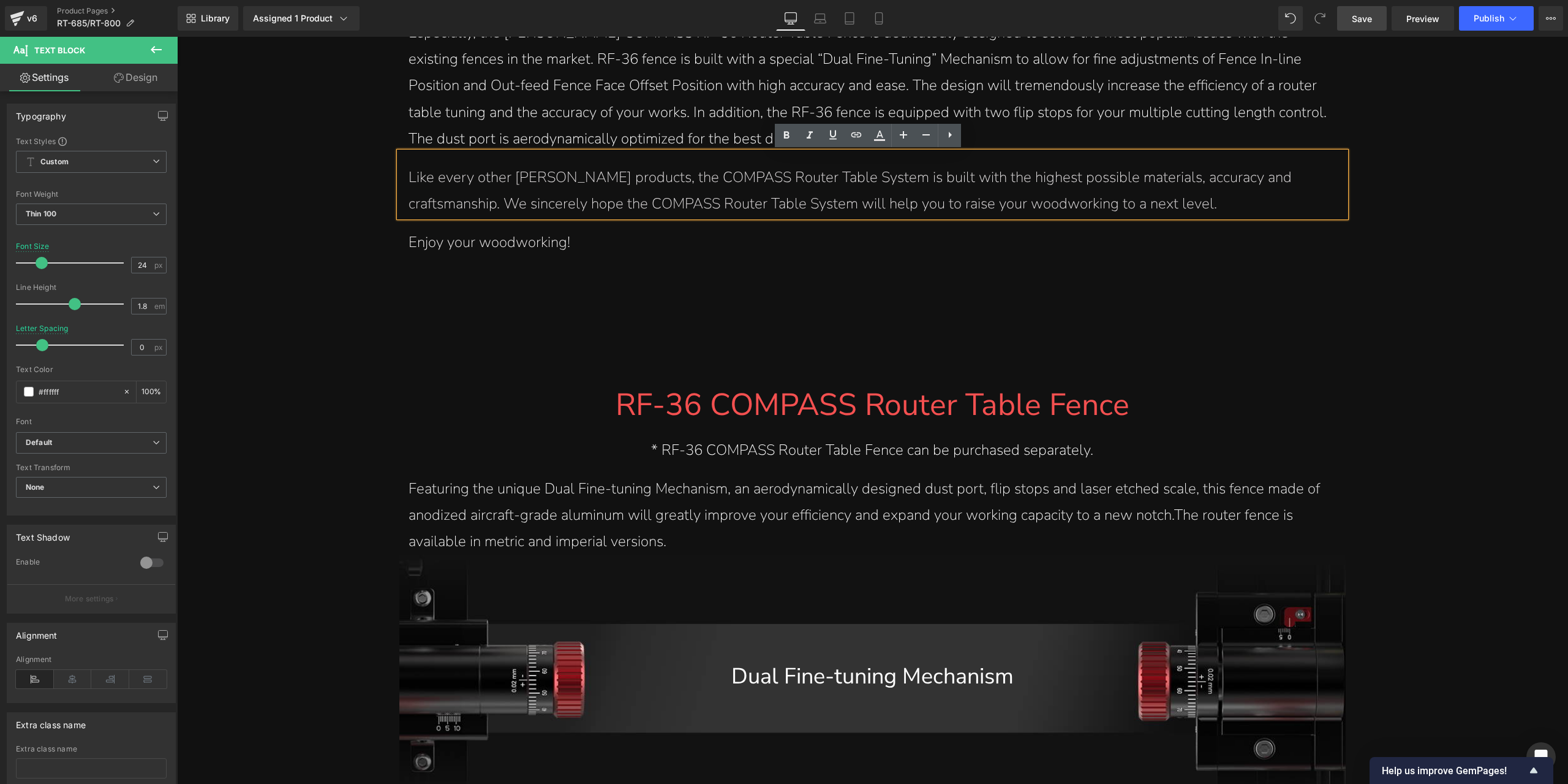
scroll to position [2168, 0]
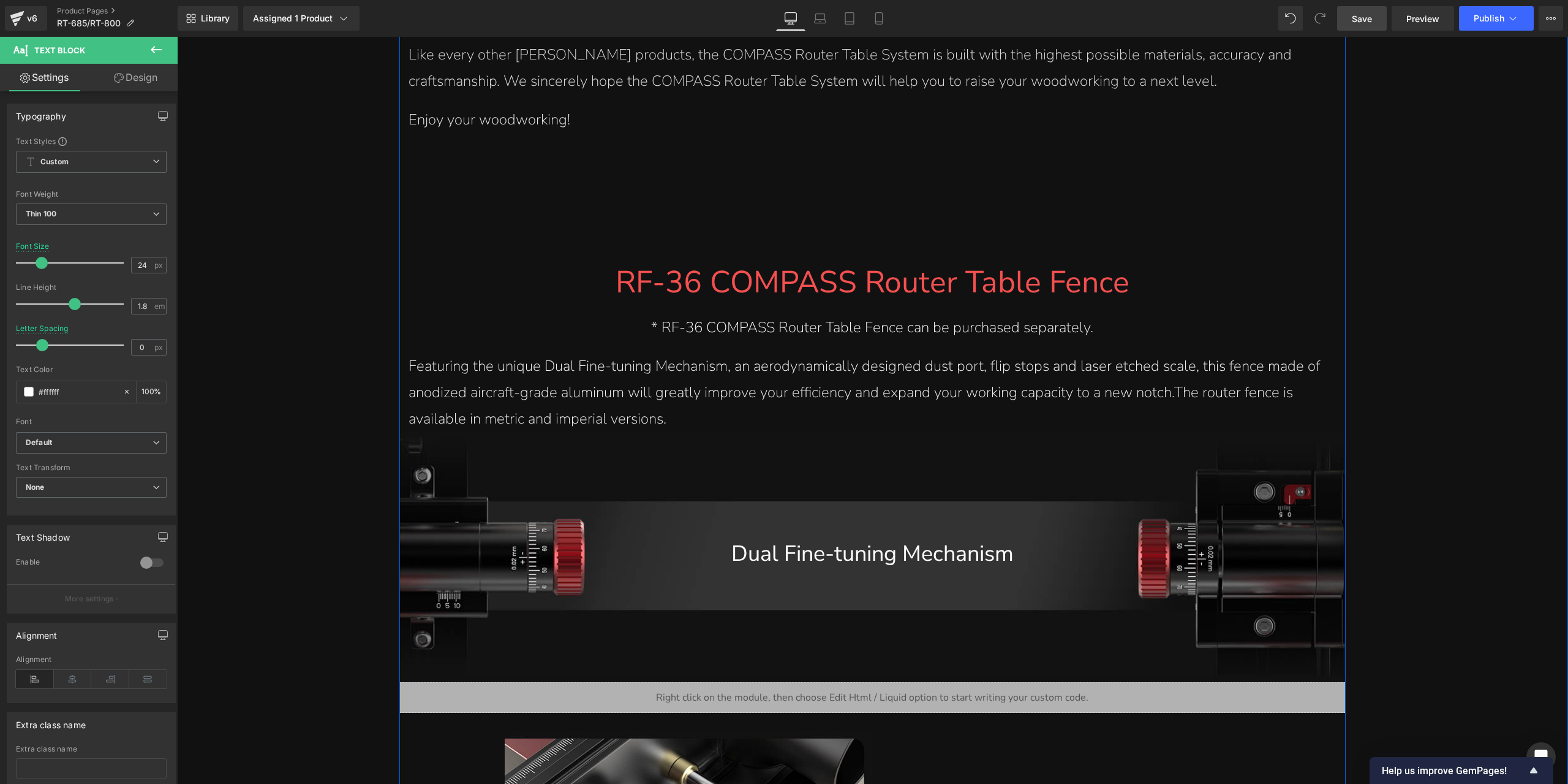
click at [877, 378] on p "Featuring the unique Dual Fine-tuning Mechanism, an aerodynamically designed du…" at bounding box center [872, 393] width 928 height 79
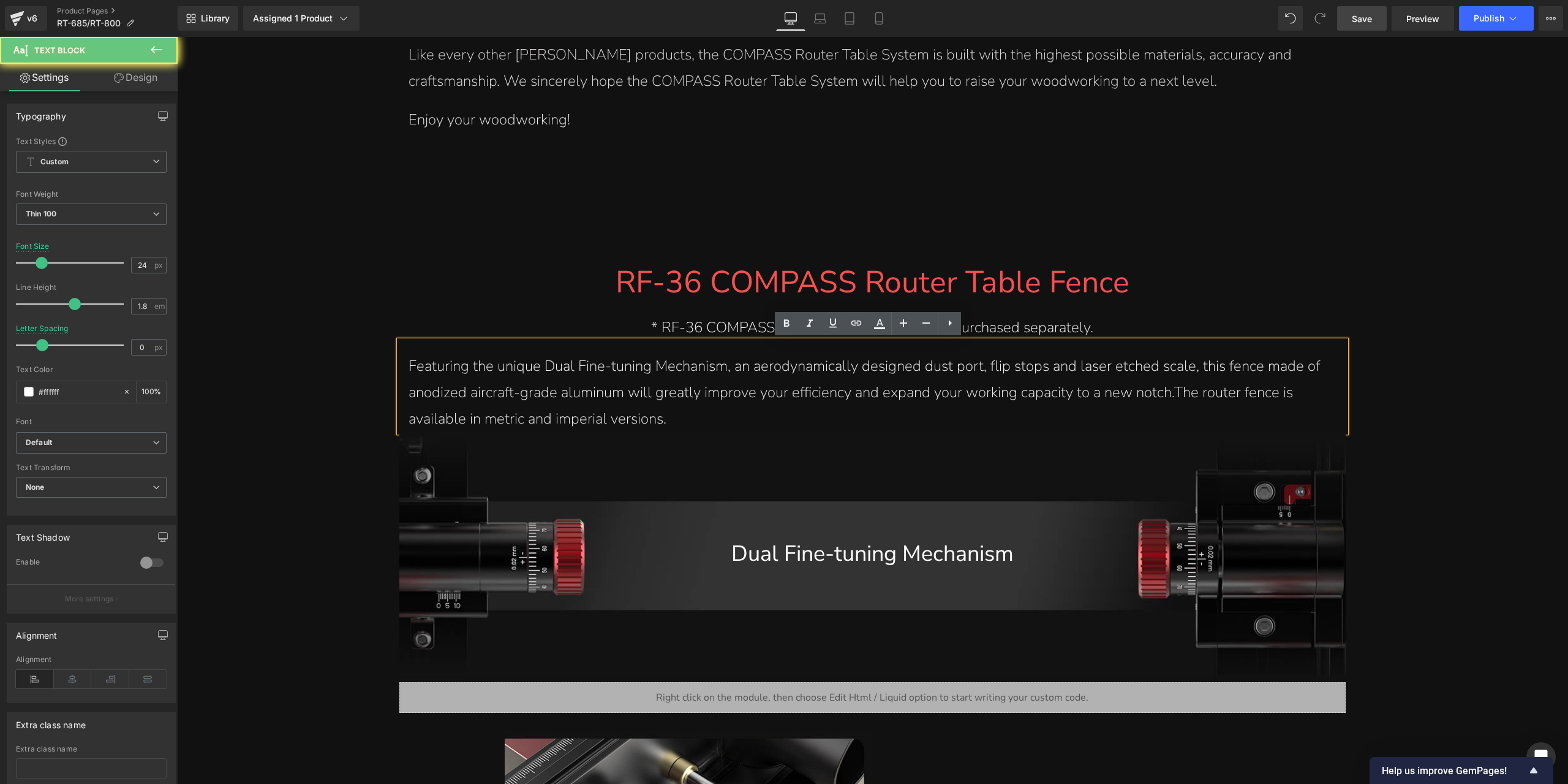
click at [898, 373] on span "Featuring the unique Dual Fine-tuning Mechanism, an aerodynamically designed du…" at bounding box center [864, 392] width 911 height 72
click at [1167, 395] on span "Featuring the unique Dual Fine-tuning Mechanism, an aerodynamically designed du…" at bounding box center [864, 392] width 911 height 72
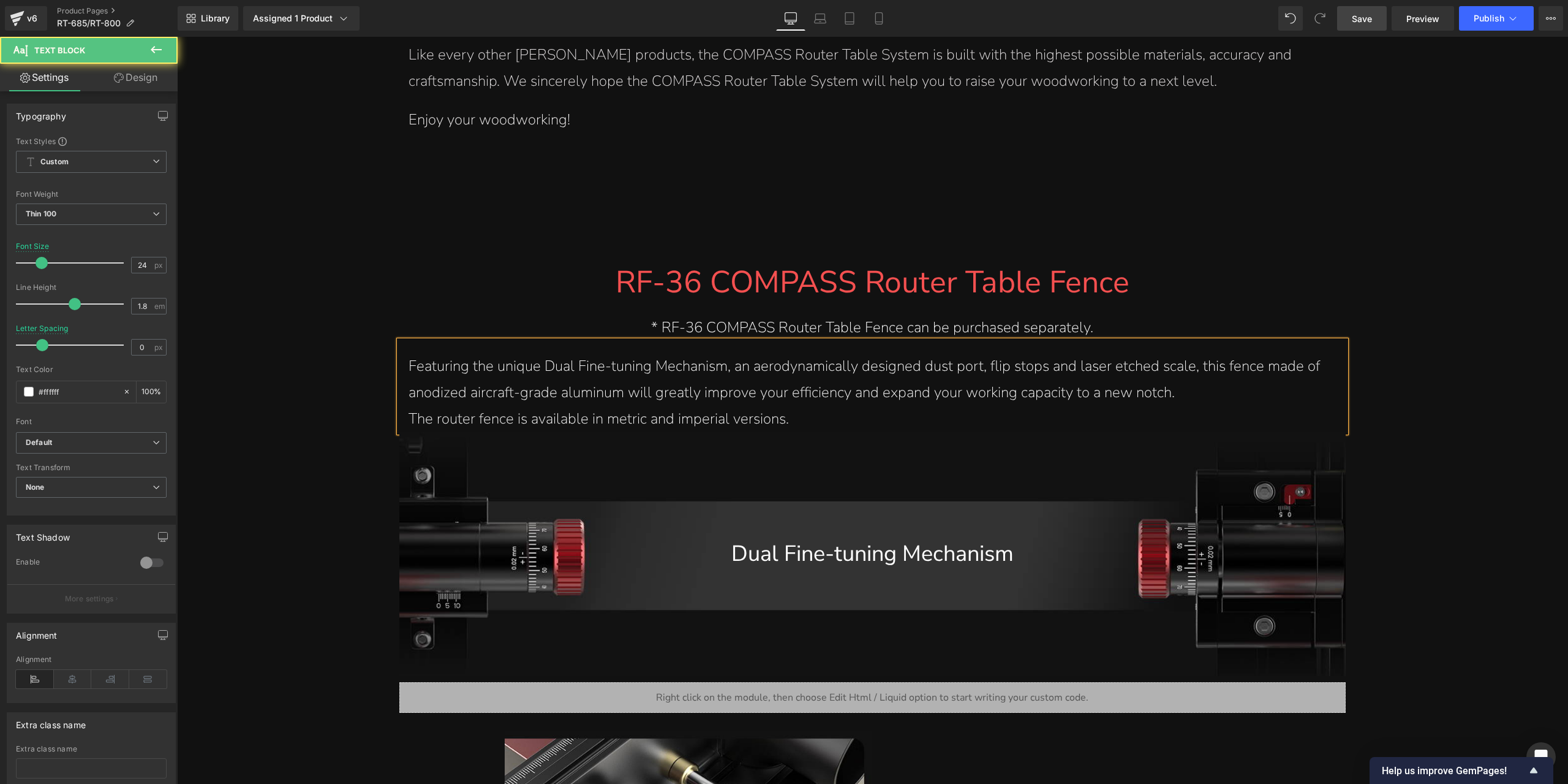
click at [1220, 395] on p "Featuring the unique Dual Fine-tuning Mechanism, an aerodynamically designed du…" at bounding box center [872, 379] width 928 height 53
click at [1129, 416] on p "The router fence is available in metric and imperial versions." at bounding box center [872, 419] width 928 height 26
click at [803, 418] on p "The router fence is available in metric and imperial versions." at bounding box center [872, 419] width 928 height 26
drag, startPoint x: 1349, startPoint y: 25, endPoint x: 182, endPoint y: 705, distance: 1350.7
click at [1349, 25] on link "Save" at bounding box center [1362, 18] width 49 height 25
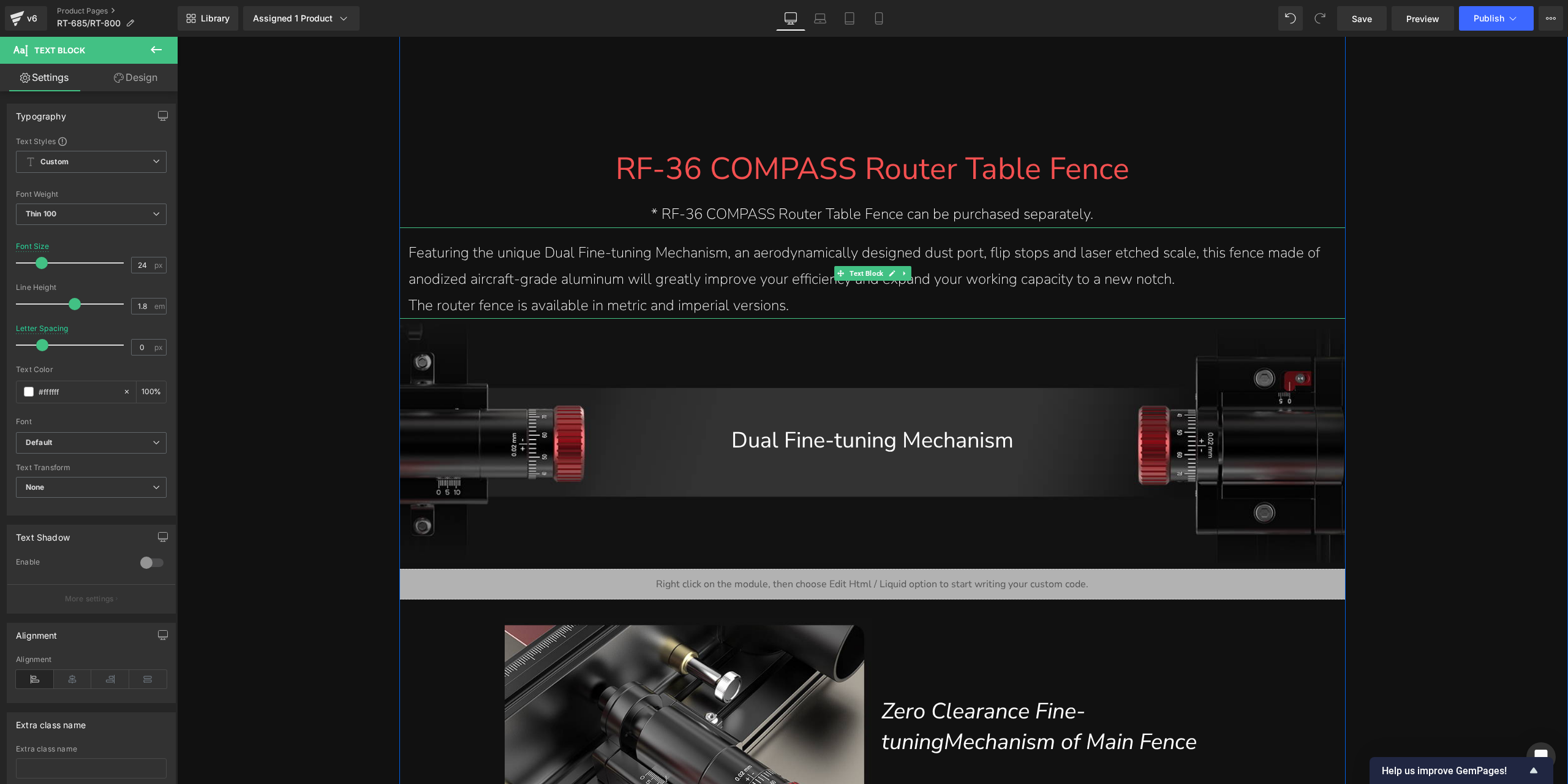
scroll to position [2290, 0]
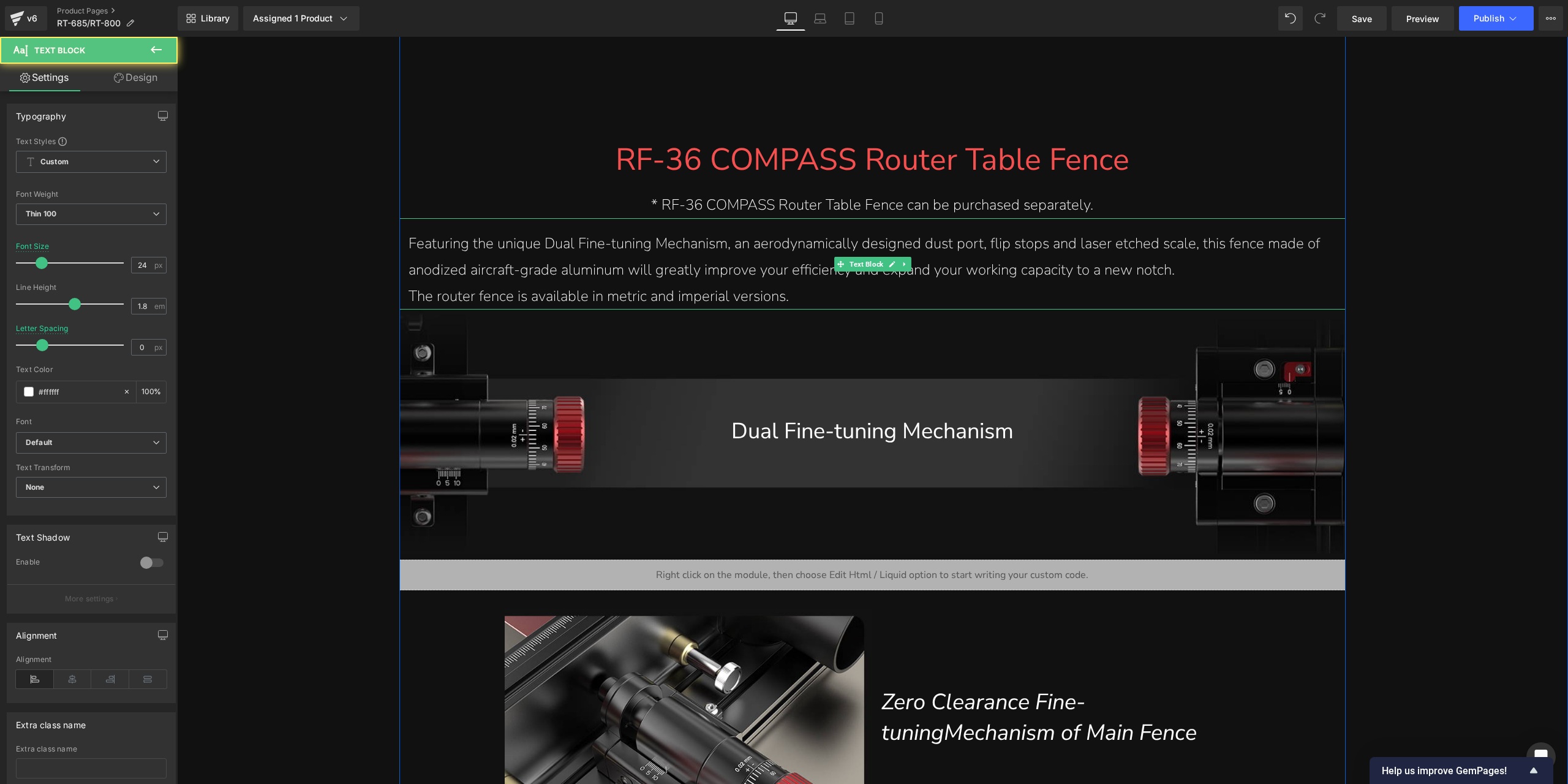
click at [1203, 268] on p "Featuring the unique Dual Fine-tuning Mechanism, an aerodynamically designed du…" at bounding box center [872, 257] width 928 height 53
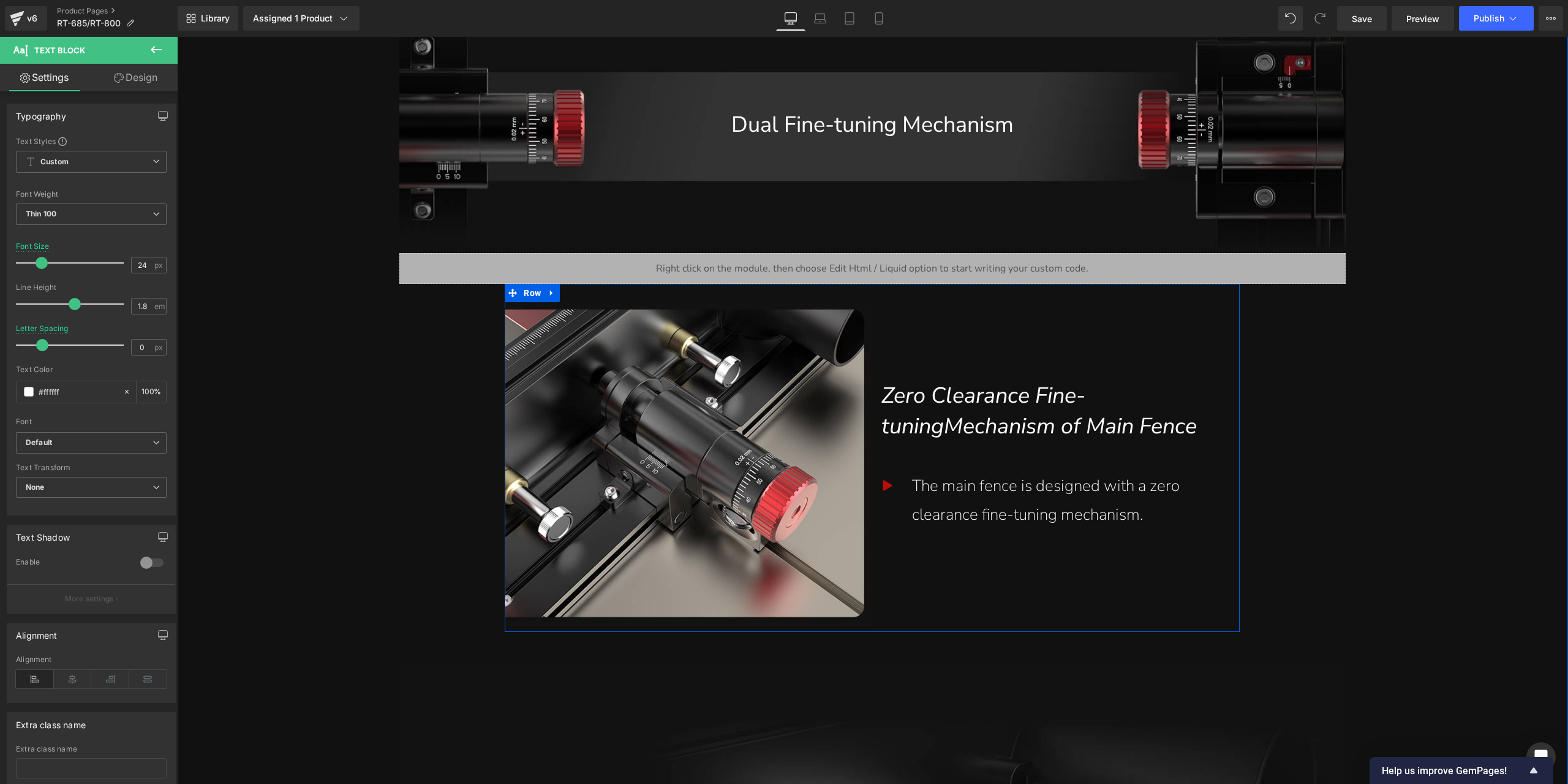
scroll to position [2658, 0]
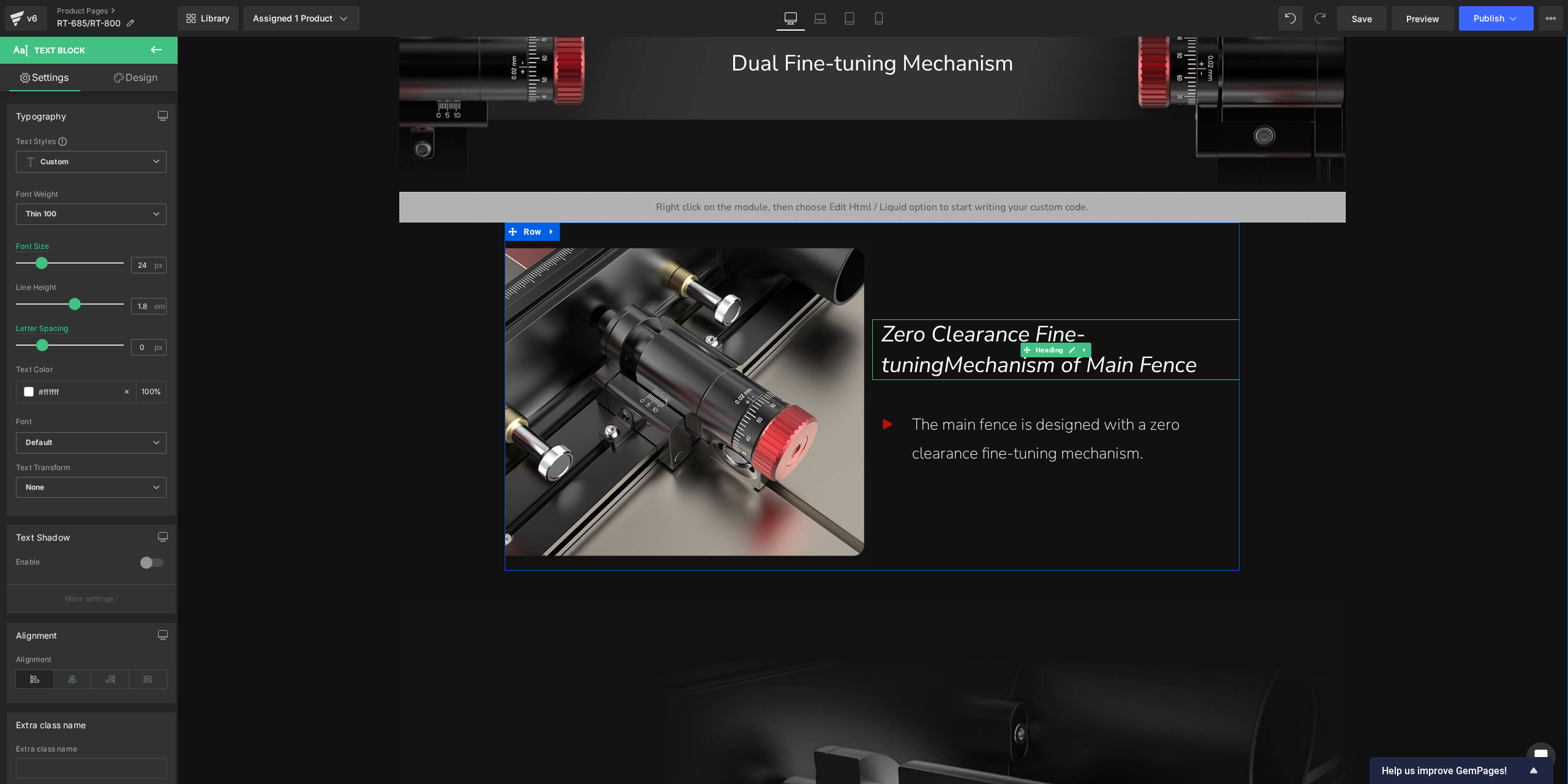
click at [877, 369] on div "Zero Clearance Fine-tuningMechanism of Main Fence" at bounding box center [1056, 349] width 368 height 61
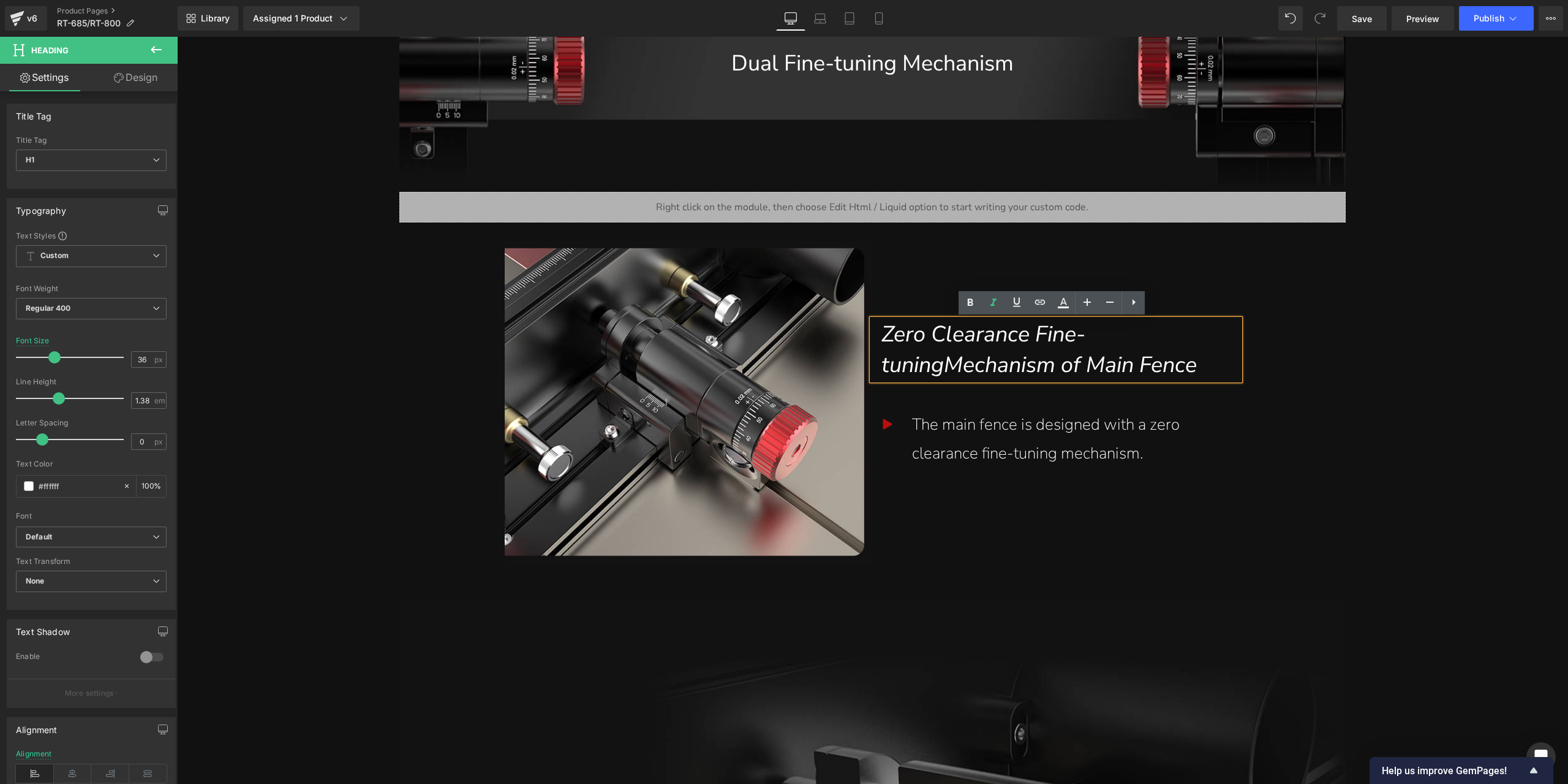
click at [941, 363] on span "Zero Clearance Fine-tuningMechanism of Main Fence" at bounding box center [1039, 349] width 316 height 61
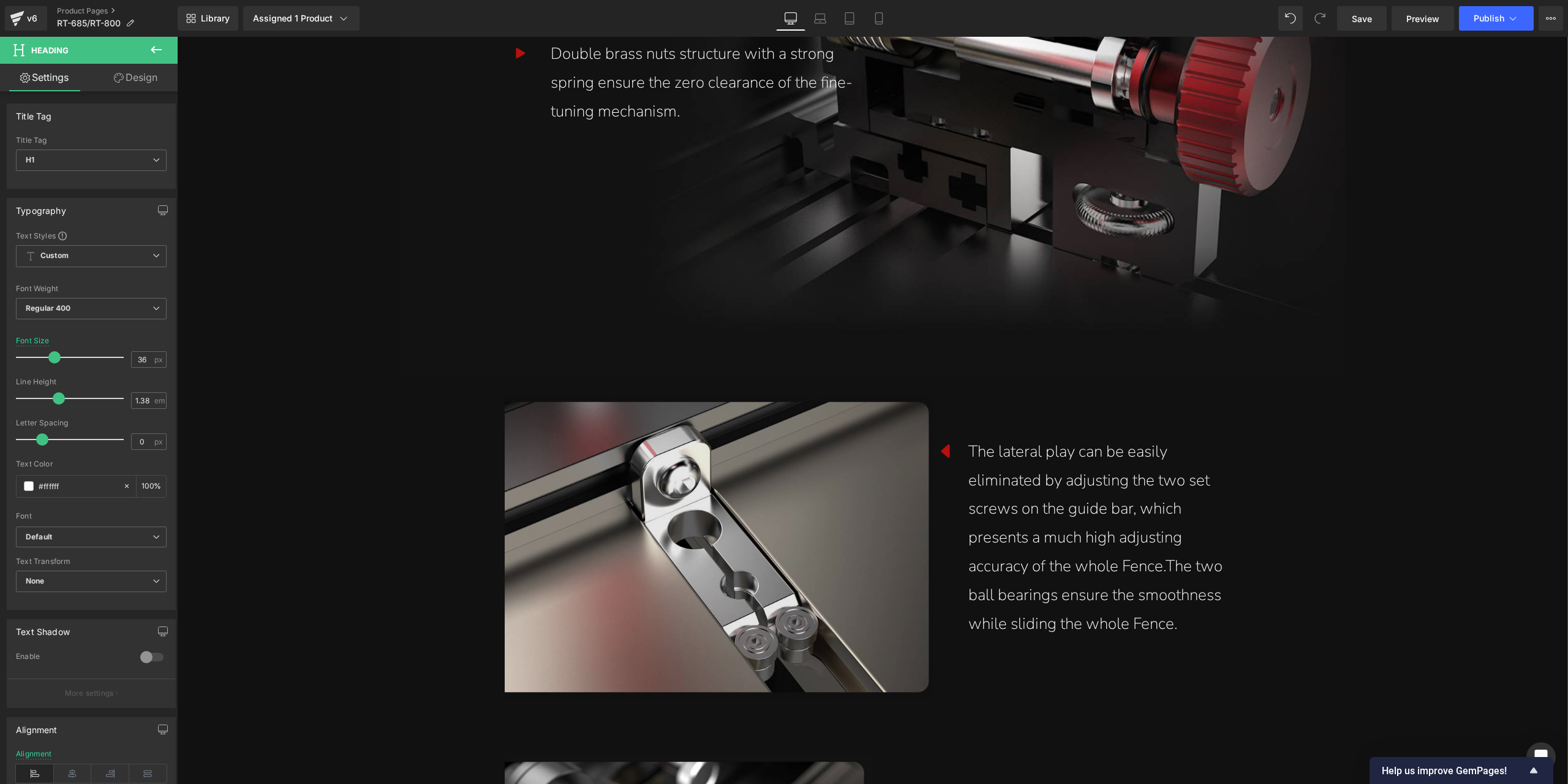
scroll to position [3577, 0]
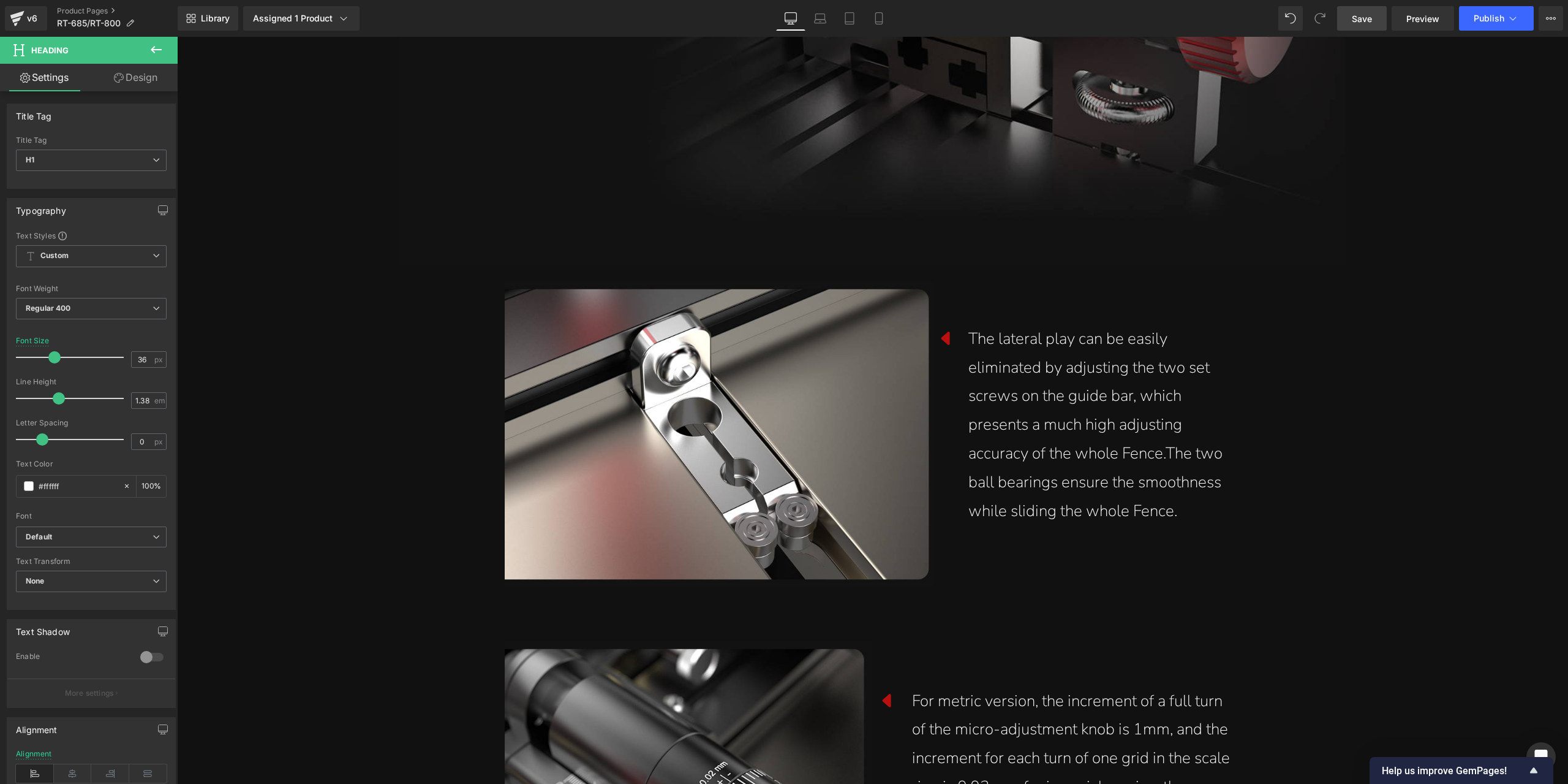
click at [1351, 16] on link "Save" at bounding box center [1362, 18] width 49 height 25
